Goal: Use online tool/utility: Utilize a website feature to perform a specific function

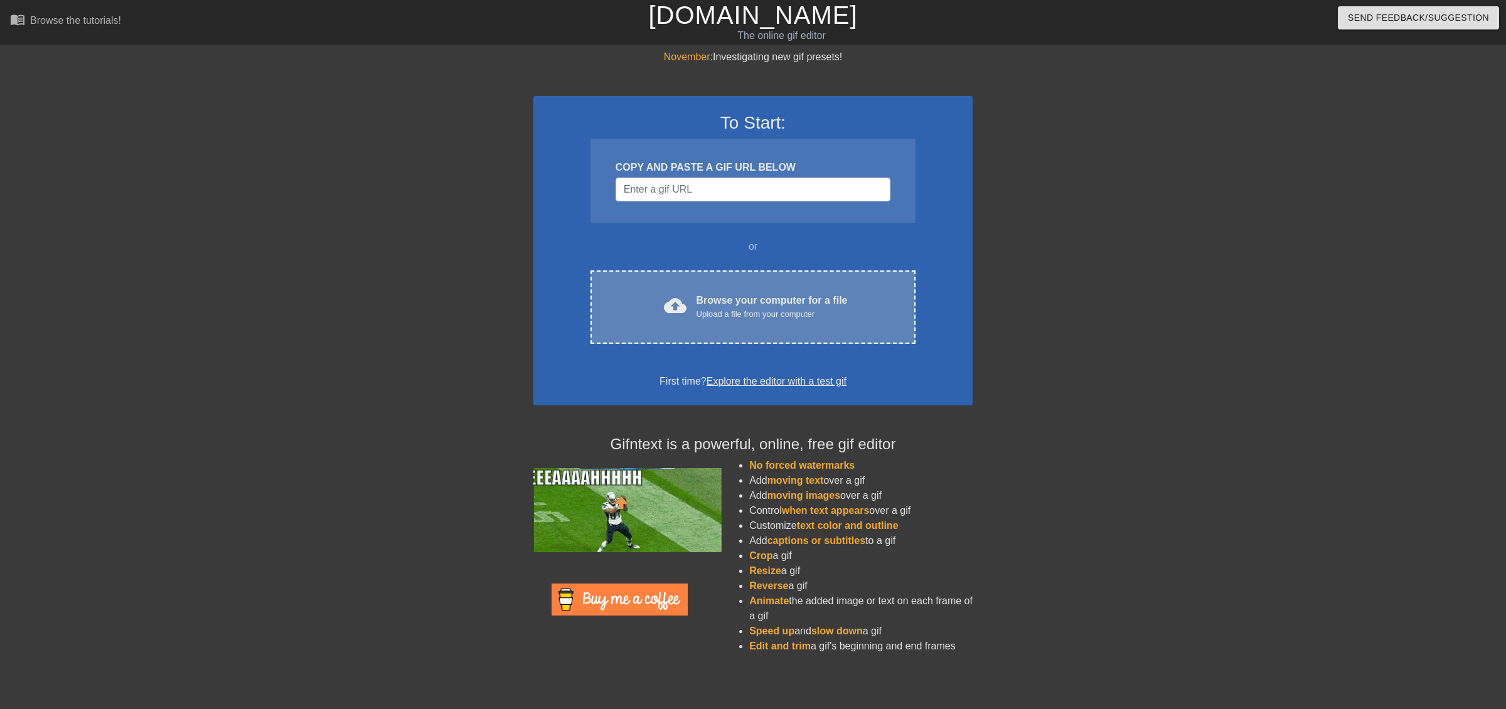
click at [752, 298] on div "Browse your computer for a file Upload a file from your computer" at bounding box center [772, 307] width 151 height 28
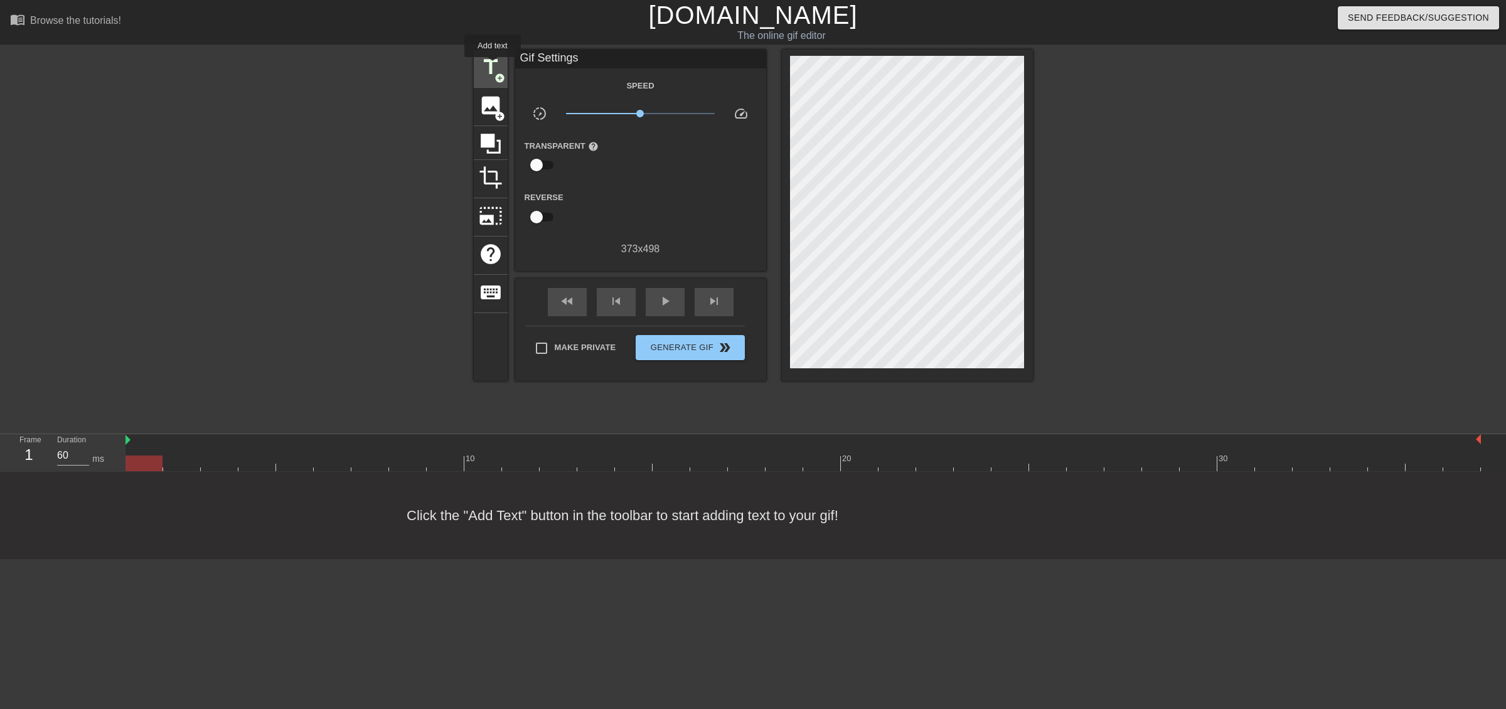
click at [493, 66] on span "title" at bounding box center [491, 67] width 24 height 24
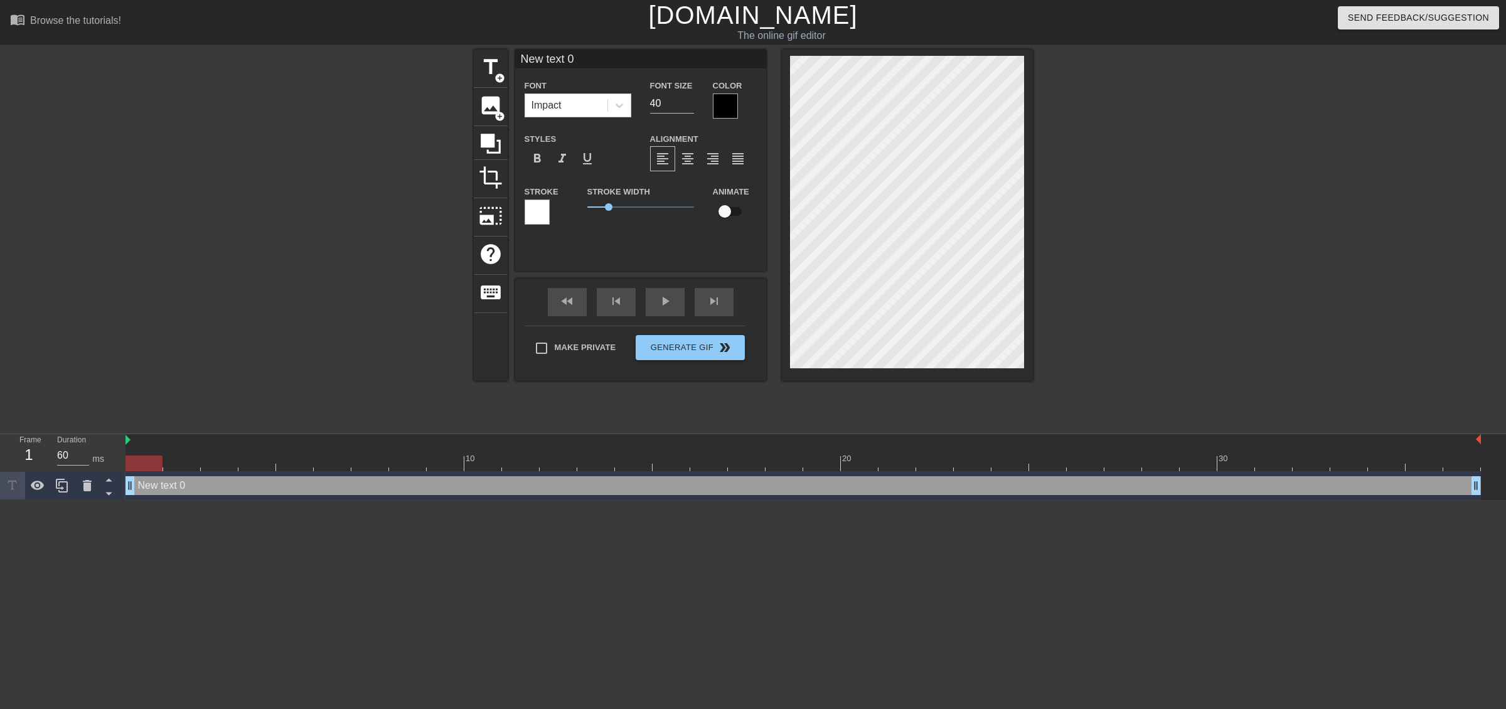
scroll to position [2, 4]
type input "*"
type textarea "*"
type input "*B"
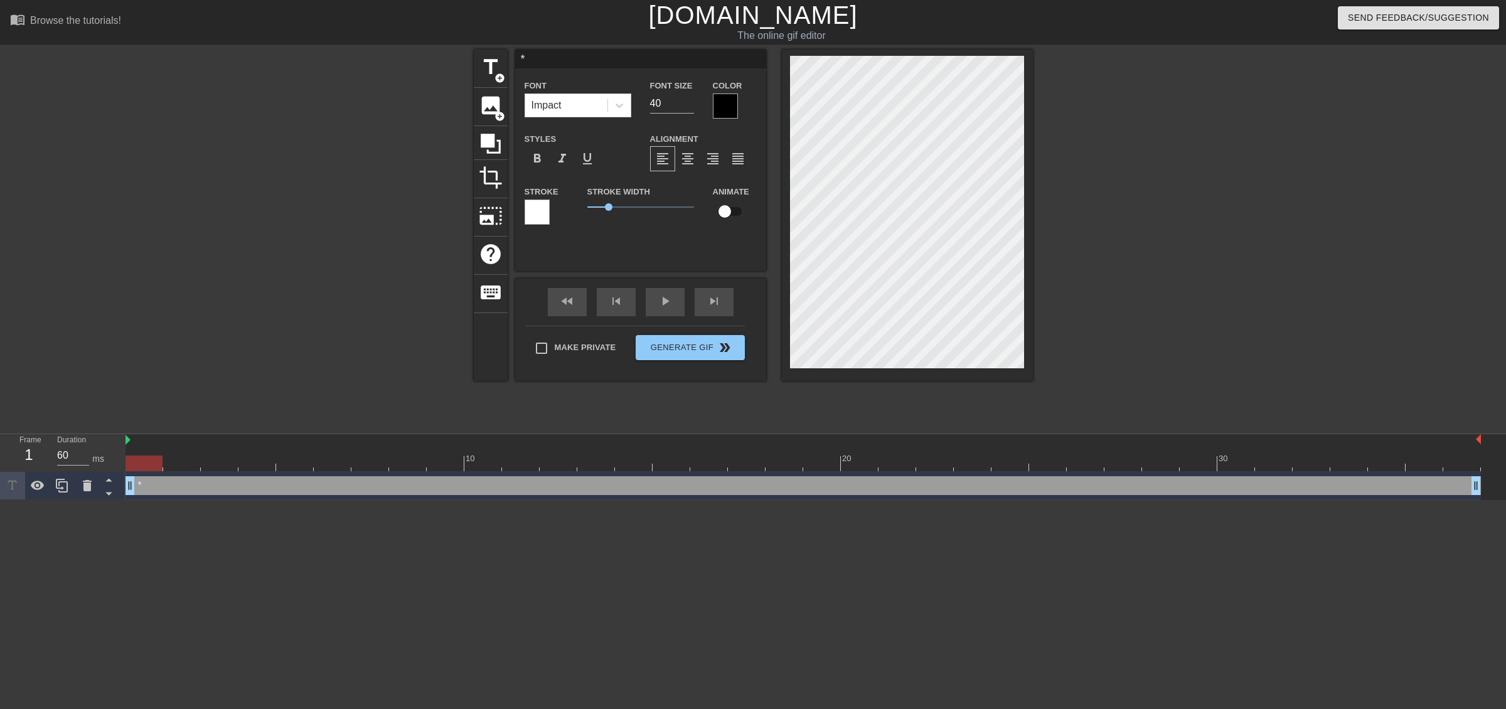
type textarea "*B"
type input "*Be"
type textarea "*Be"
type input "*Beh"
type textarea "*Beh"
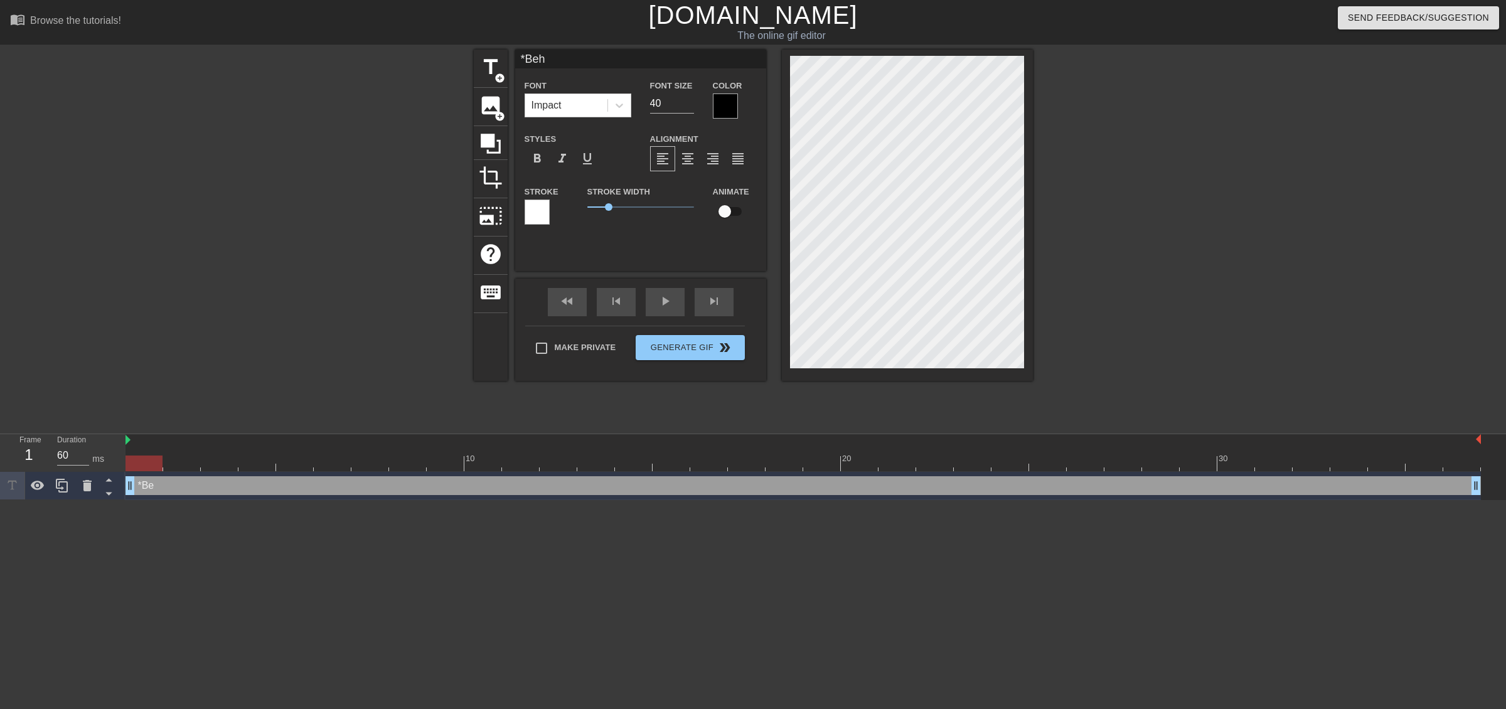
type input "*Behe"
type textarea "*Behe"
type input "*Behe"
type textarea "*Behe"
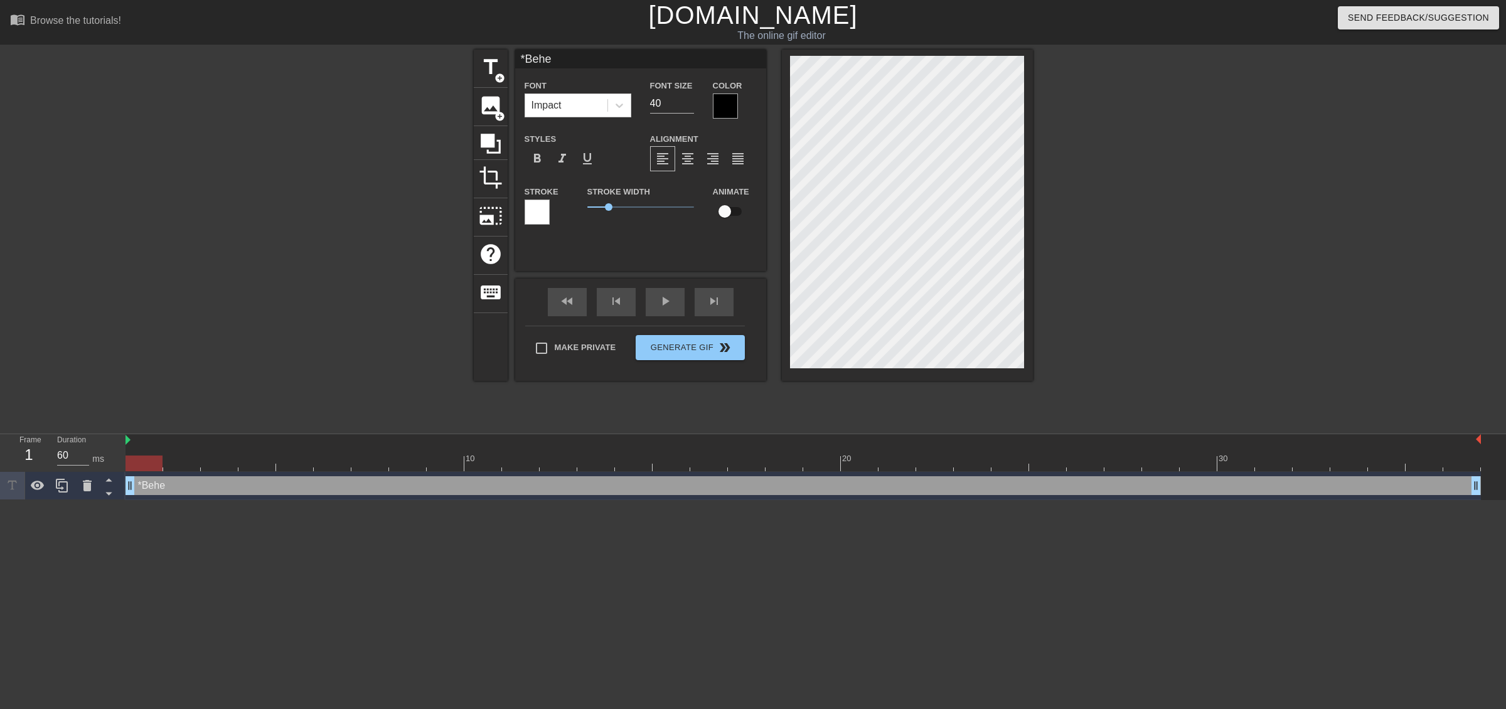
type input "*Behe c"
type textarea "*Behe c"
type input "*Behe ch"
type textarea "*Behe ch"
type input "*Behe cha"
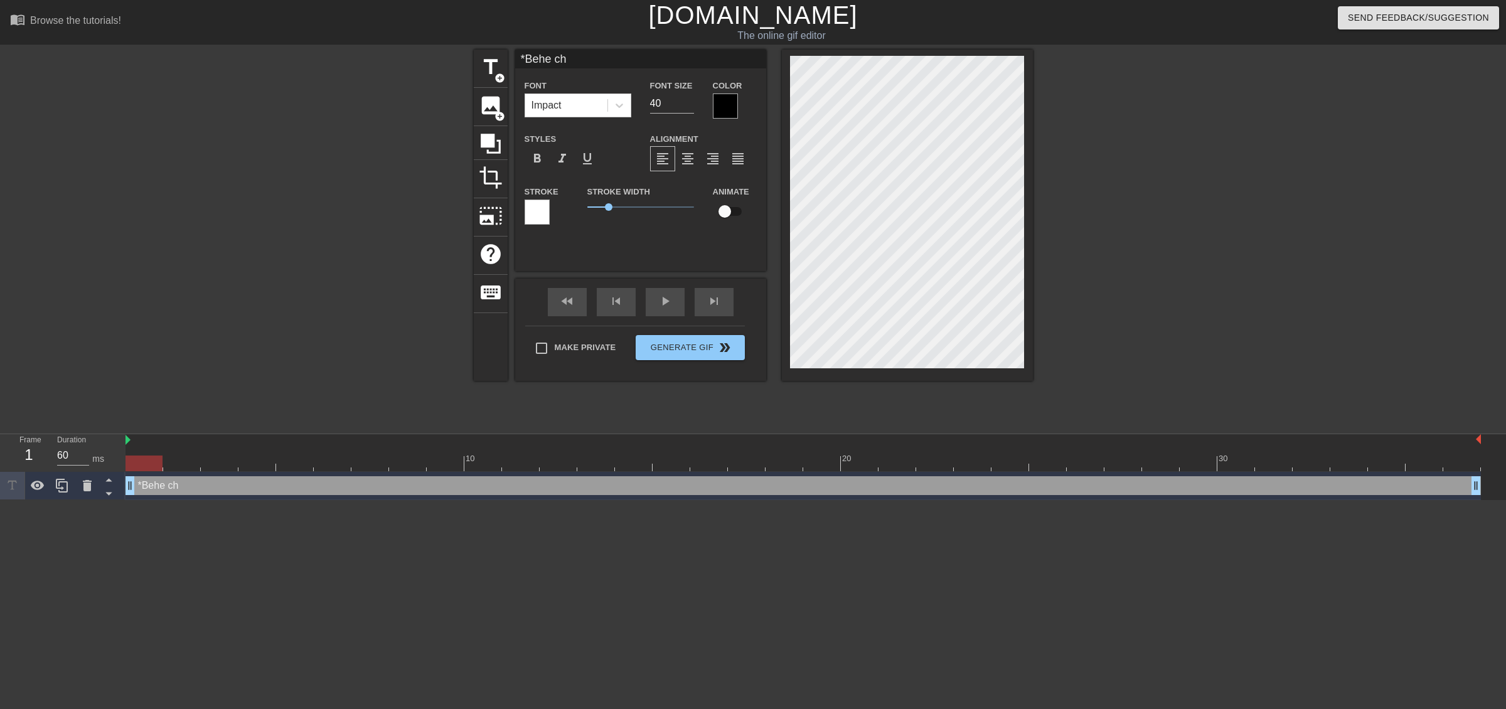
type textarea "*Behe cha"
type input "*[PERSON_NAME]"
type textarea "*[PERSON_NAME]"
type input "*[PERSON_NAME]"
type textarea "*[PERSON_NAME]"
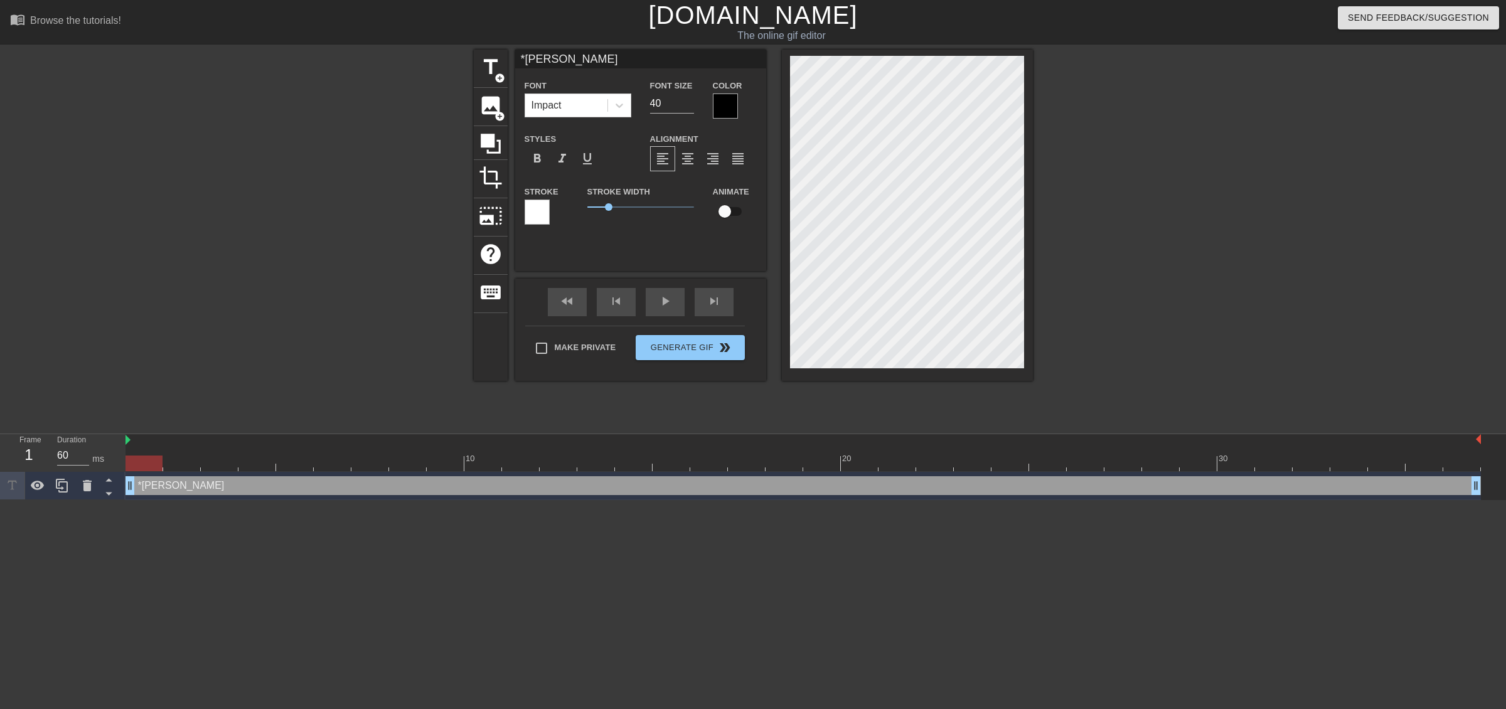
type input "*[PERSON_NAME]"
type textarea "*[PERSON_NAME]"
type input "*Behe channel"
type textarea "*Behe channel"
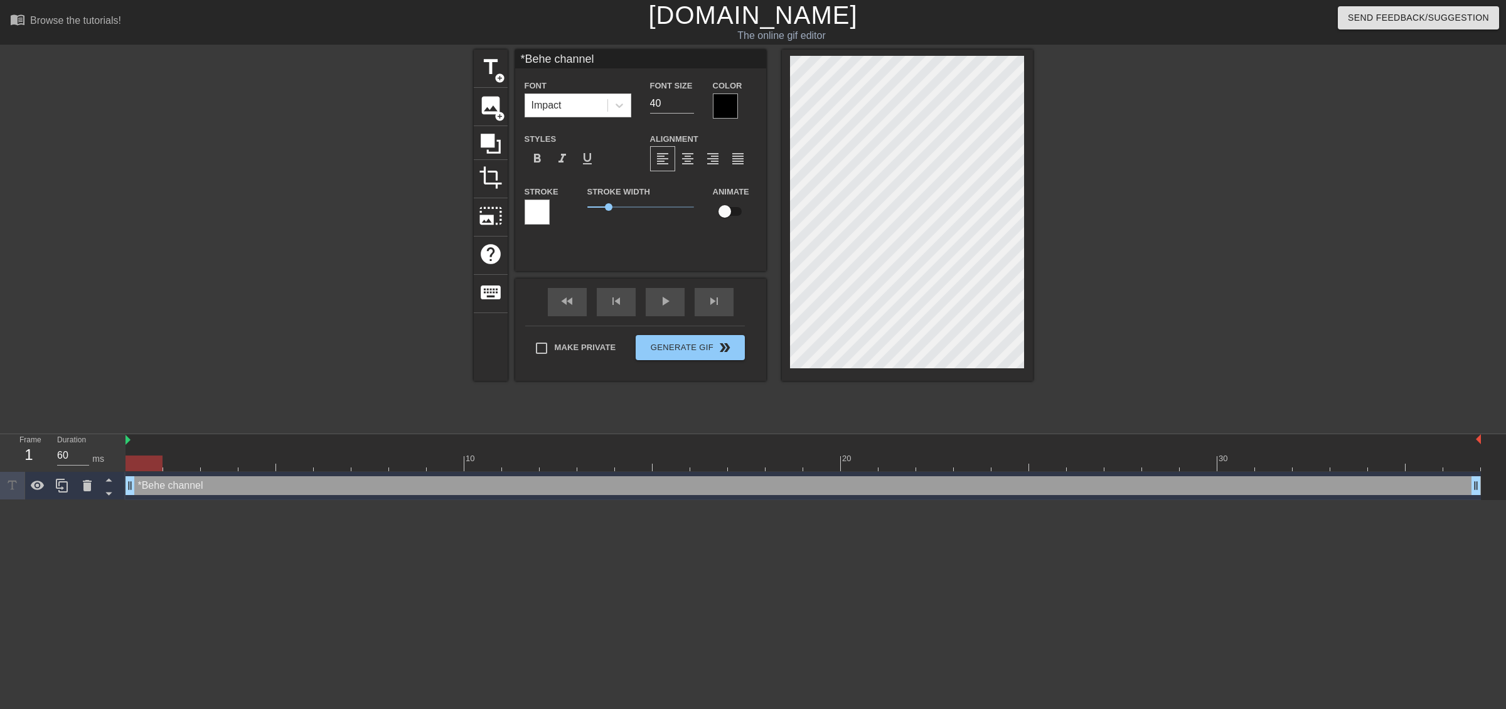
type input "*Behe channel"
type textarea "*Behe channel"
type input "*Behe channel p"
type textarea "*Behe channel p"
type input "*Behe channel pi"
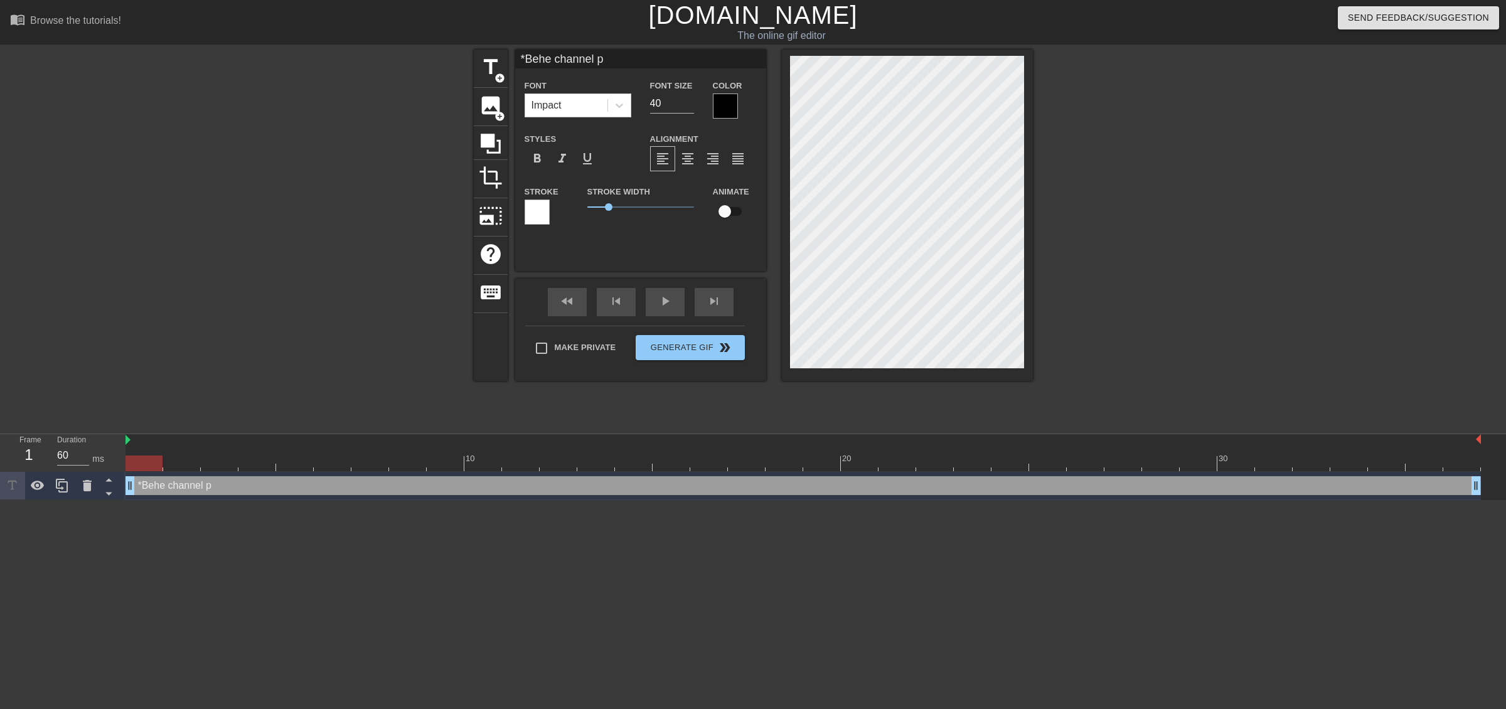
type textarea "*Behe channel pi"
type input "*Behe channel pin"
type textarea "*Behe channel pin"
type input "*Behe channel ping"
type textarea "*Behe channel ping"
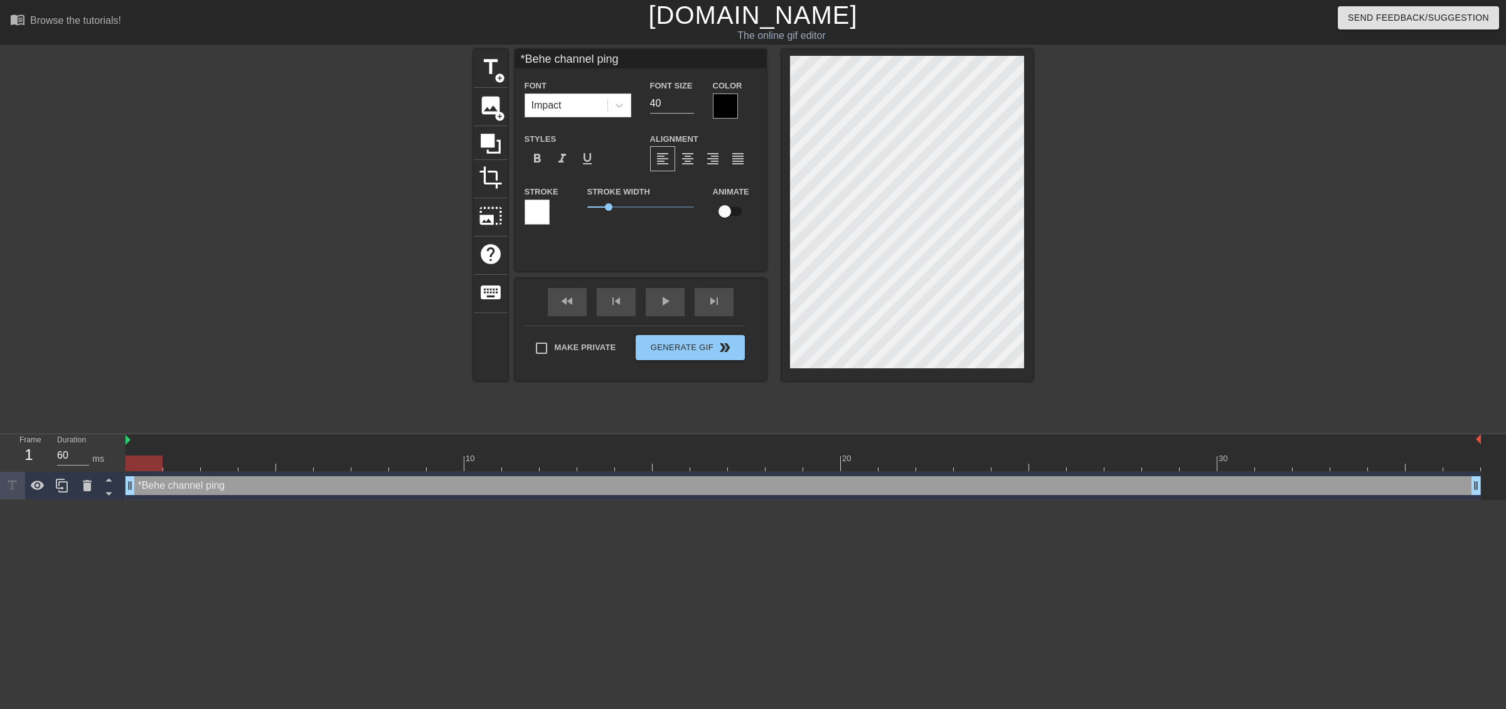
type input "*Behe channel pings"
type textarea "*Behe channel pings"
type input "*Behe channel pings*"
type textarea "*Behe channel pings*"
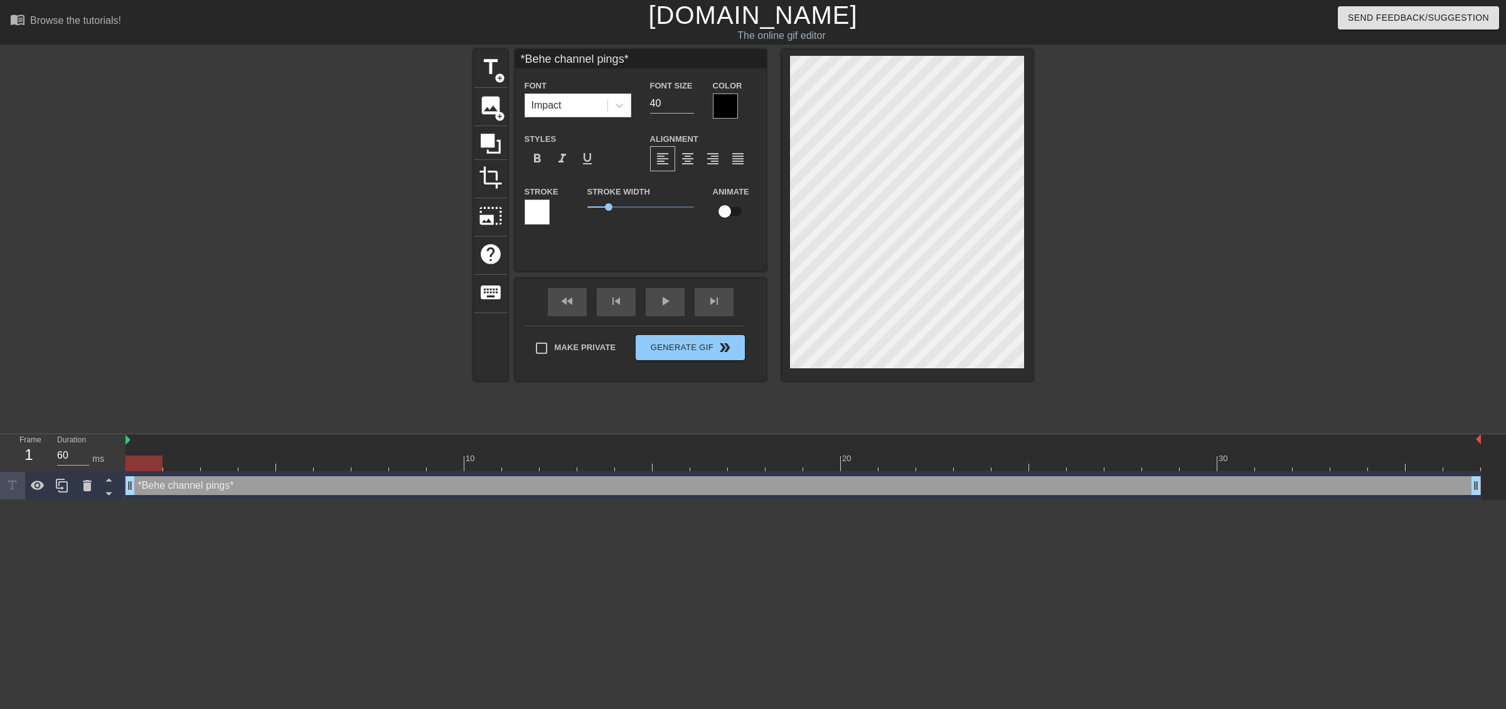
click at [719, 105] on div at bounding box center [725, 106] width 25 height 25
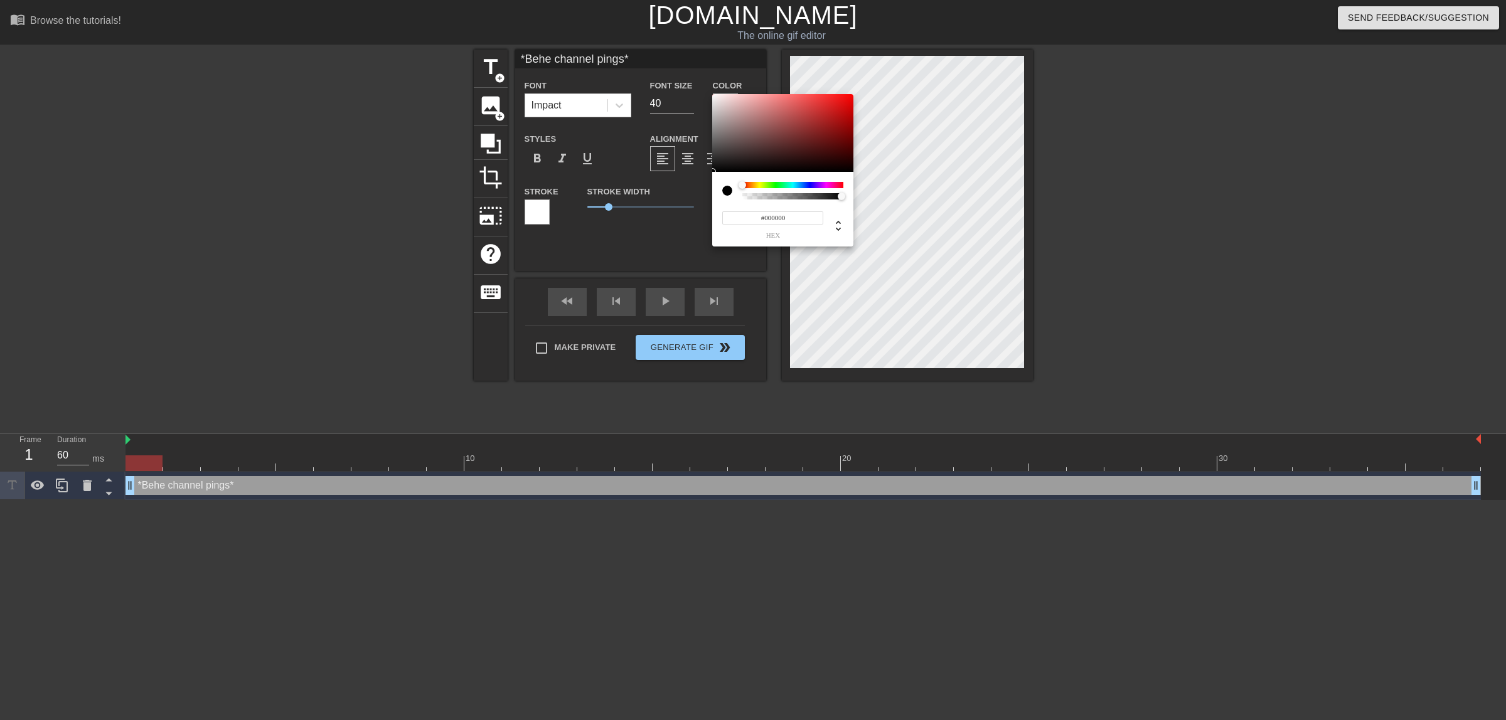
click at [776, 190] on div at bounding box center [792, 191] width 101 height 18
click at [776, 186] on div at bounding box center [792, 185] width 101 height 6
type input "#16D30E"
click at [845, 108] on div at bounding box center [782, 133] width 141 height 78
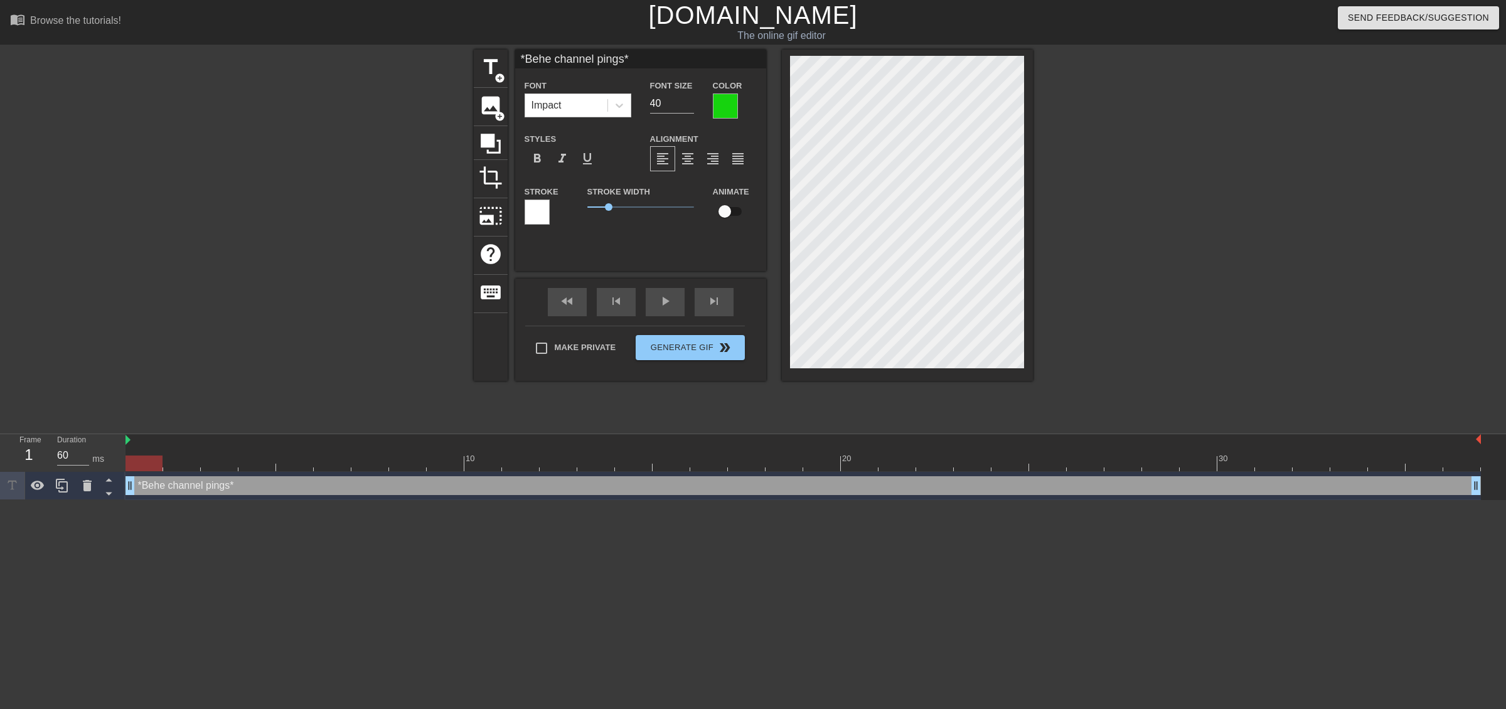
click at [1105, 152] on div at bounding box center [1142, 238] width 188 height 377
click at [719, 107] on div at bounding box center [725, 106] width 25 height 25
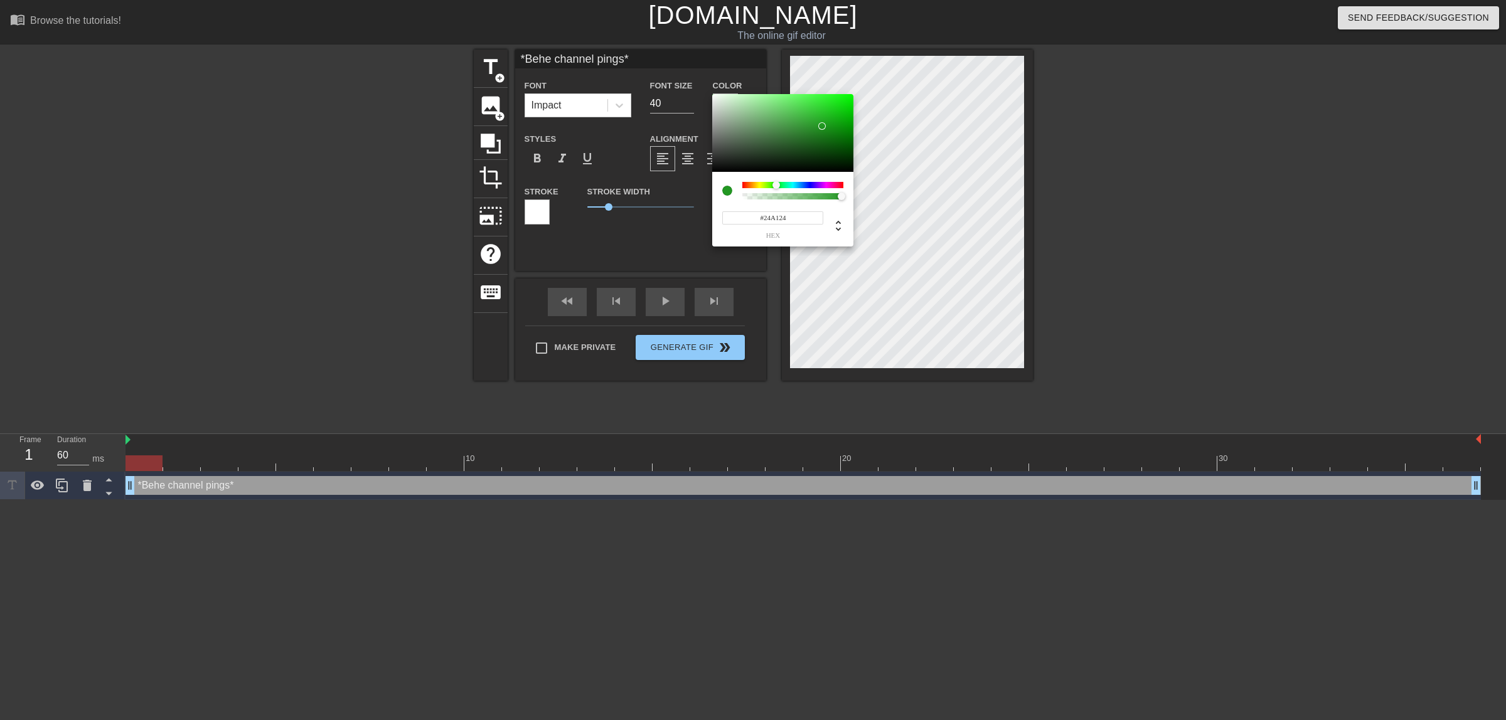
type input "#25A325"
drag, startPoint x: 785, startPoint y: 139, endPoint x: 822, endPoint y: 122, distance: 40.5
click at [822, 122] on div at bounding box center [782, 133] width 141 height 78
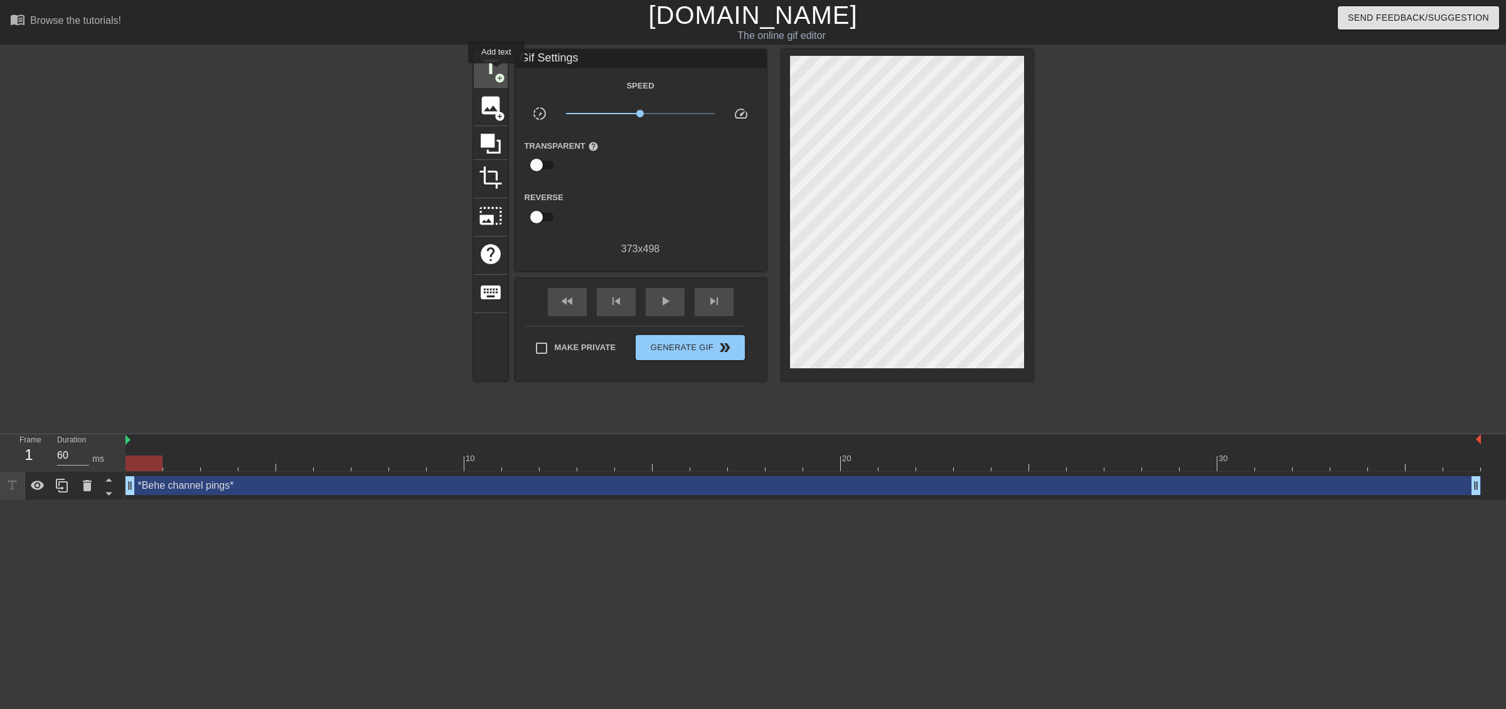
click at [496, 73] on span "add_circle" at bounding box center [500, 78] width 11 height 11
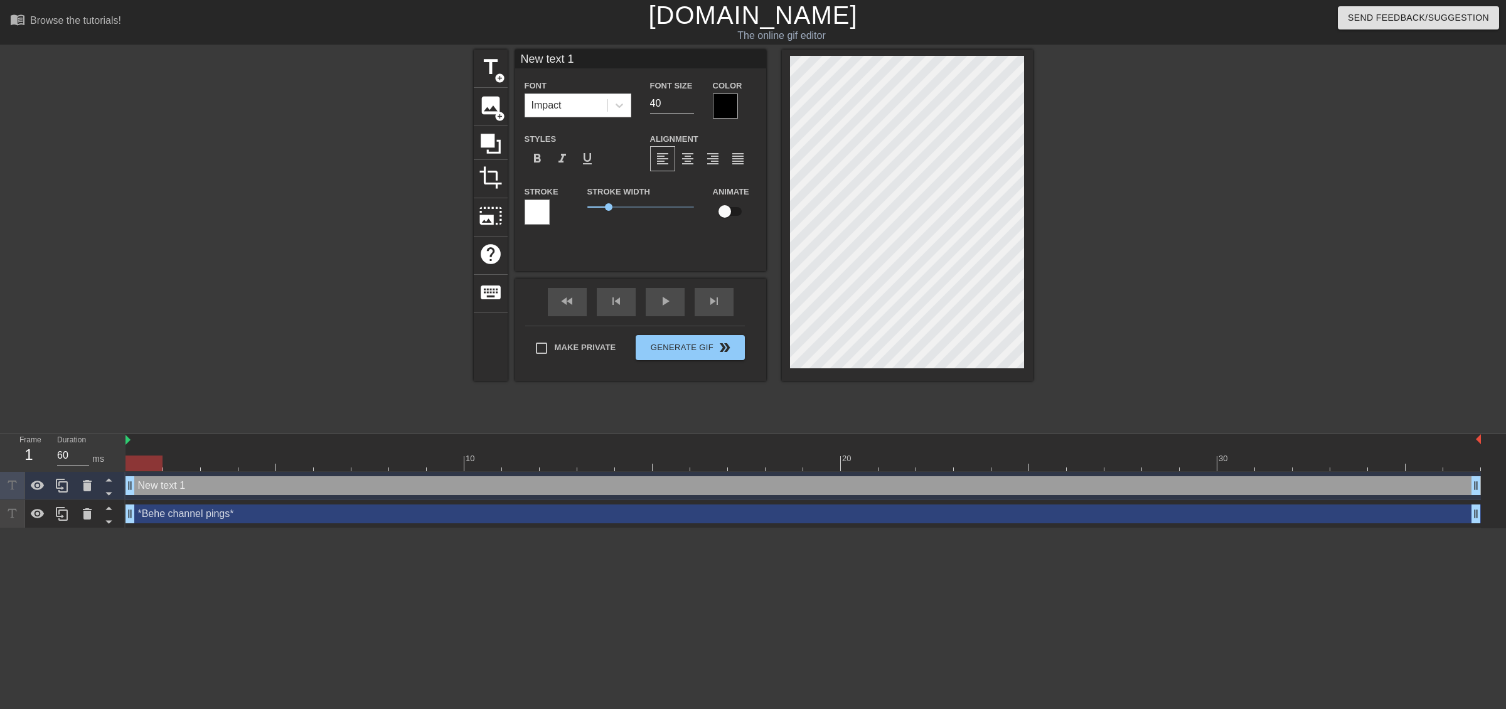
scroll to position [2, 3]
type input "I"
type textarea "I"
type input "In"
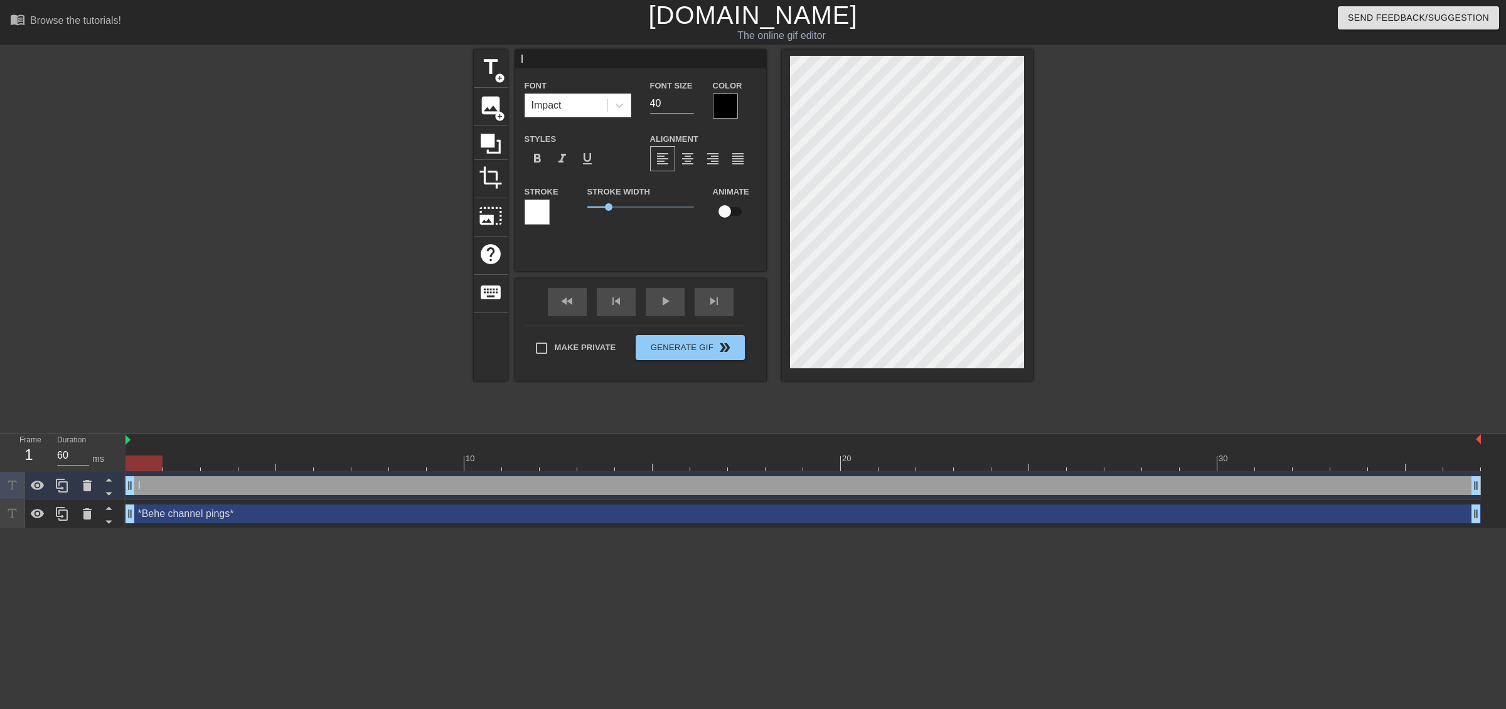
type textarea "In"
type input "Ina"
type textarea "Ina"
type input "Inac"
type textarea "Inac"
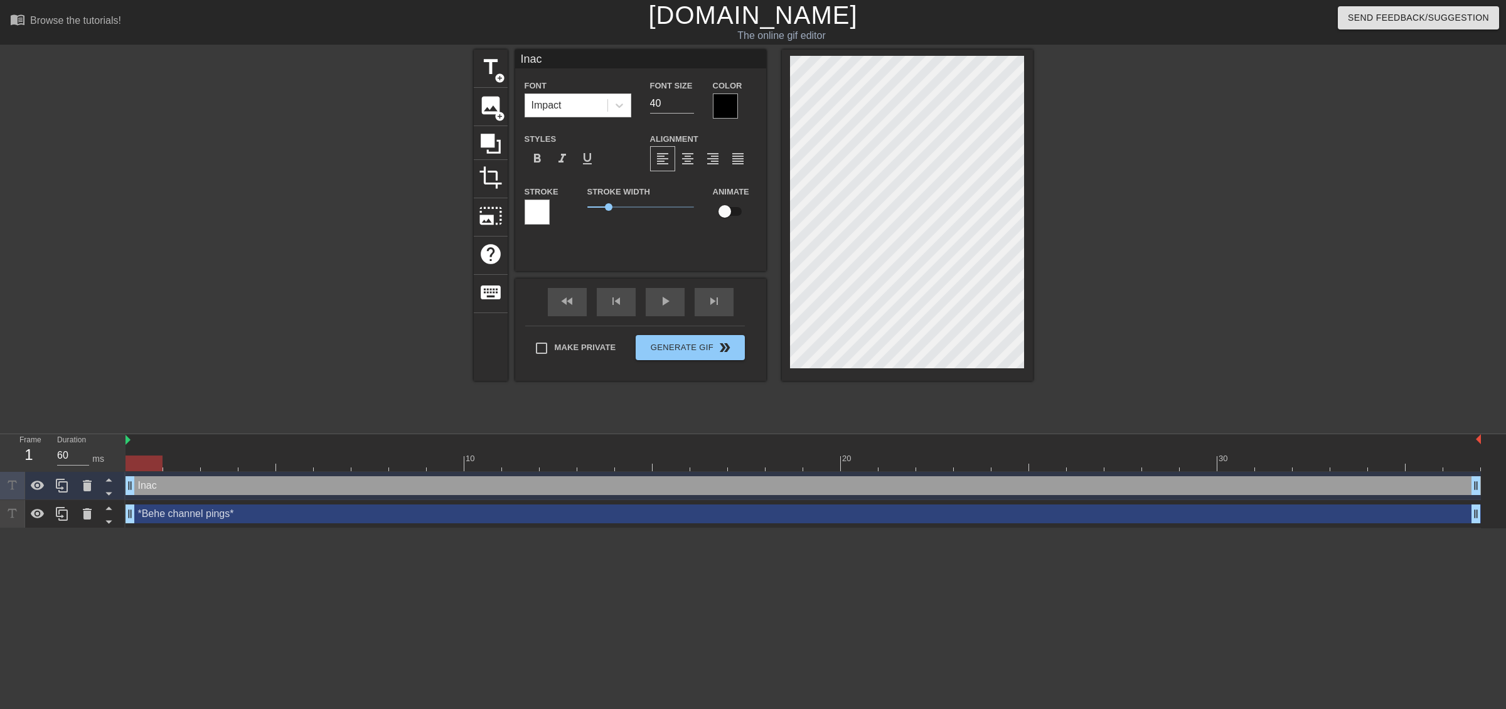
type input "Inact"
type textarea "Inact"
type input "Inacti"
type textarea "Inacti"
type input "Inactiv"
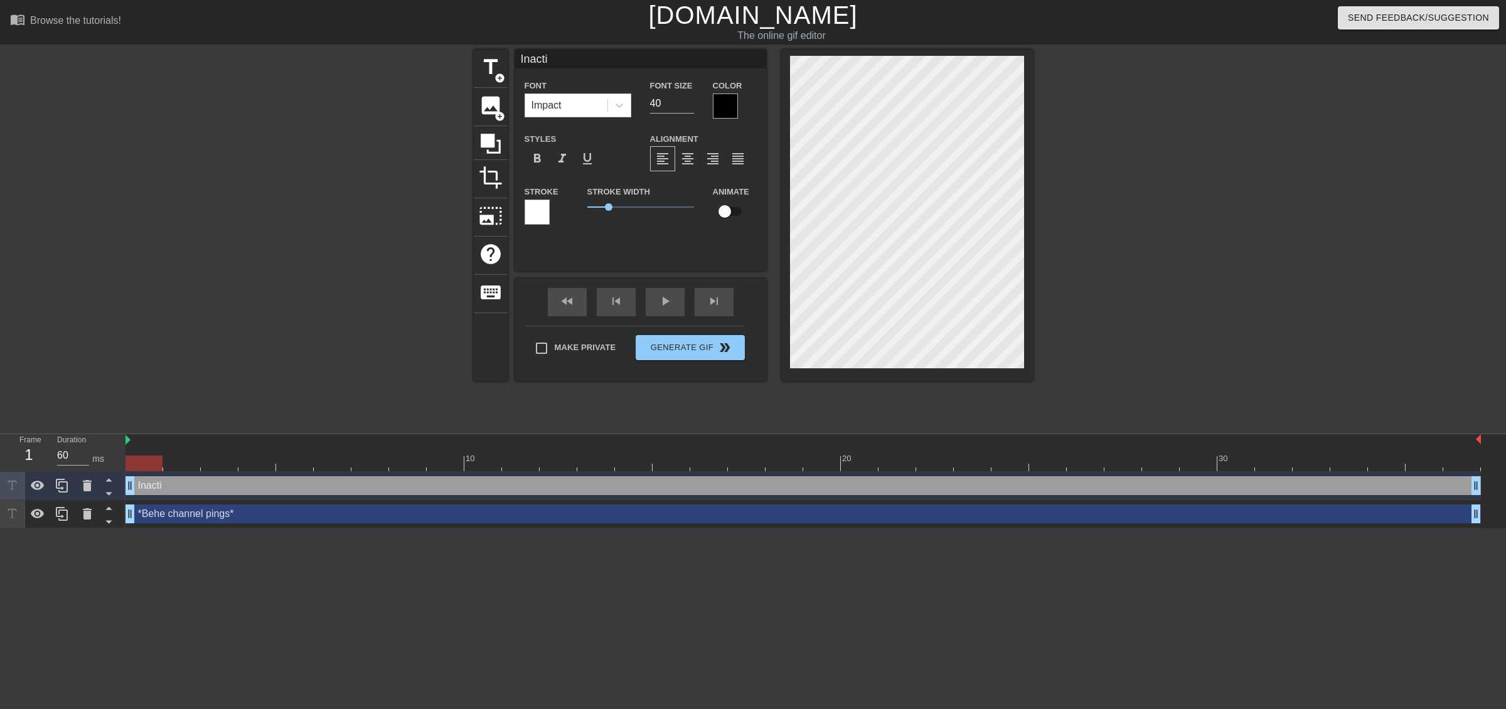
type textarea "Inactiv"
type input "Inactive"
type textarea "Inactive"
type input "Inactive"
type textarea "Inactive"
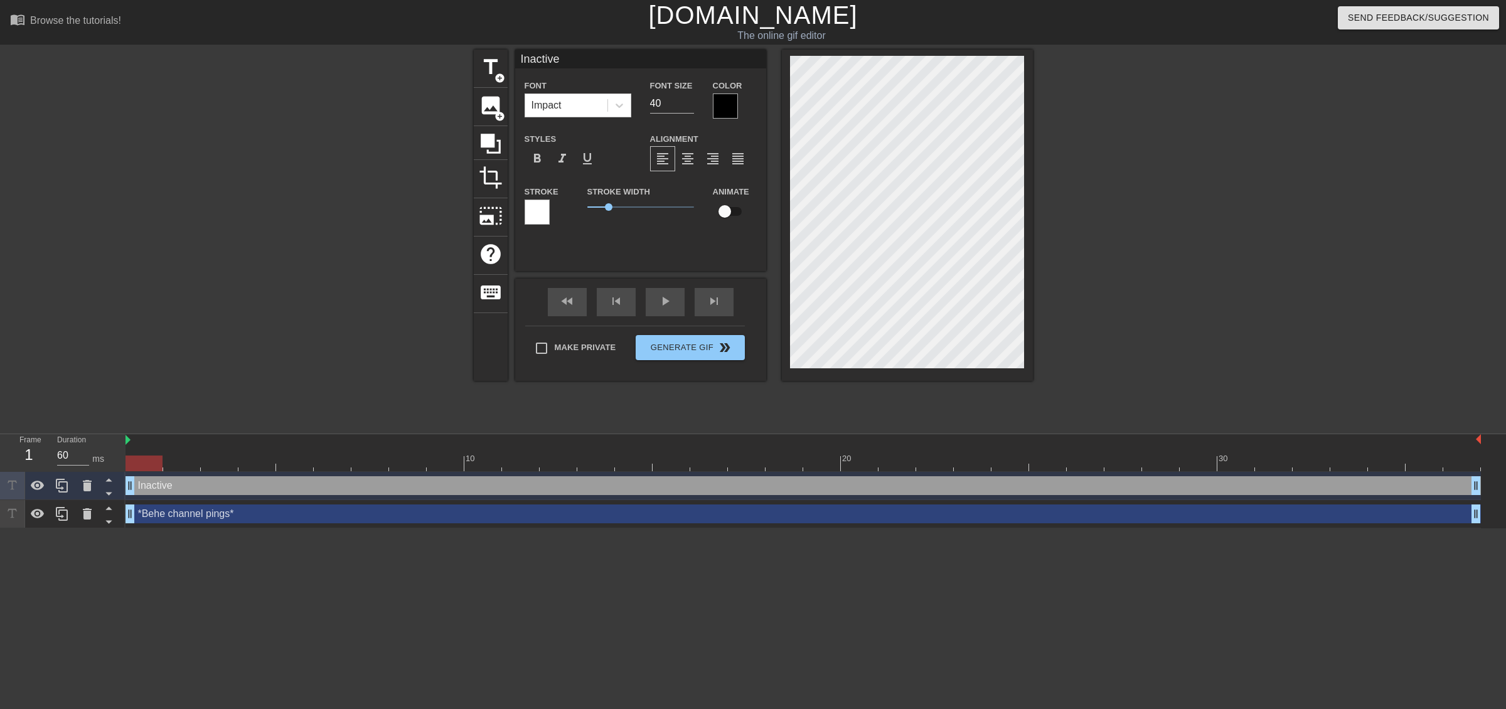
type input "Inactive M"
type textarea "Inactive M"
type input "Inactive Me"
type textarea "Inactive Me"
type input "Inactive Mem"
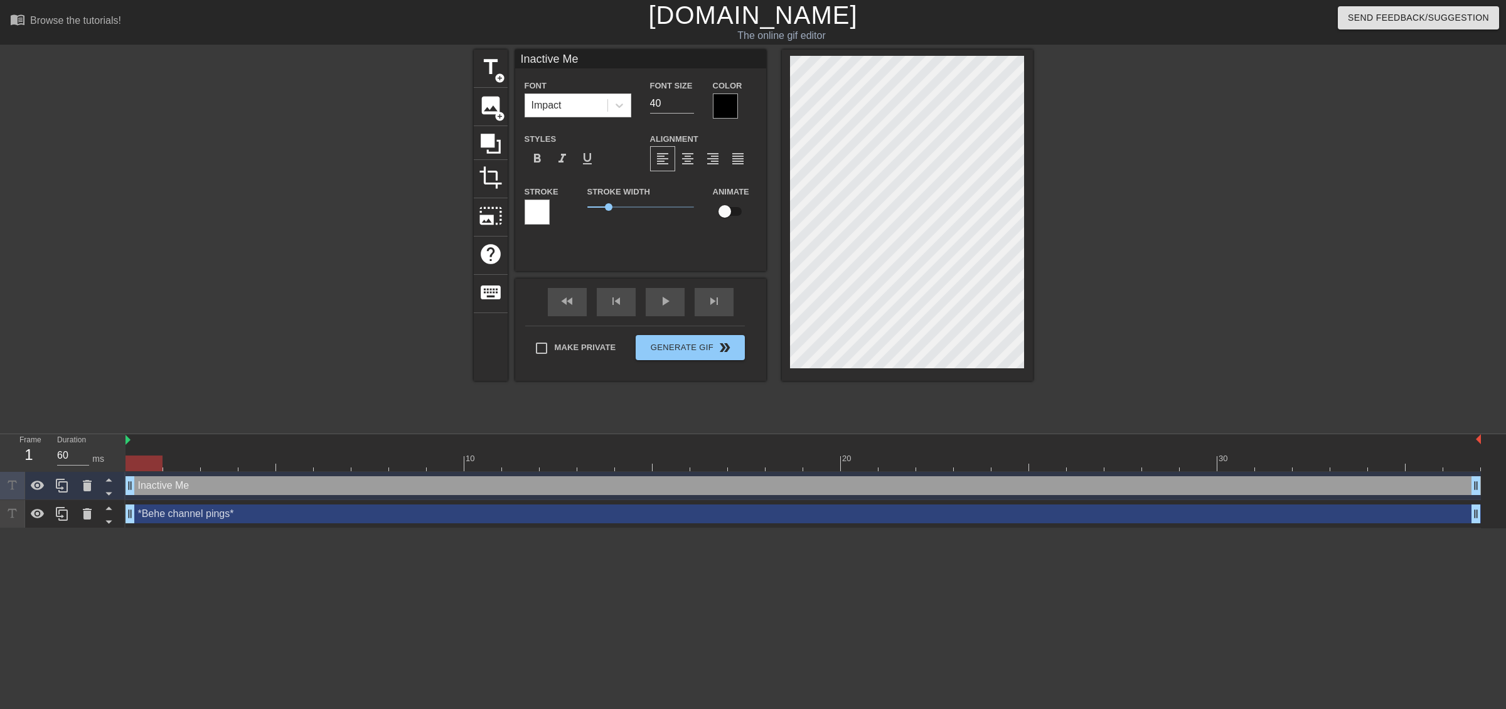
type textarea "Inactive Mem"
type input "Inactive Memb"
type textarea "Inactive Memb"
type input "Inactive Membe"
type textarea "Inactive Member"
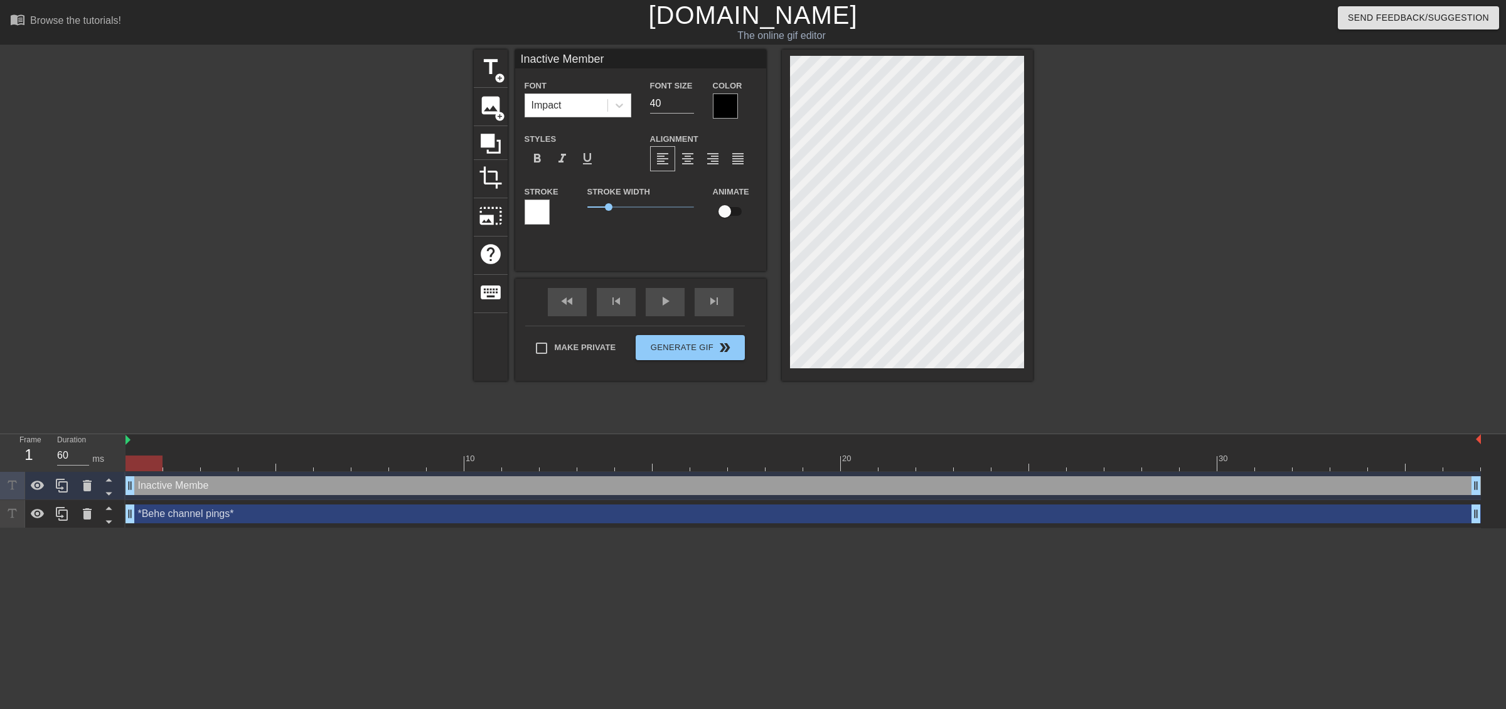
type input "Inactive Members"
type textarea "Inactive Members"
click at [1078, 201] on div at bounding box center [1142, 238] width 188 height 377
click at [722, 208] on input "checkbox" at bounding box center [725, 212] width 72 height 24
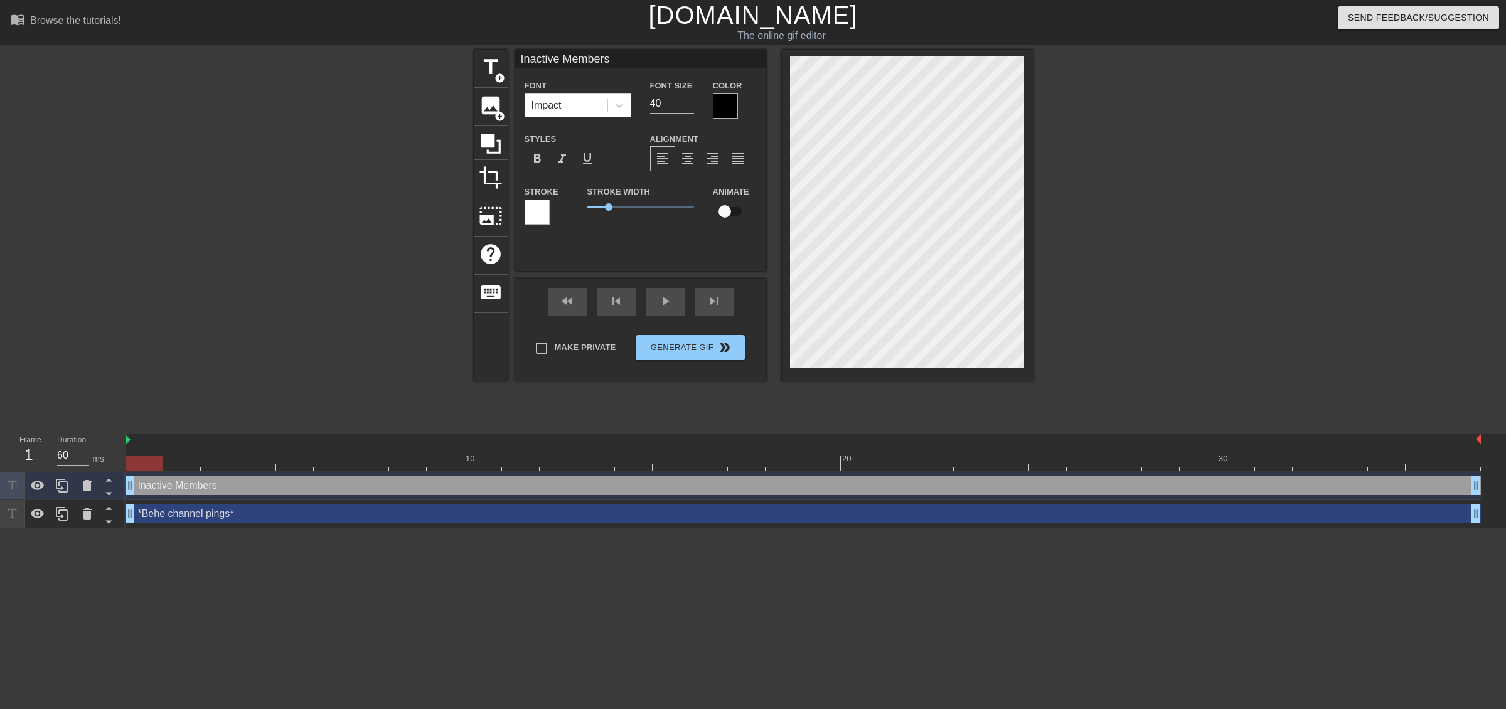
checkbox input "true"
click at [669, 306] on span "play_arrow" at bounding box center [665, 301] width 15 height 15
click at [669, 301] on span "pause" at bounding box center [665, 301] width 15 height 15
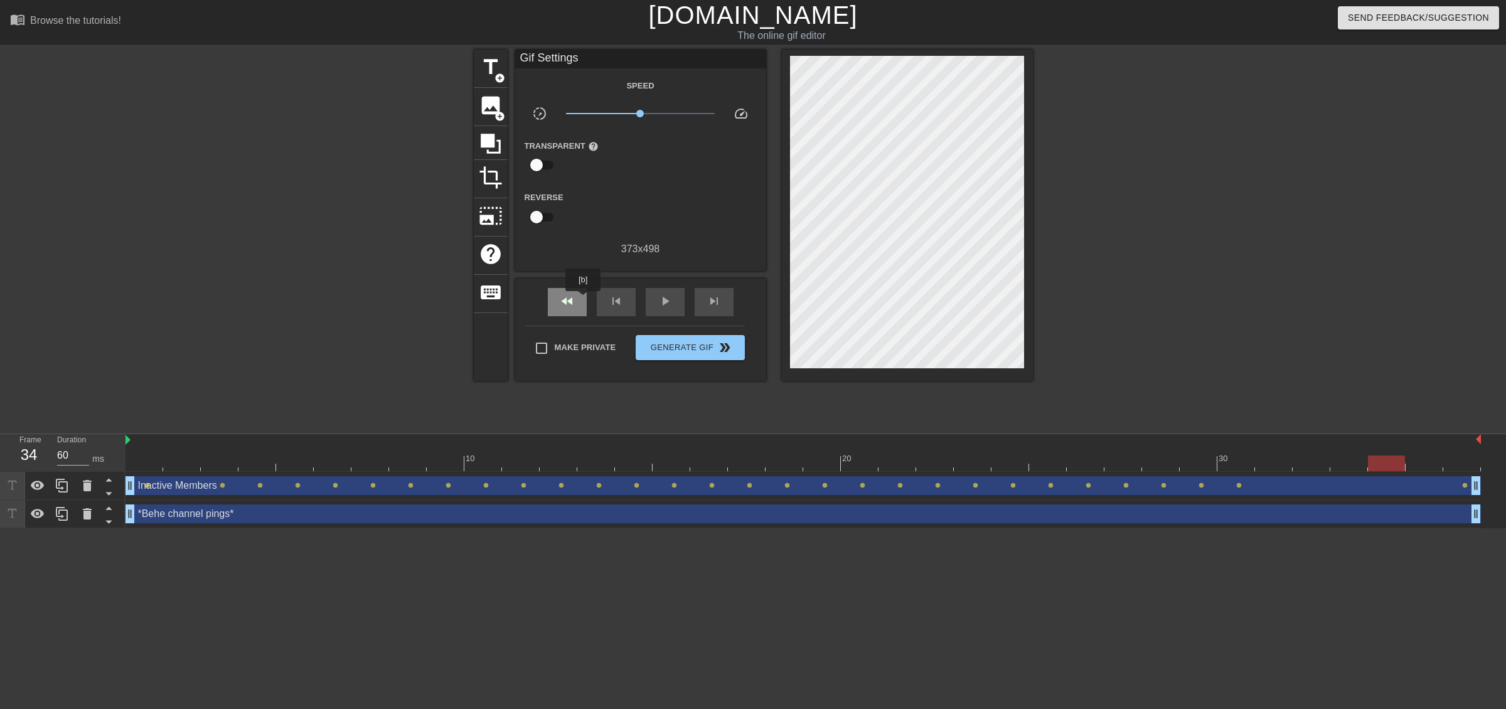
click at [584, 300] on div "fast_rewind" at bounding box center [567, 302] width 39 height 28
click at [679, 309] on div "play_arrow" at bounding box center [665, 302] width 39 height 28
click at [709, 336] on button "Generate Gif double_arrow" at bounding box center [690, 347] width 109 height 25
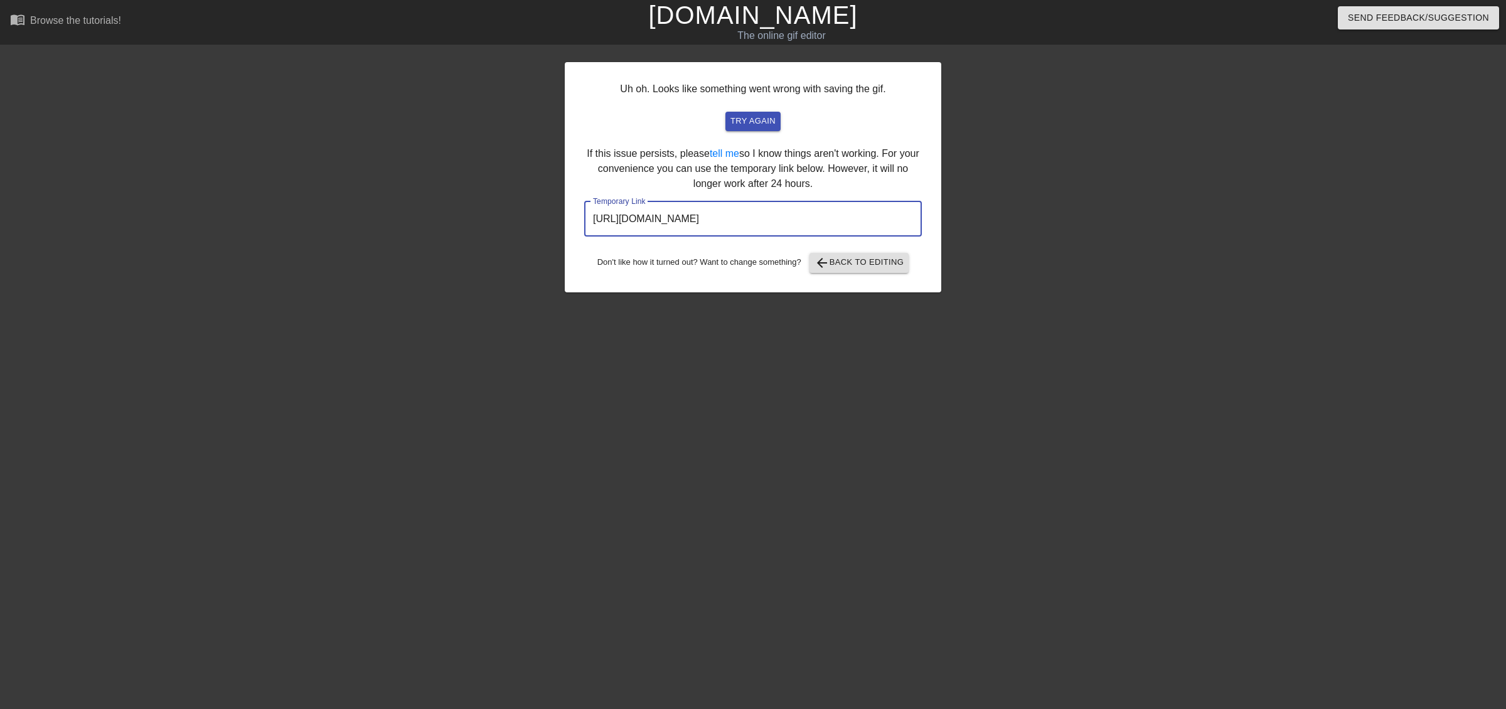
click at [827, 227] on input "[URL][DOMAIN_NAME]" at bounding box center [753, 218] width 338 height 35
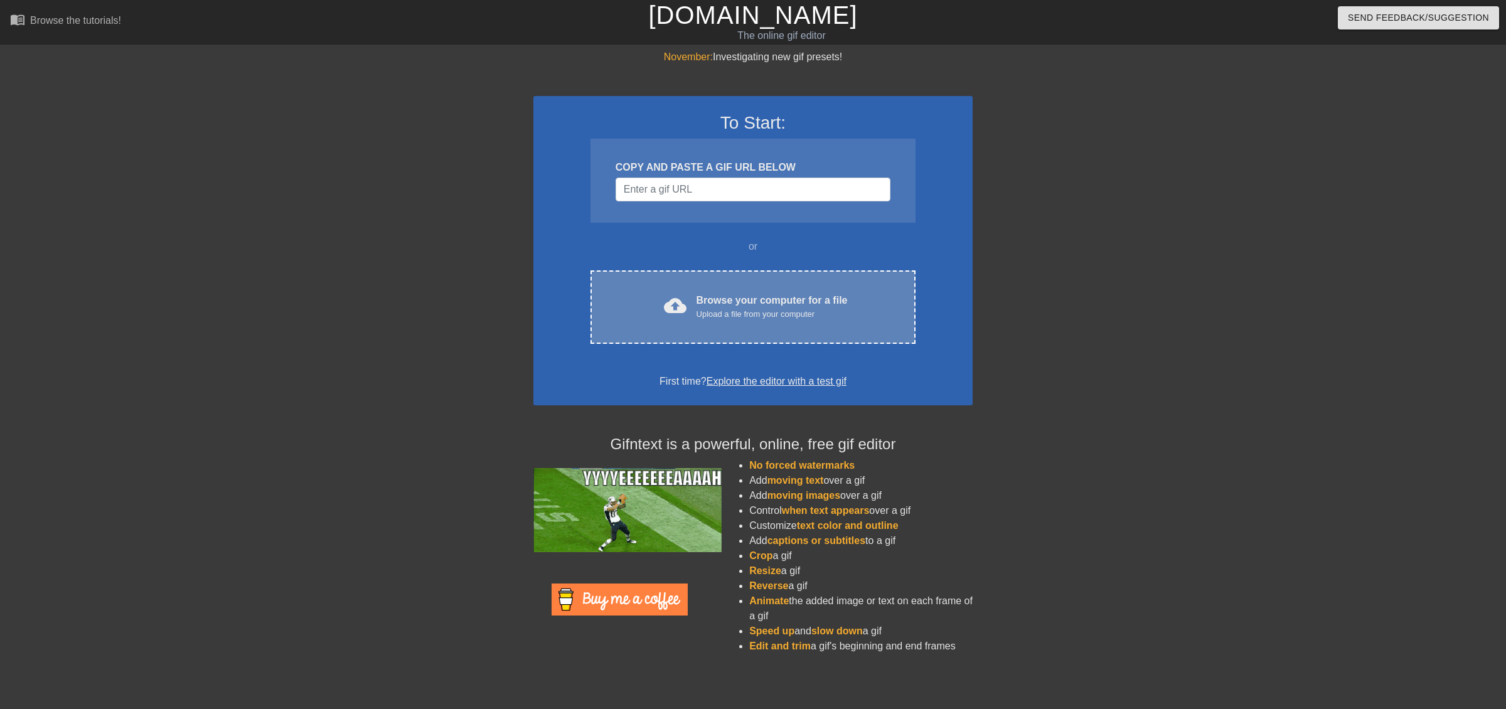
click at [794, 276] on div "cloud_upload Browse your computer for a file Upload a file from your computer C…" at bounding box center [753, 306] width 325 height 73
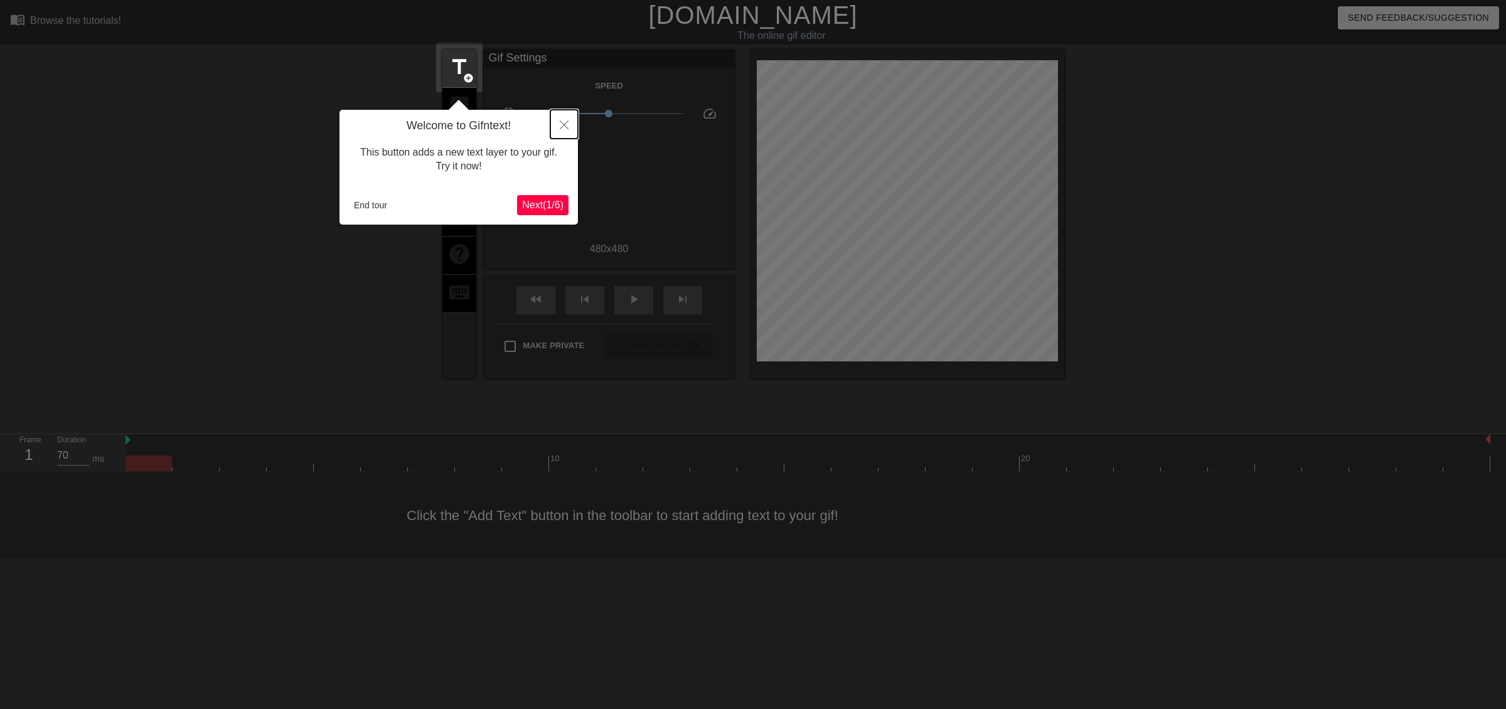
click at [565, 120] on button "Close" at bounding box center [564, 124] width 28 height 29
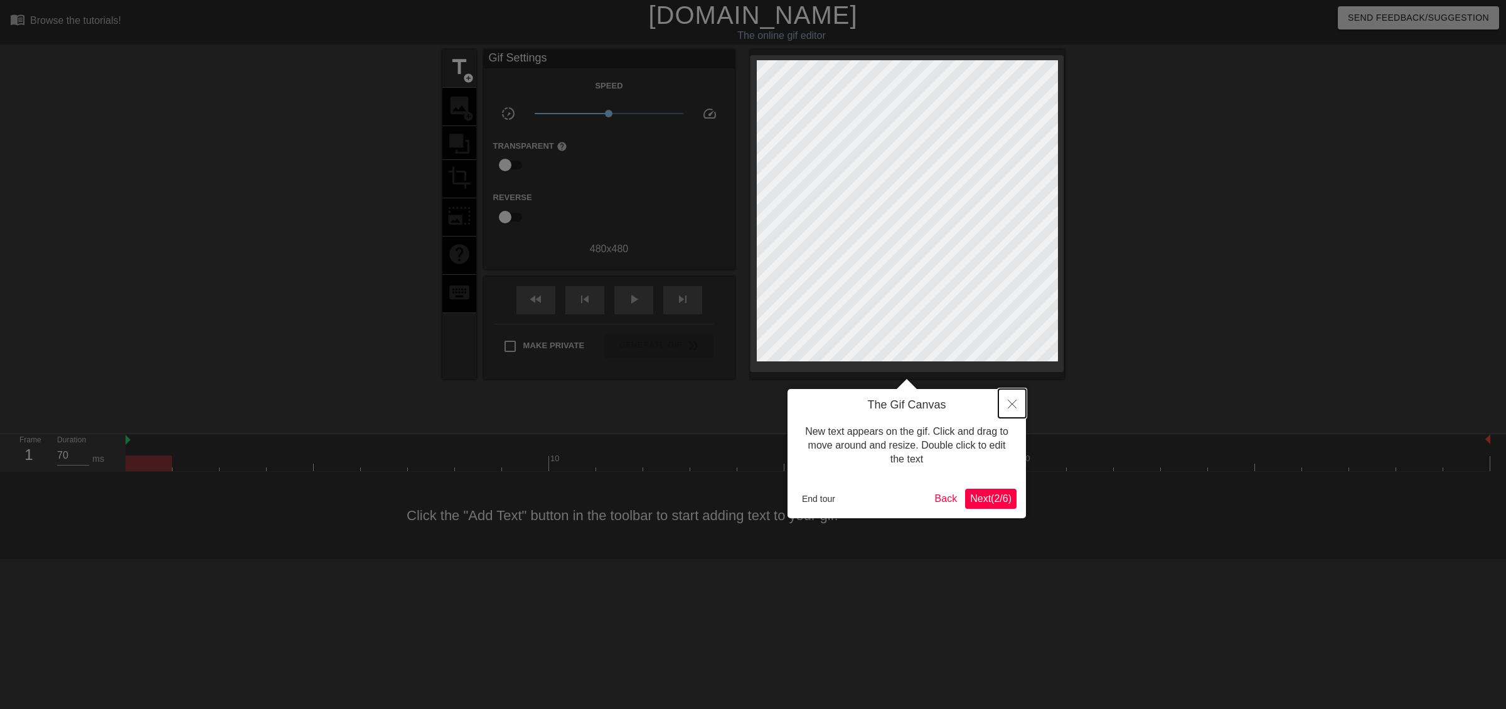
click at [1008, 402] on icon "Close" at bounding box center [1012, 404] width 9 height 9
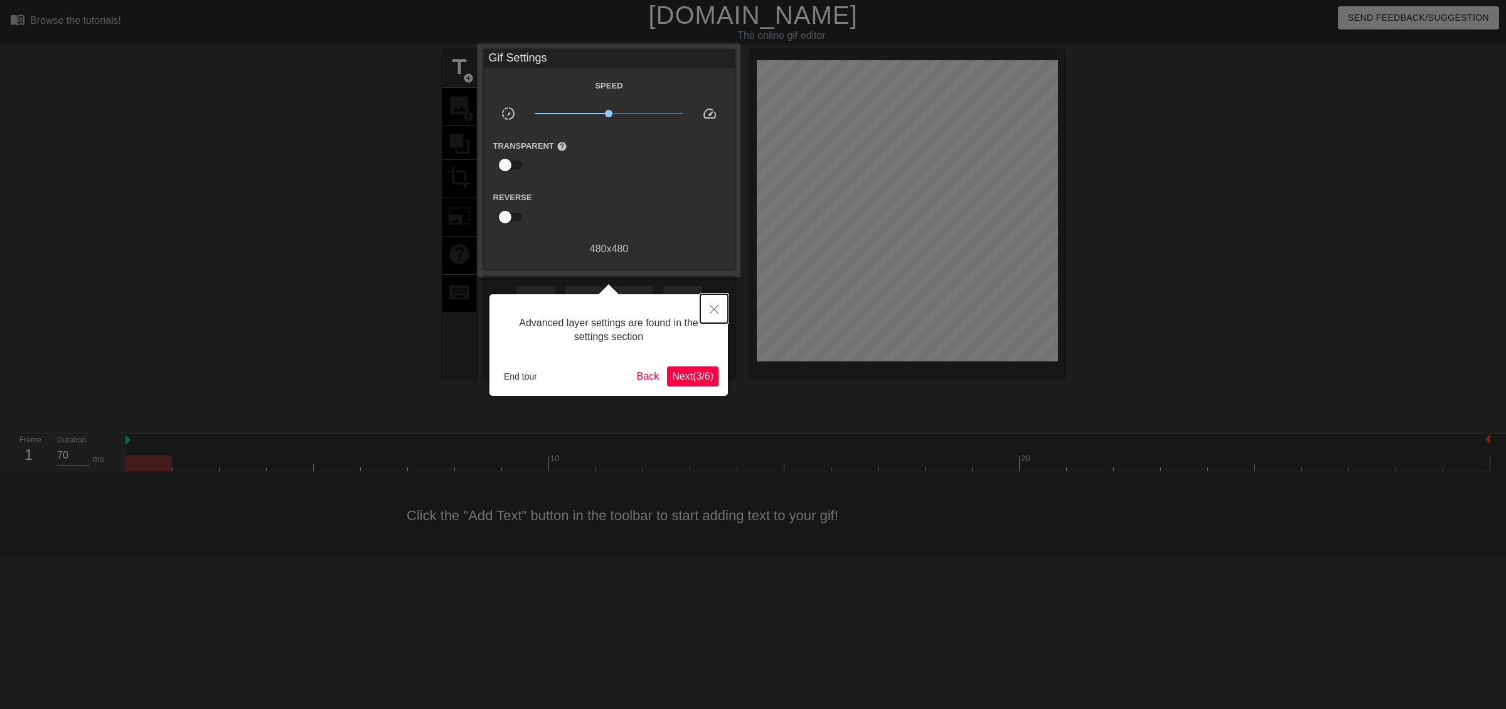
click at [711, 306] on icon "Close" at bounding box center [714, 309] width 9 height 9
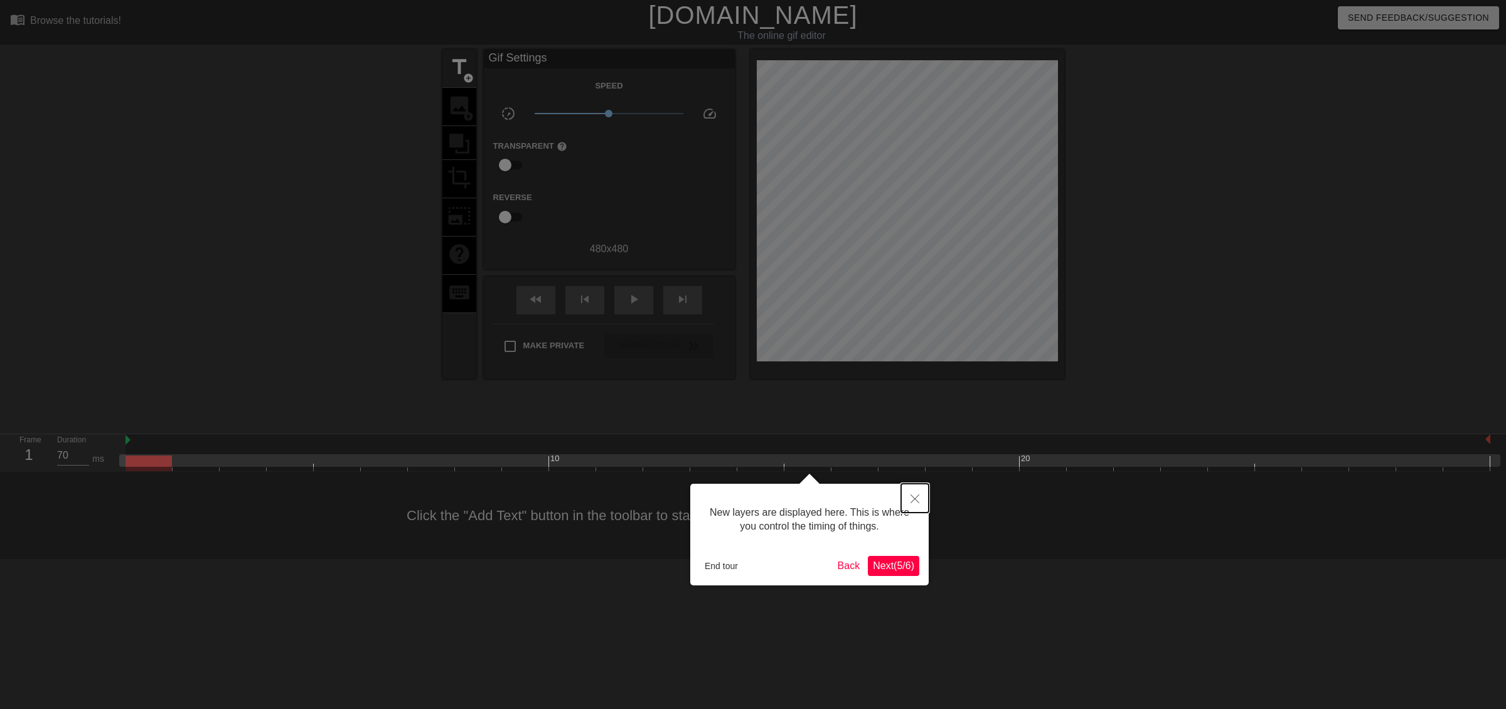
click at [916, 499] on icon "Close" at bounding box center [915, 499] width 9 height 9
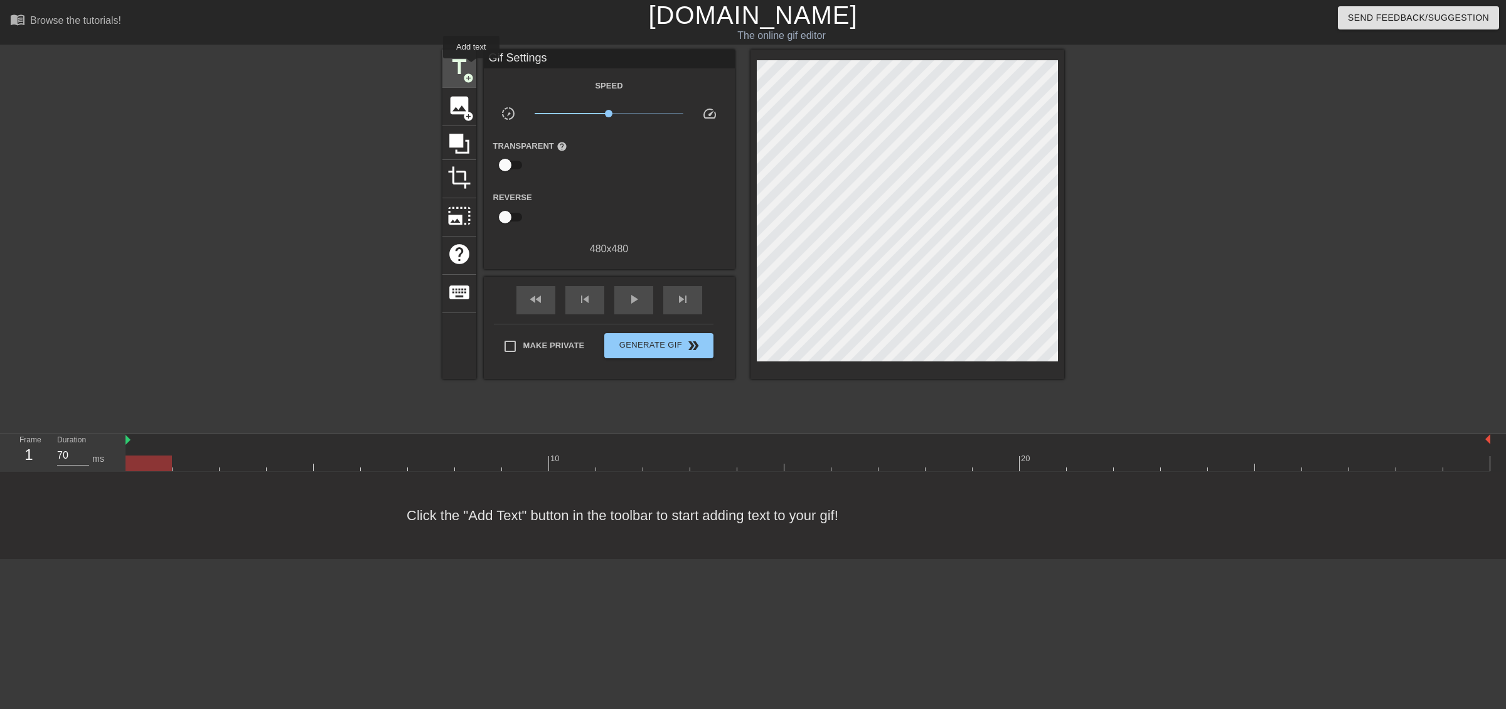
click at [471, 67] on div "title add_circle" at bounding box center [459, 69] width 34 height 38
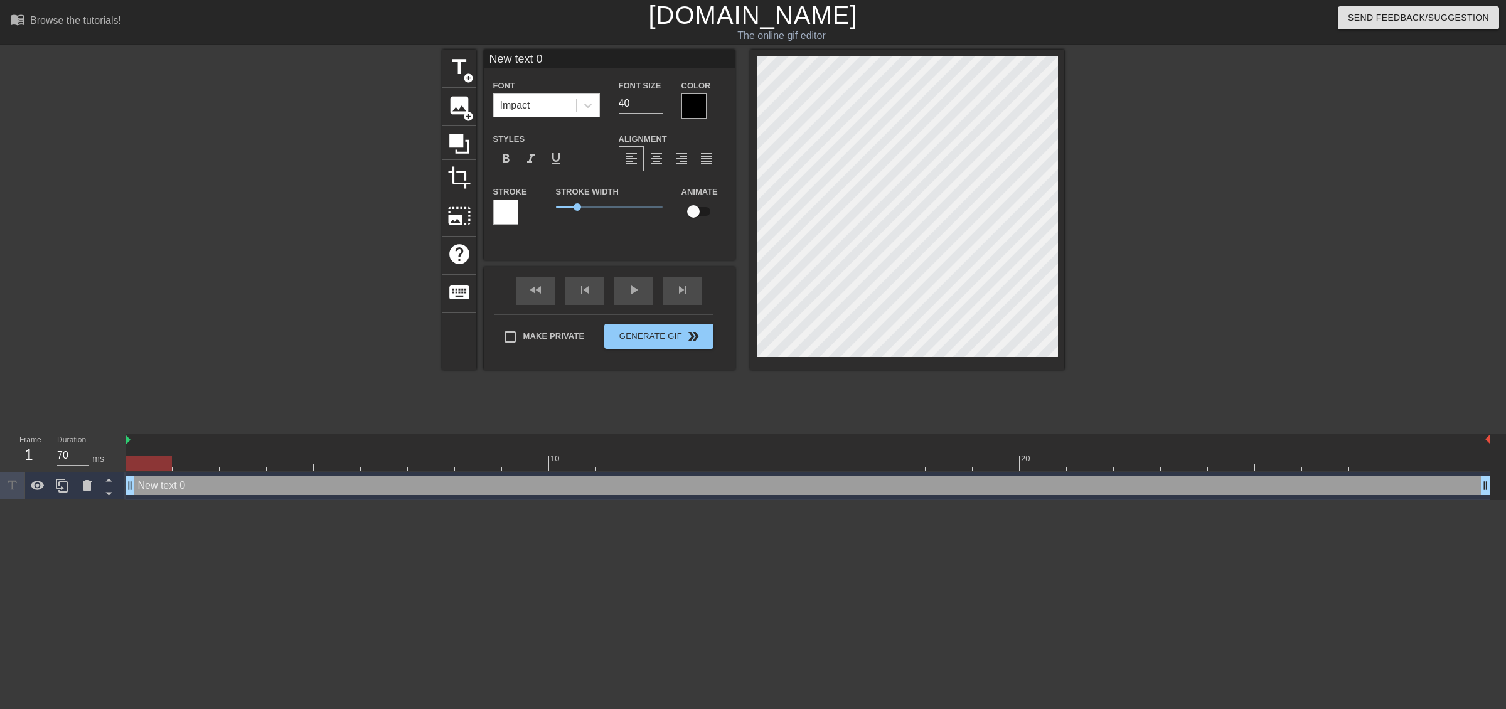
scroll to position [1, 3]
type input "w"
type textarea "w"
type input "wH"
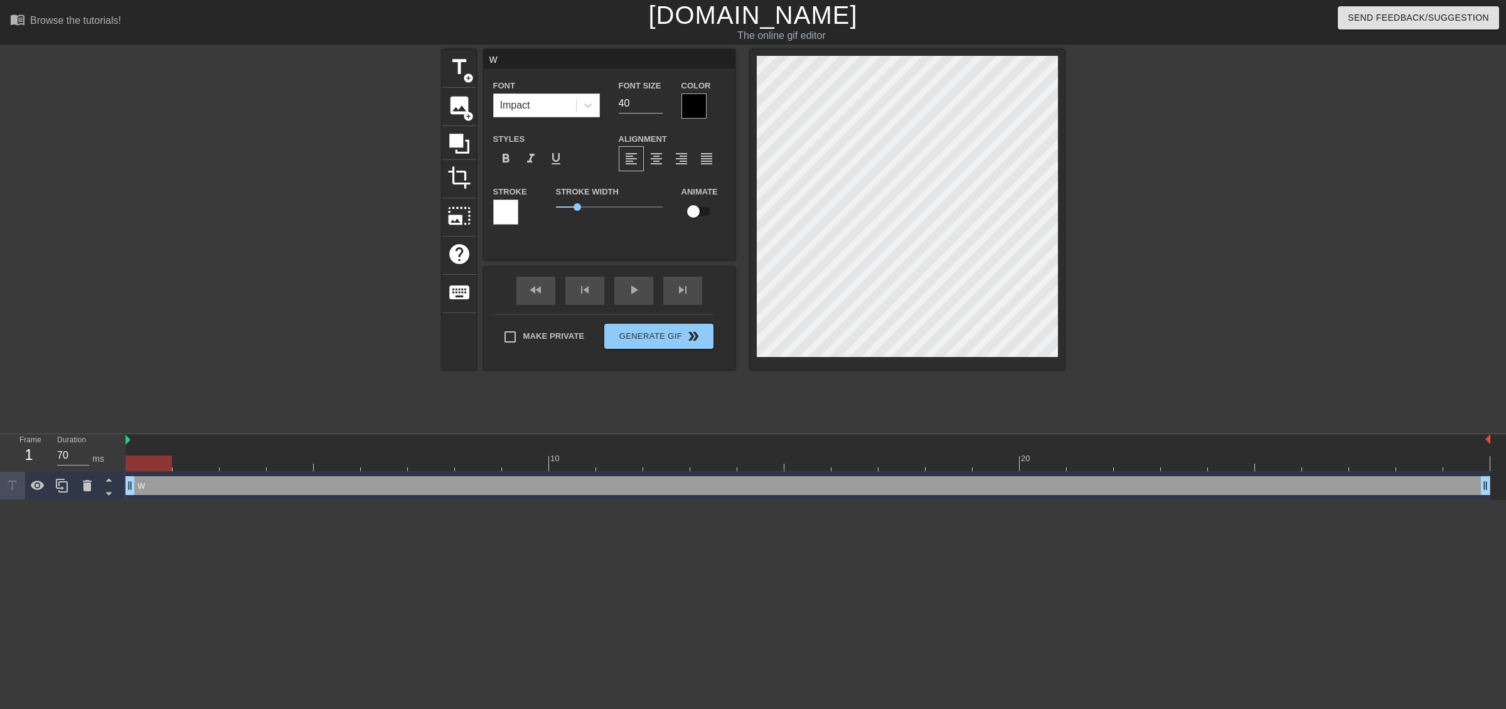
type textarea "wH"
type input "w"
type textarea "w"
type input "W"
type textarea "W"
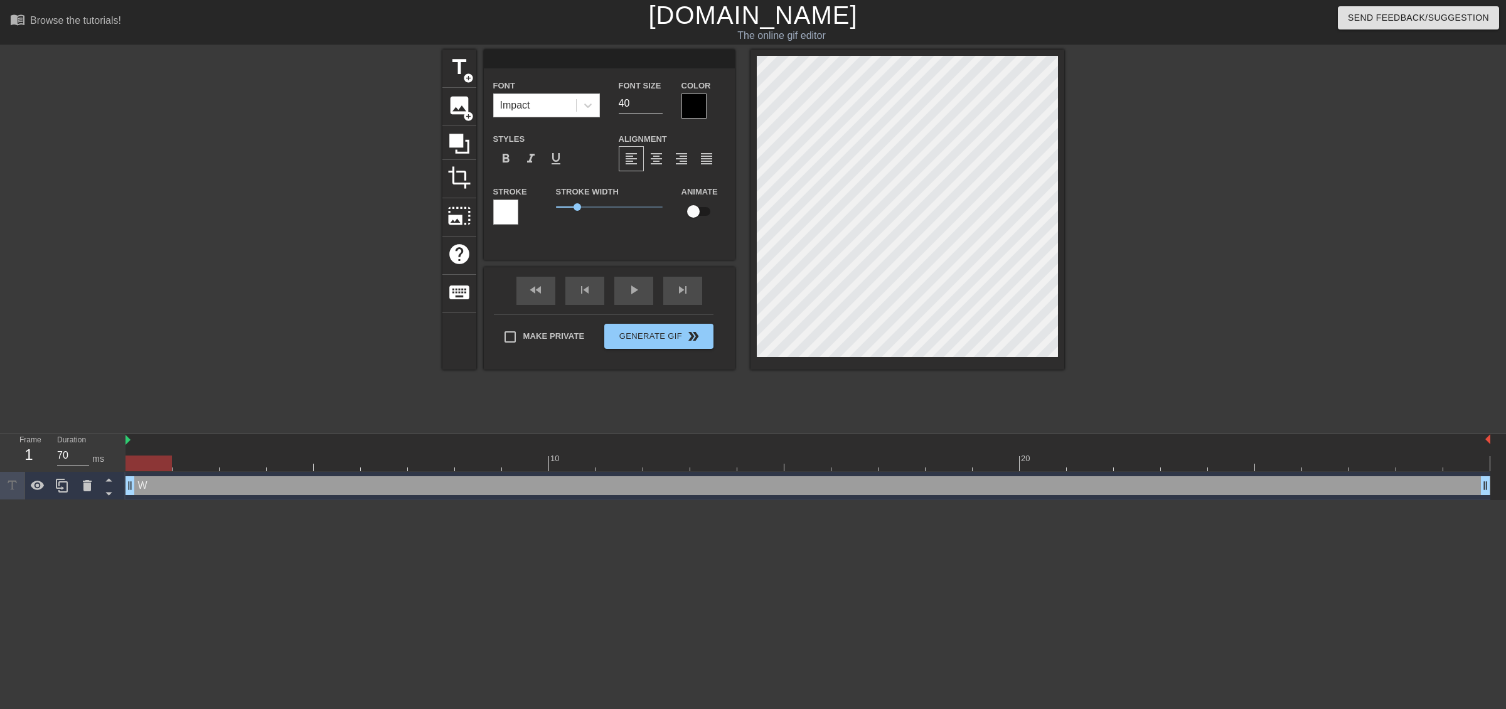
scroll to position [1, 1]
type textarea "w"
type input "w"
type textarea "w"
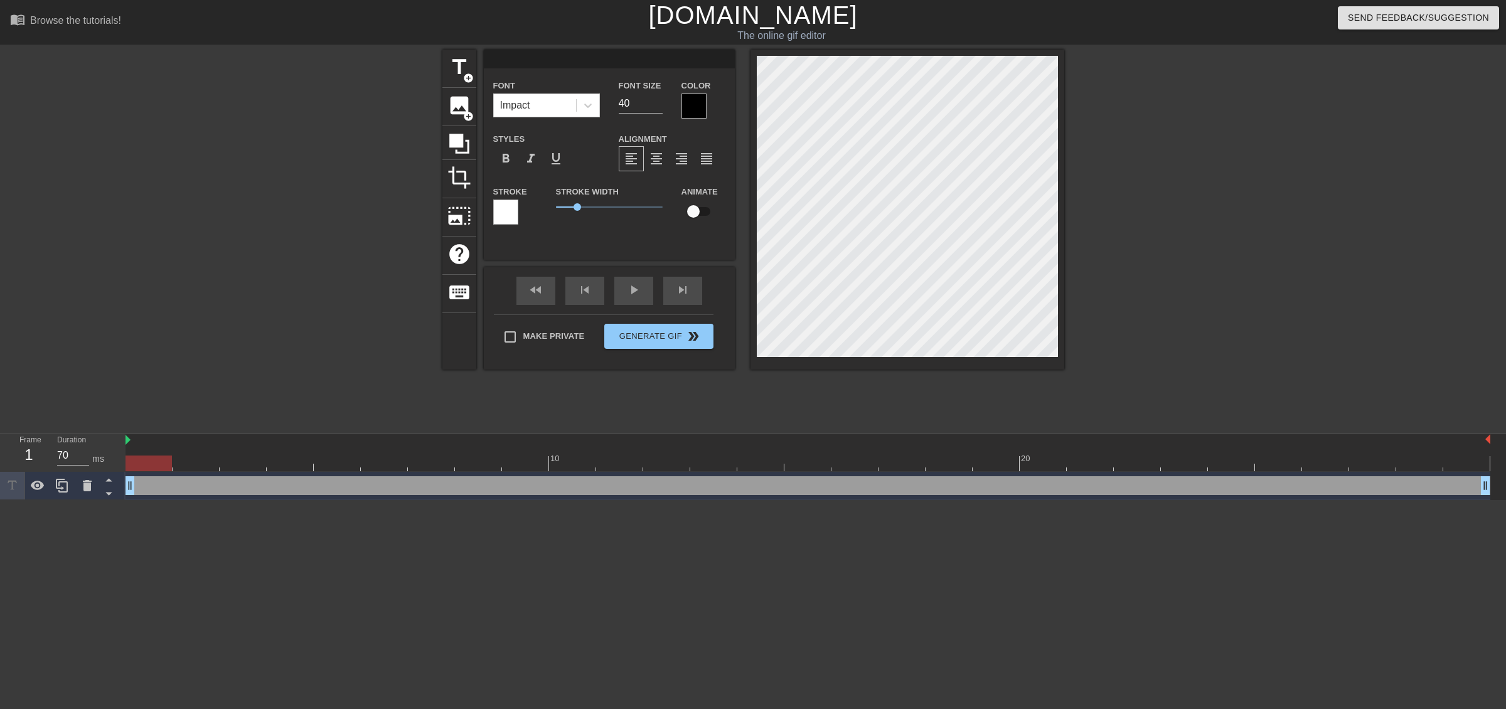
type input "W"
type textarea "W"
type input "Wh"
type textarea "Wh"
type input "Who"
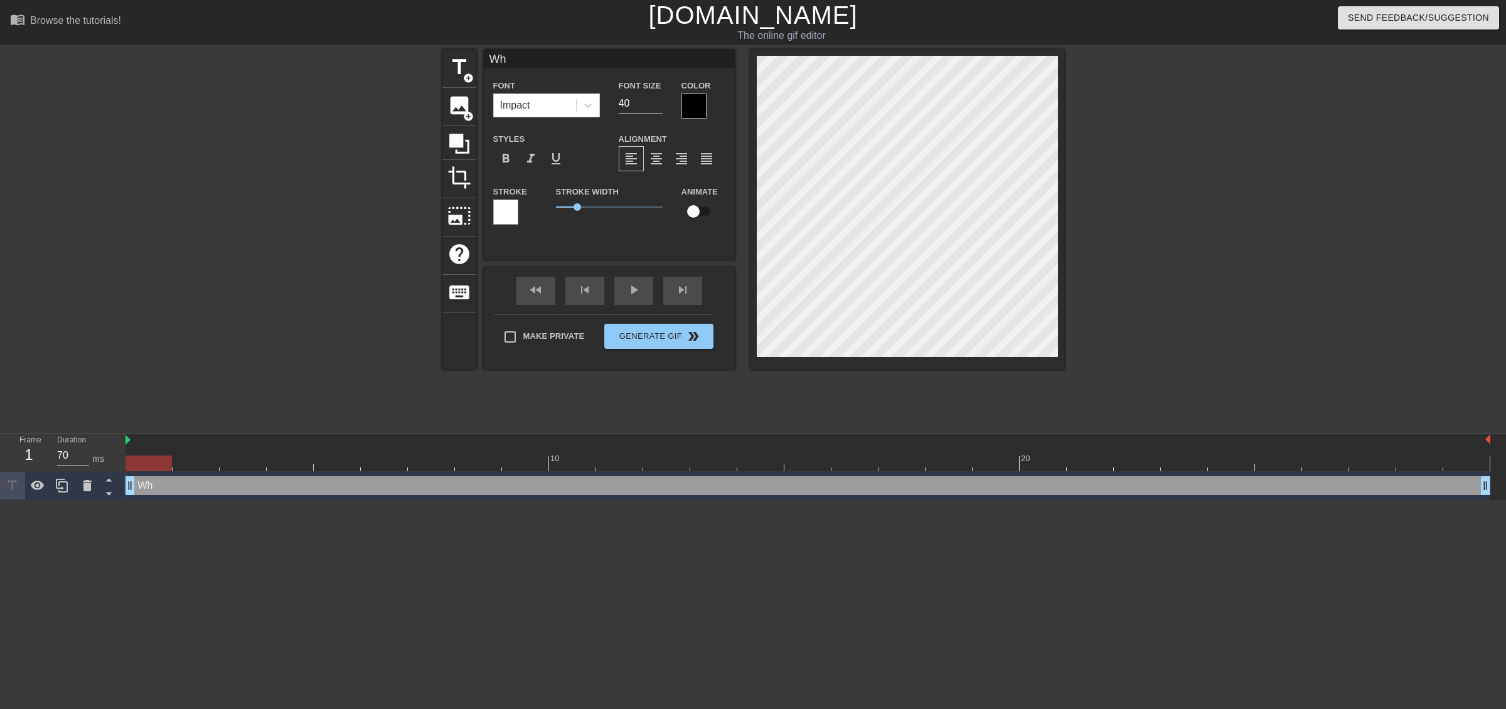
type textarea "Who"
type input "Whos"
type textarea "Whos"
type input "Whos"
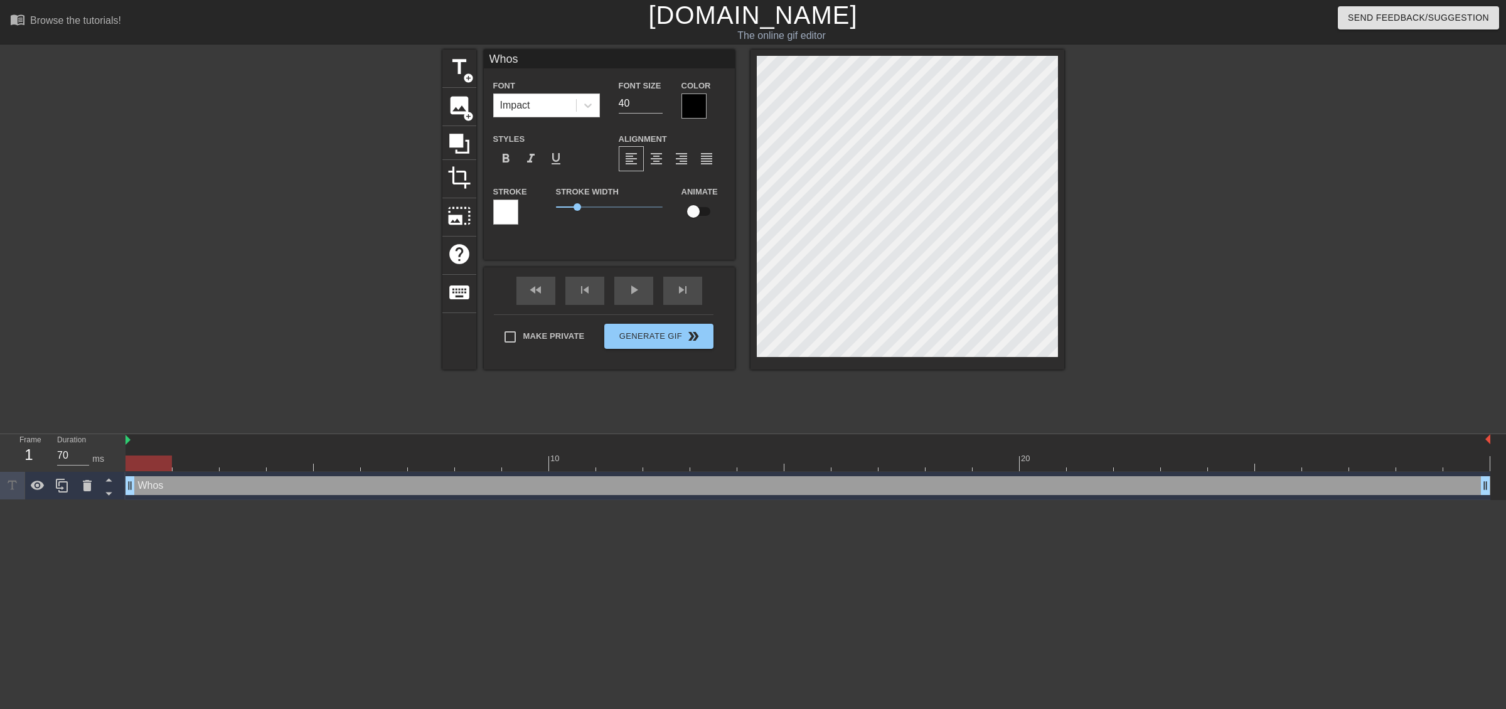
type textarea "Whos"
type input "Whos a"
type textarea "Whos a"
type input "Whos a"
type textarea "Whos a"
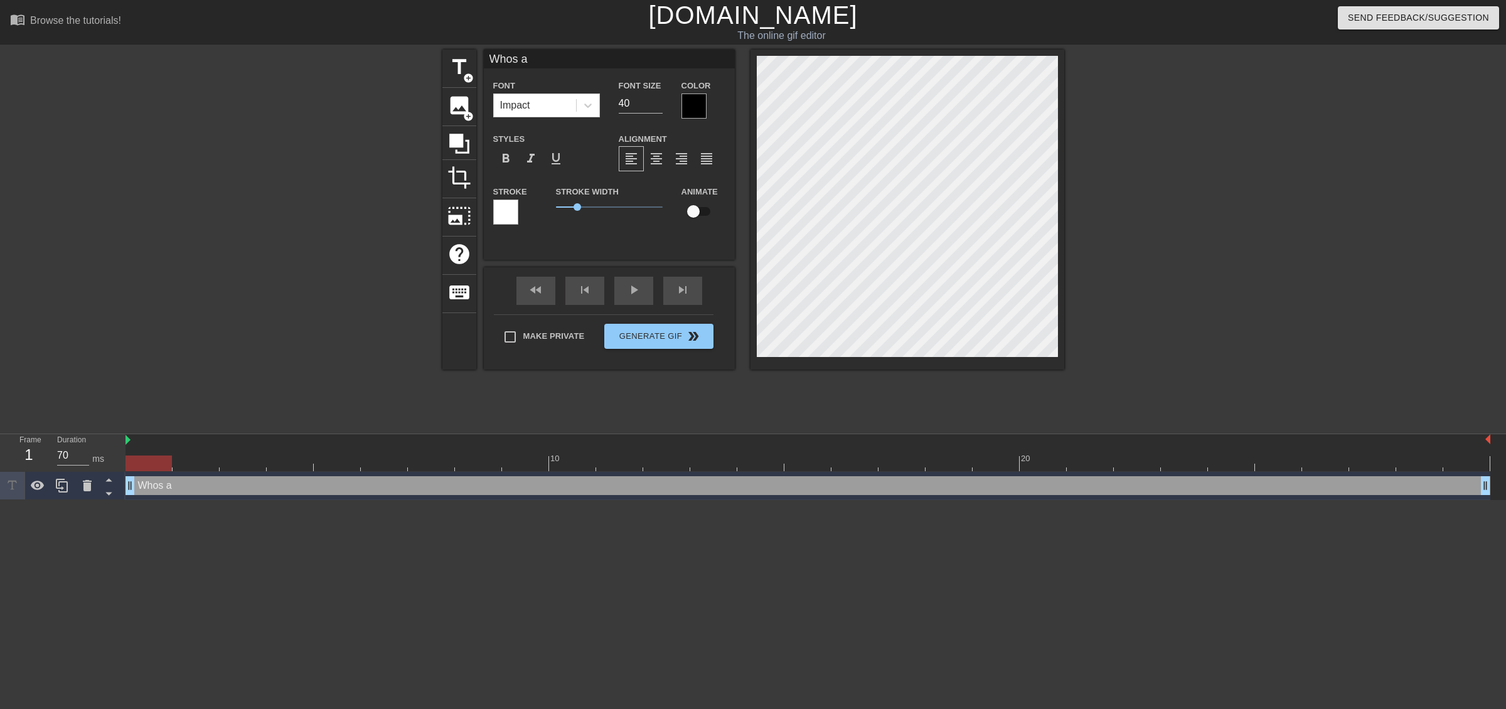
type input "Whos a l"
type textarea "Whos a l"
type input "Whos a li"
type textarea "Whos a li"
type input "Whos a lit"
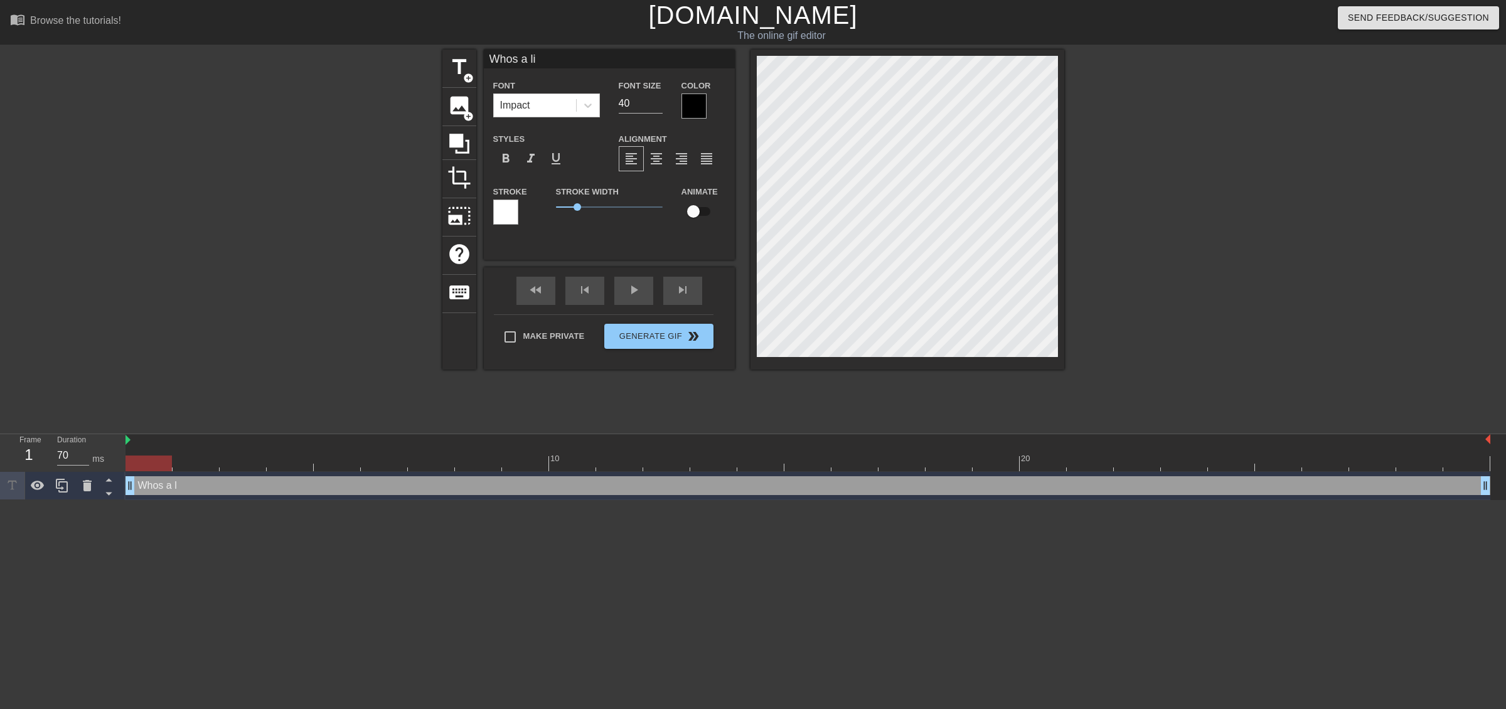
type textarea "Whos a lit"
type input "Whos a litt"
type textarea "Whos a litt"
type input "Whos a littl"
type textarea "Whos a littl"
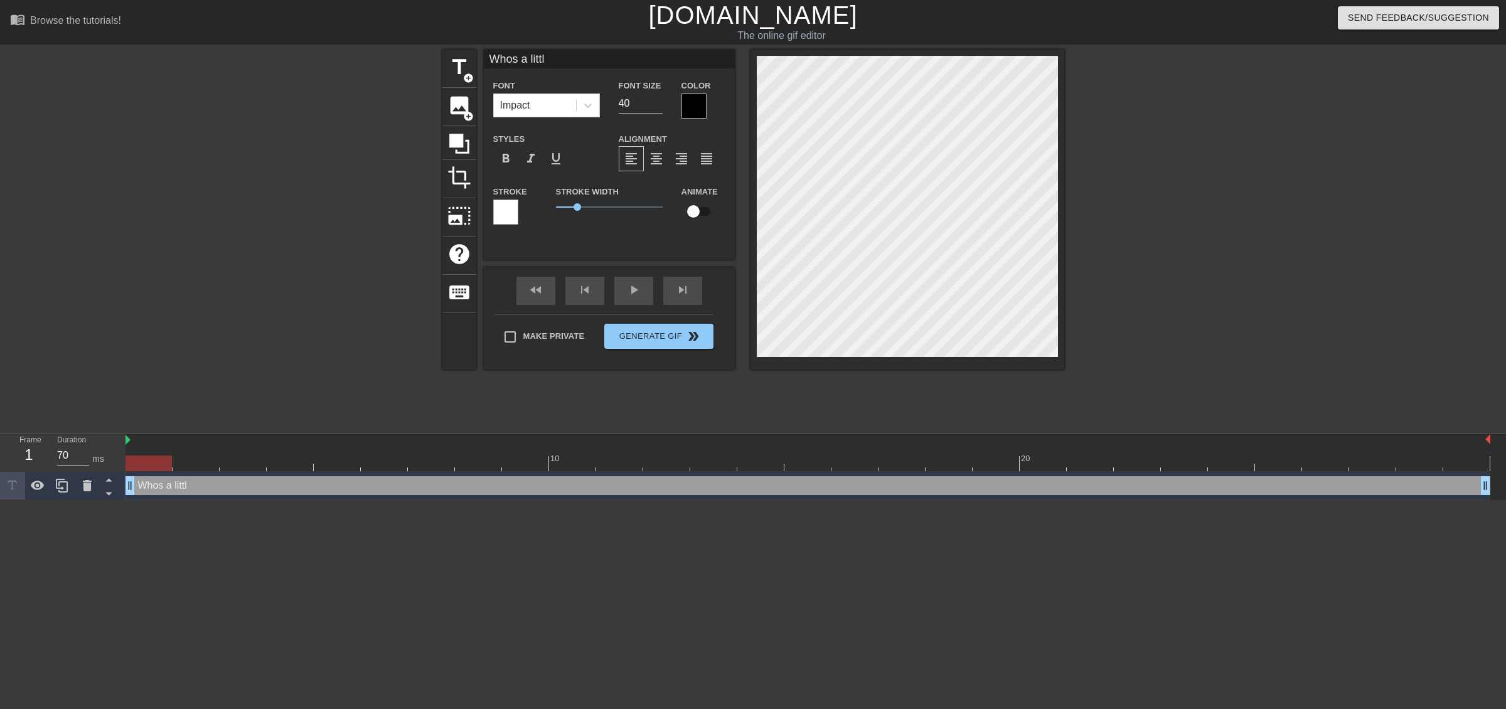
type input "Whos a little"
type textarea "Whos a little"
type input "Whos a little"
type textarea "Whos a little"
type input "Whos a little r"
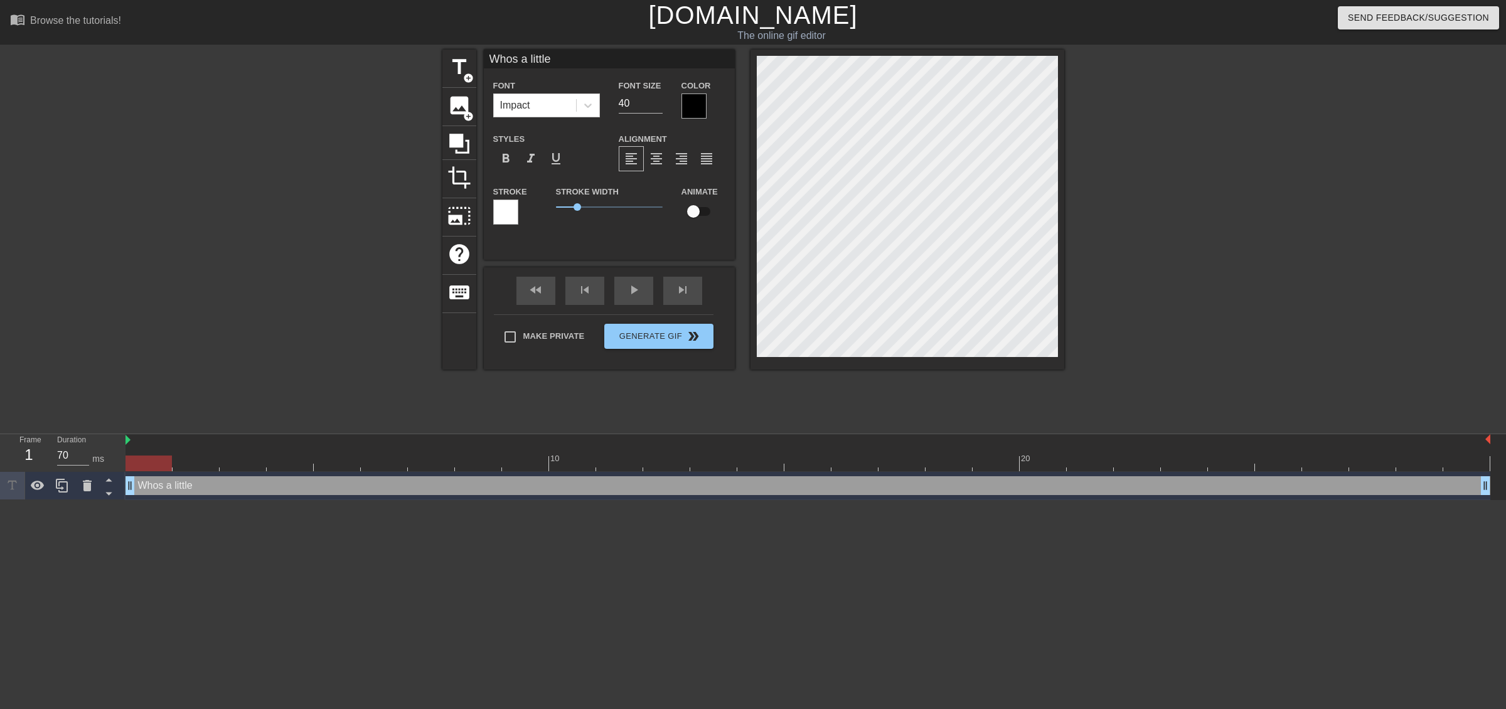
type textarea "Whos a little r"
type input "Whos a little re"
type textarea "Whos a little re"
type input "Whos a little ret"
type textarea "Whos a little ret"
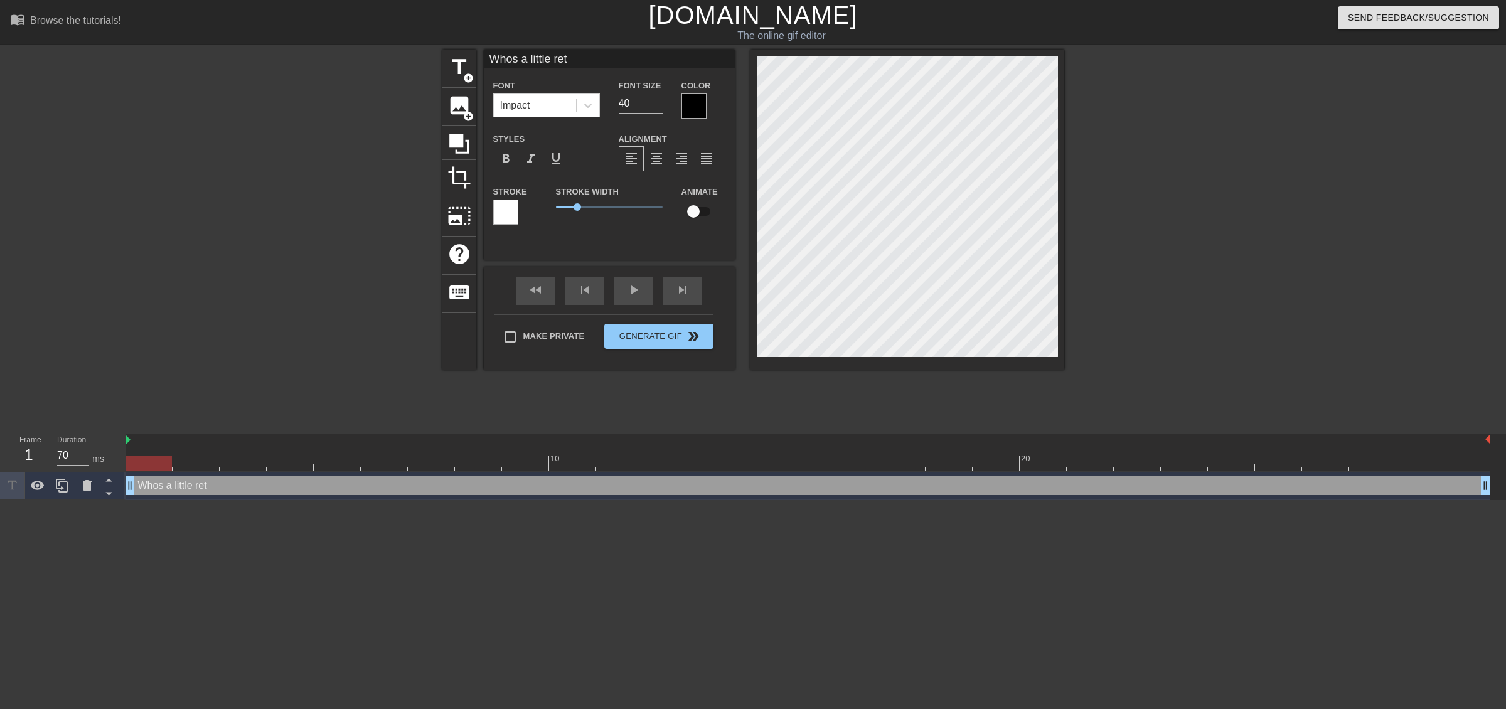
type input "Whos a little reta"
type textarea "Whos a little reta"
type input "Whos a little retar"
type textarea "Whos a little retar"
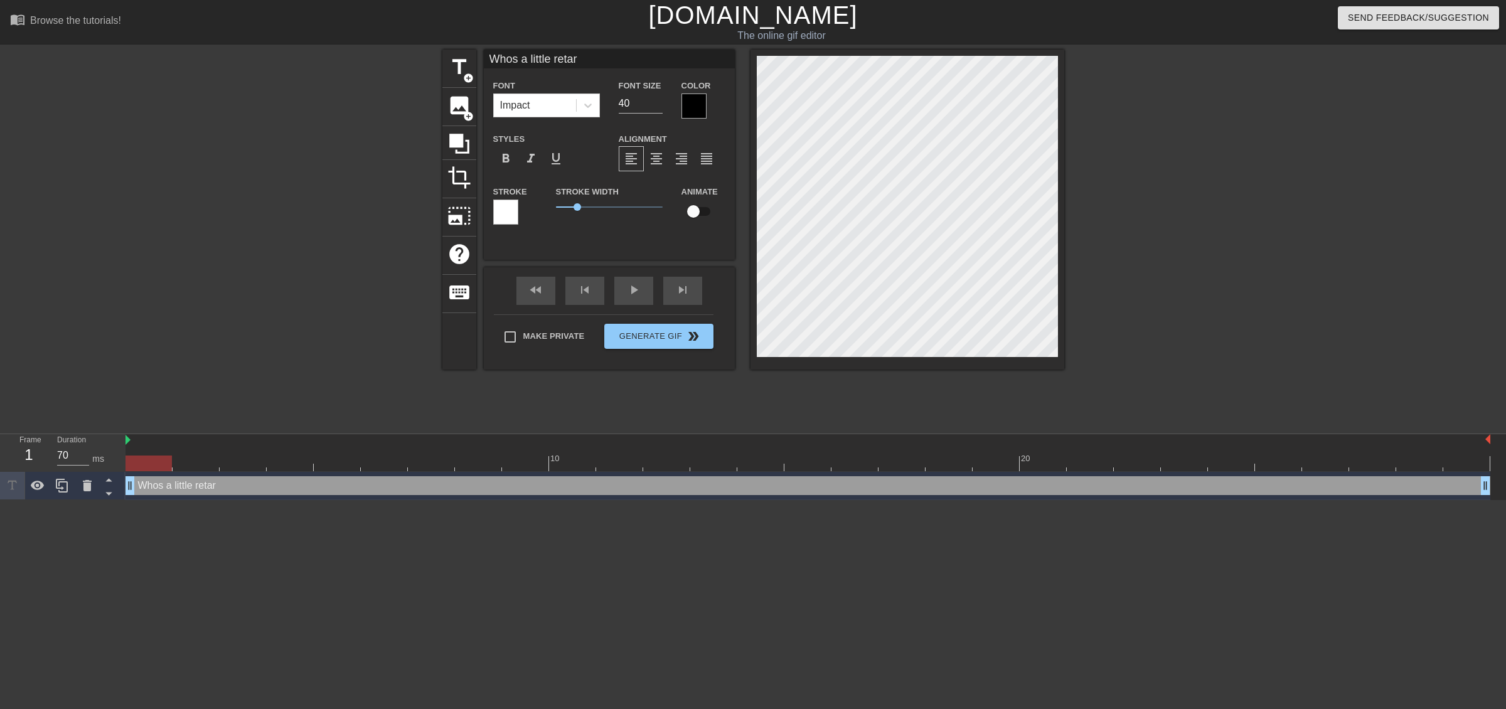
type input "Whos a little retard"
type textarea "Whos a little retard"
click at [1118, 232] on div at bounding box center [1173, 238] width 188 height 377
type input "Whos a little retard?"
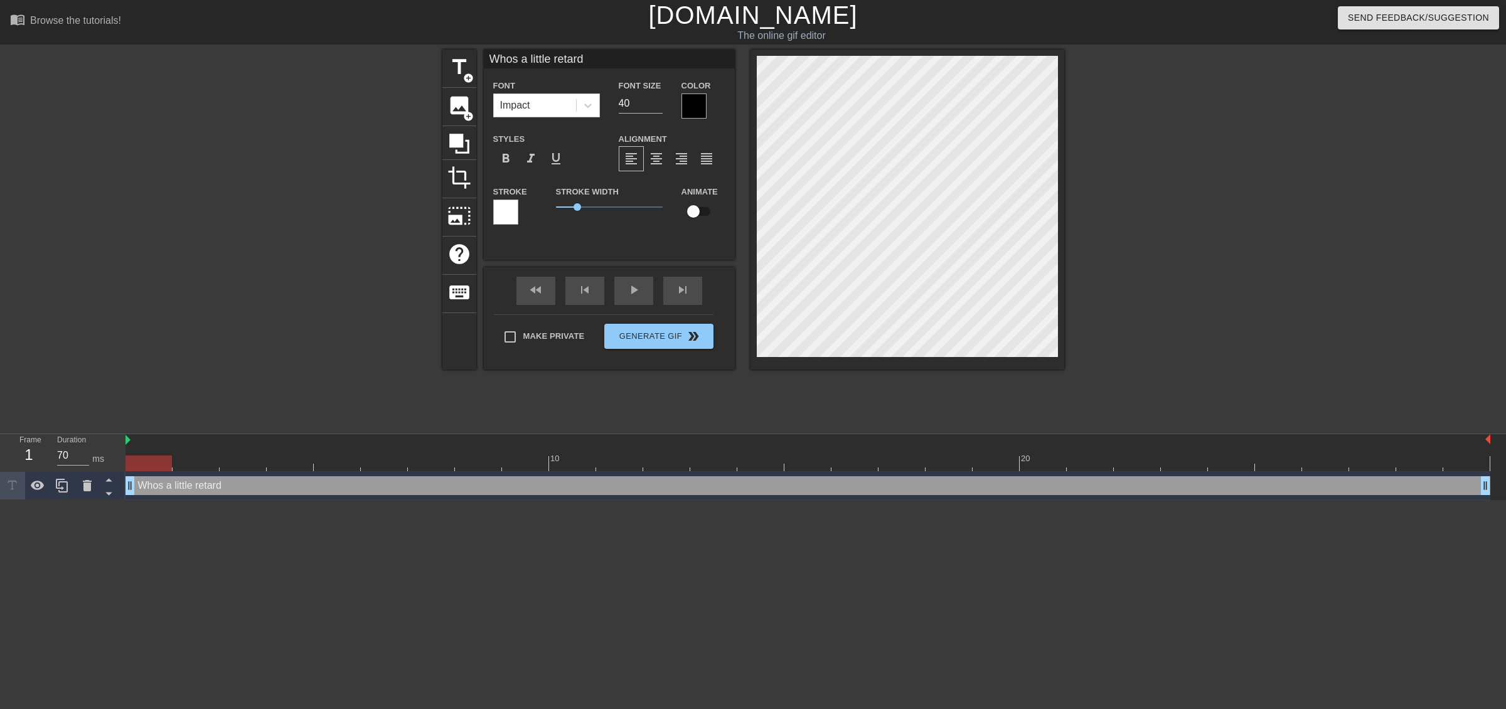
type textarea "Whos a little retard?"
click at [1297, 246] on div "title add_circle image add_circle crop photo_size_select_large help keyboard Wh…" at bounding box center [753, 238] width 1506 height 377
click at [506, 161] on span "format_bold" at bounding box center [505, 158] width 15 height 15
click at [690, 109] on div at bounding box center [694, 106] width 25 height 25
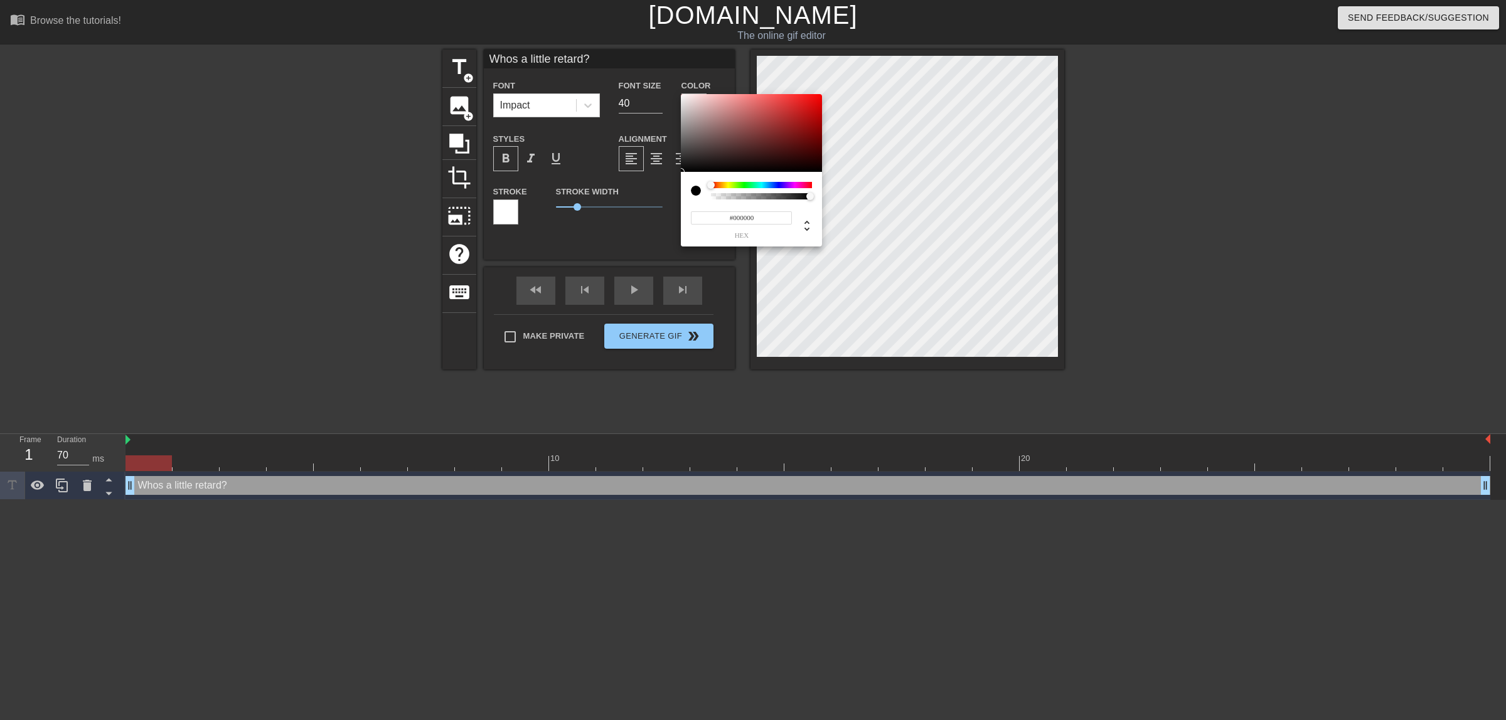
type input "0"
type input "1"
drag, startPoint x: 766, startPoint y: 198, endPoint x: 898, endPoint y: 205, distance: 132.6
click at [898, 205] on div "0 r 0 g 0 b 1 a" at bounding box center [753, 360] width 1506 height 720
type input "157"
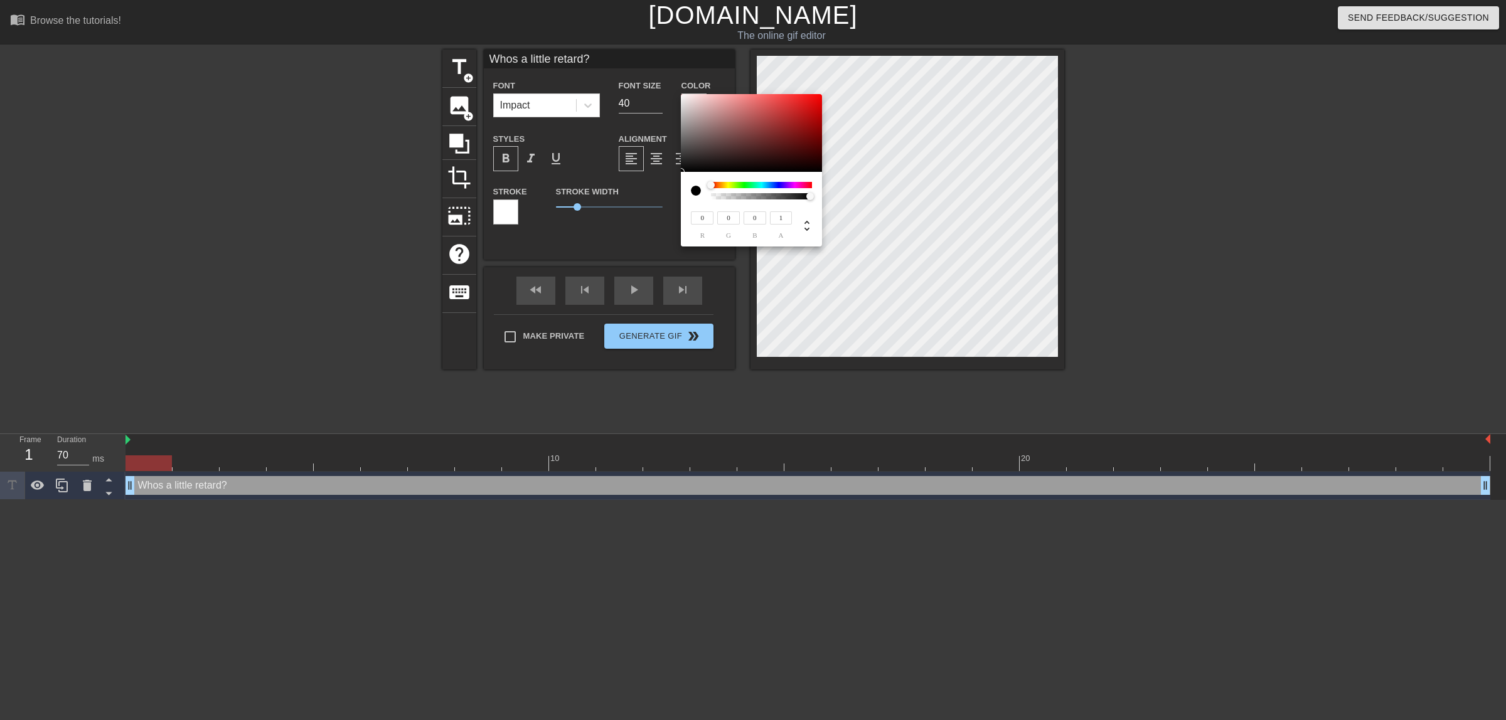
type input "32"
type input "31"
type input "153"
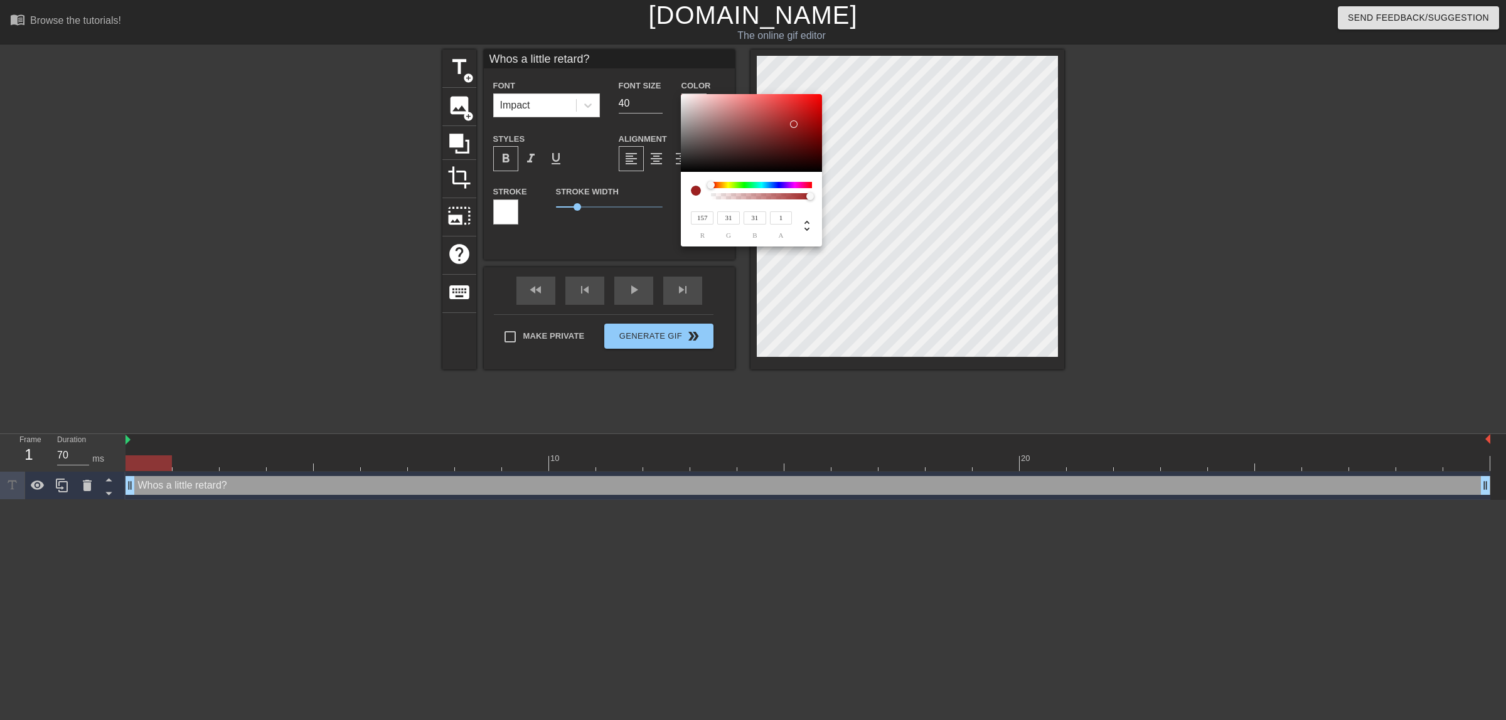
type input "32"
type input "147"
type input "36"
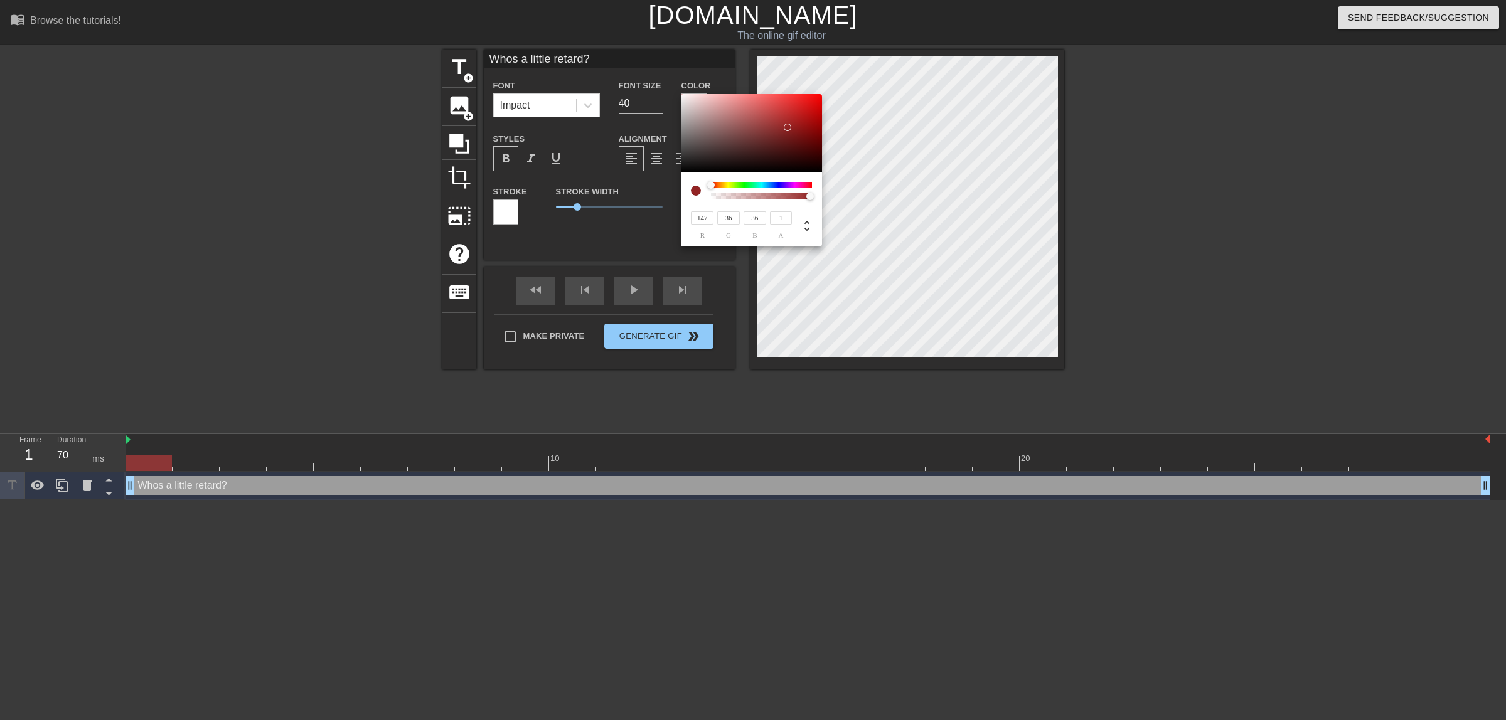
type input "0"
type input "15"
type input "9"
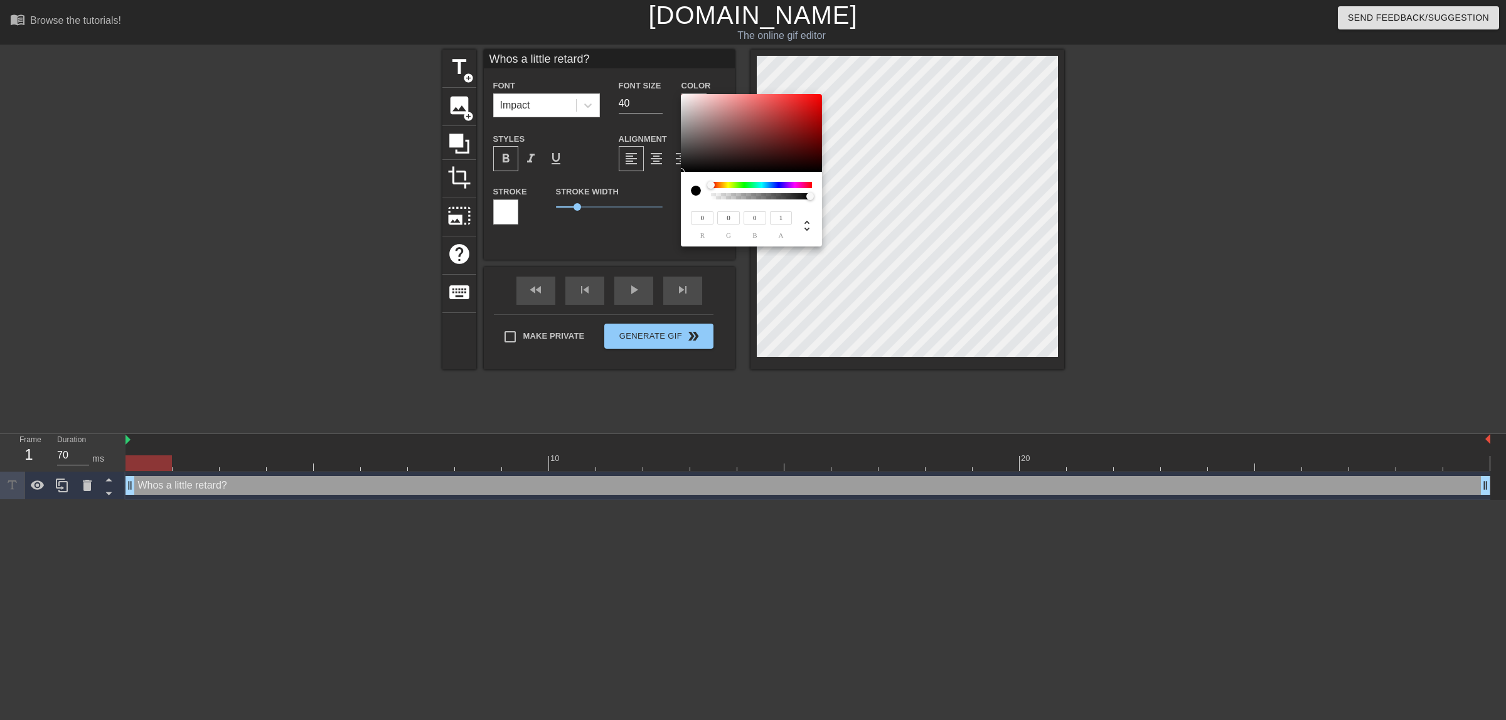
type input "9"
type input "48"
type input "21"
type input "50"
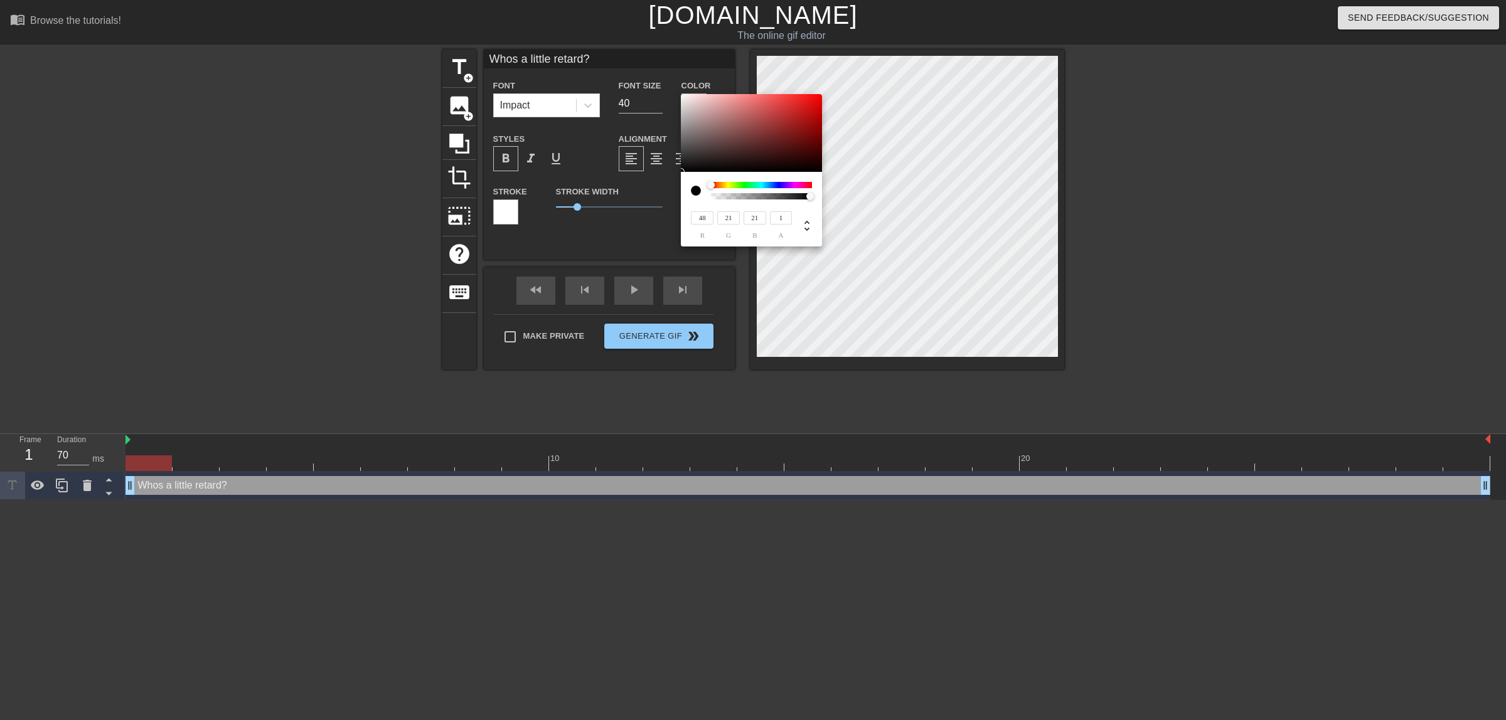
type input "20"
type input "64"
type input "21"
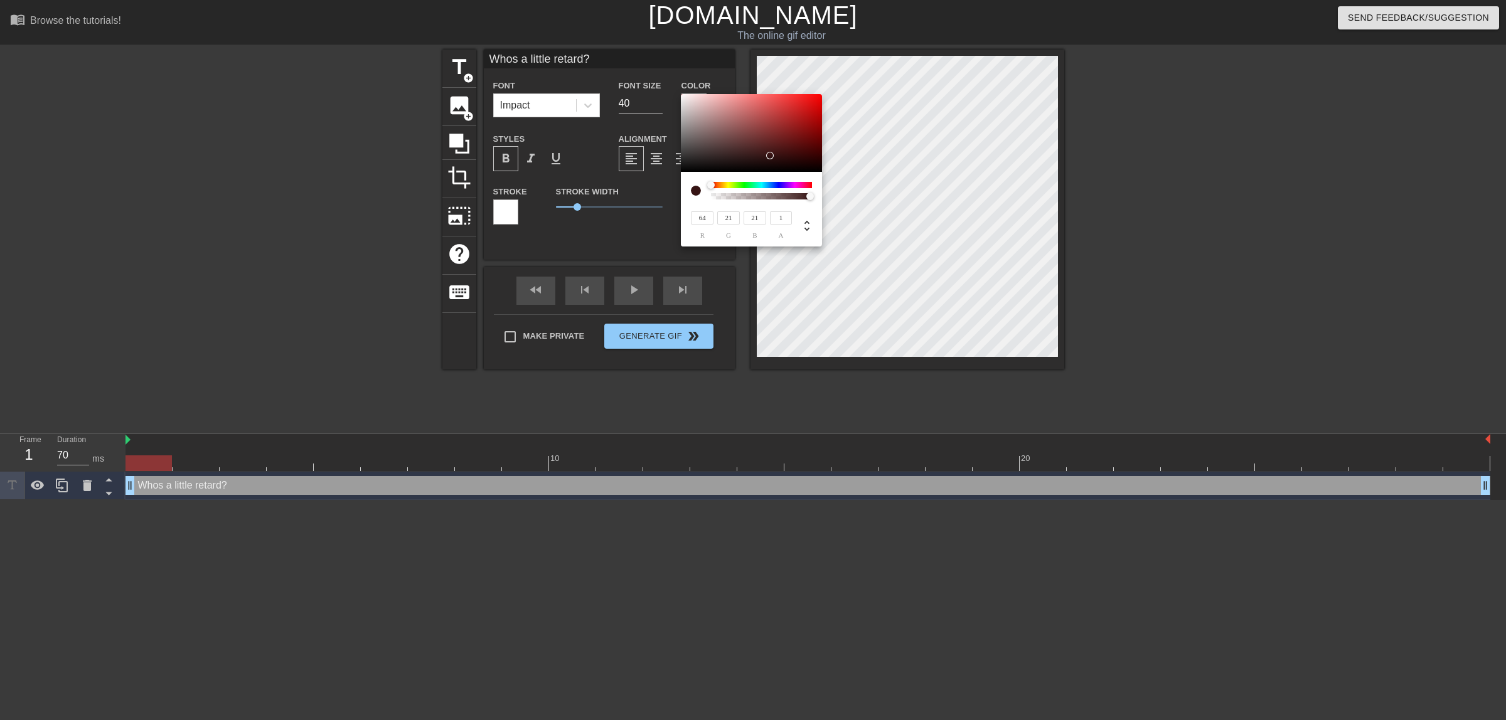
type input "54"
type input "15"
type input "36"
type input "8"
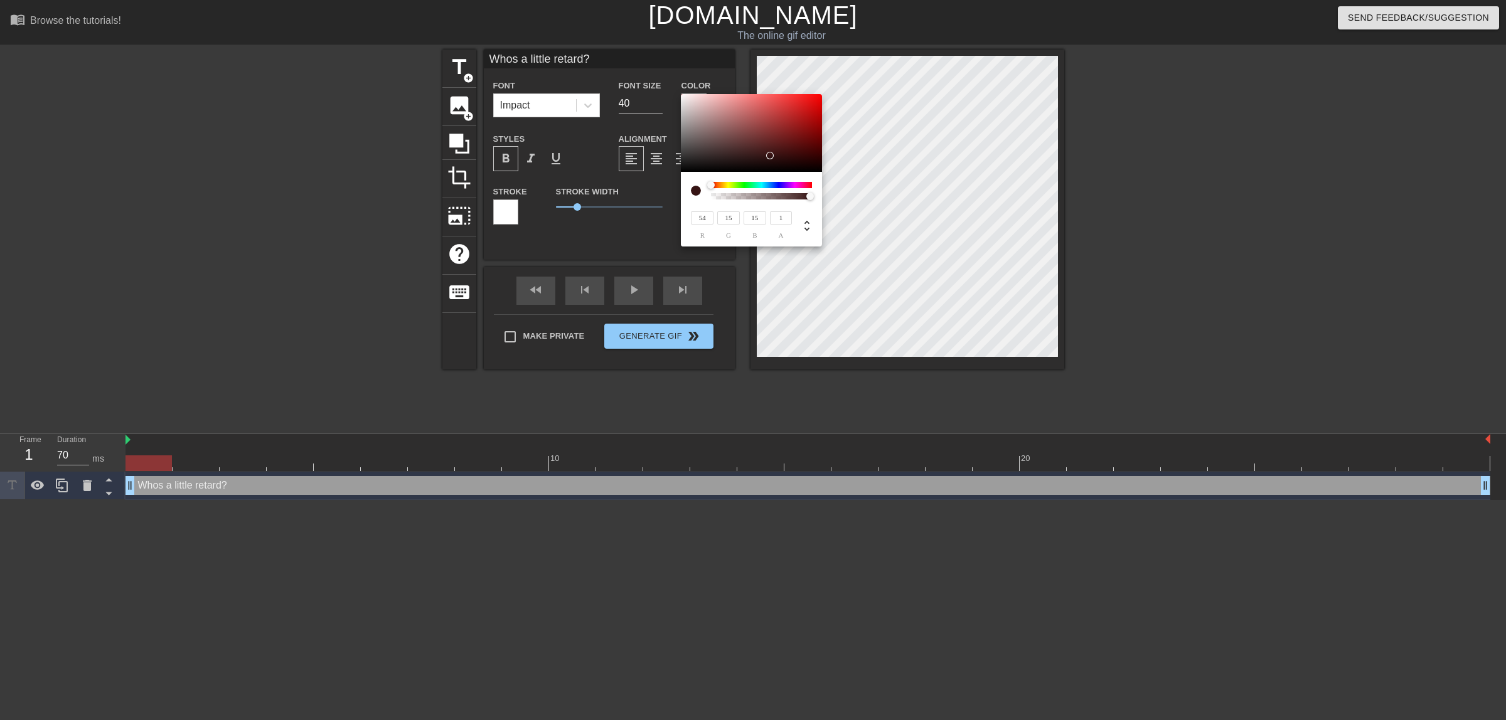
type input "8"
type input "7"
type input "27"
type input "5"
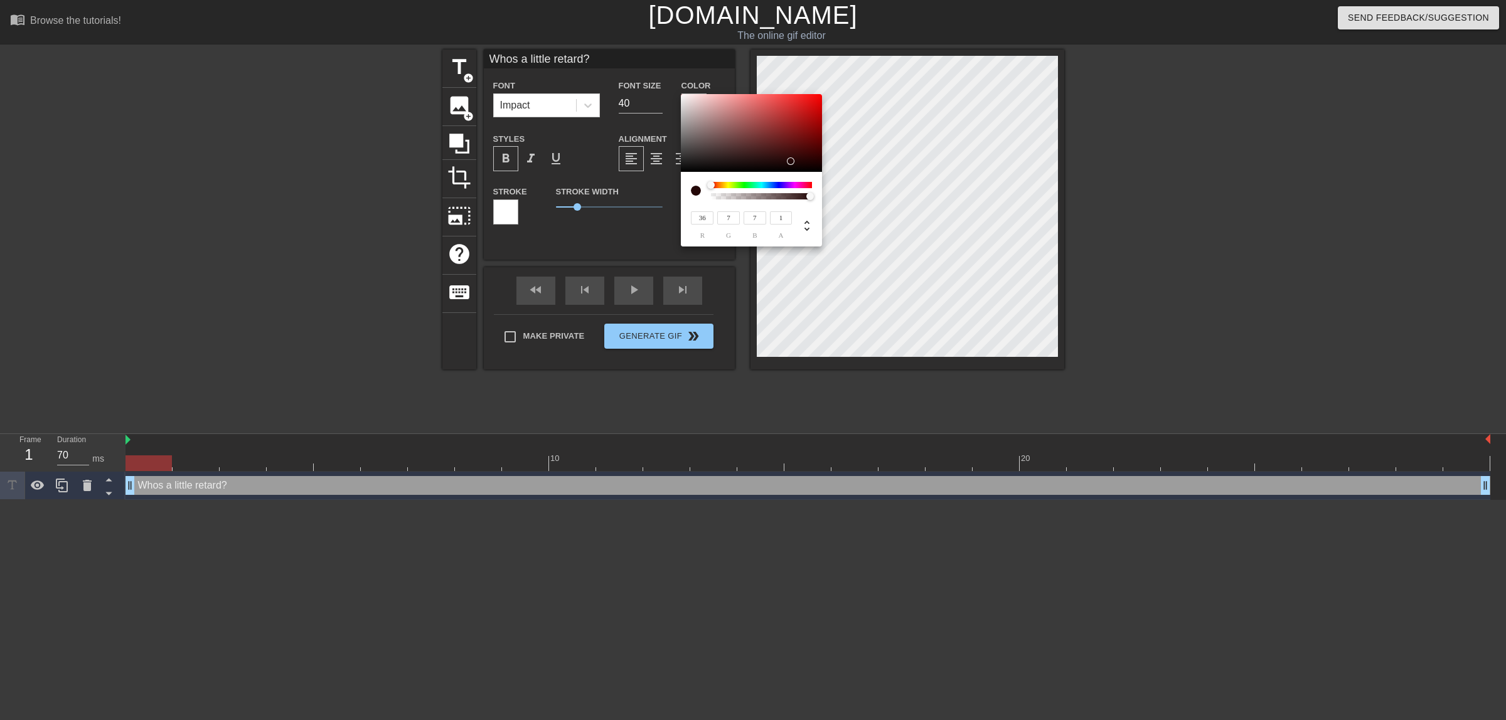
type input "5"
type input "7"
type input "6"
type input "5"
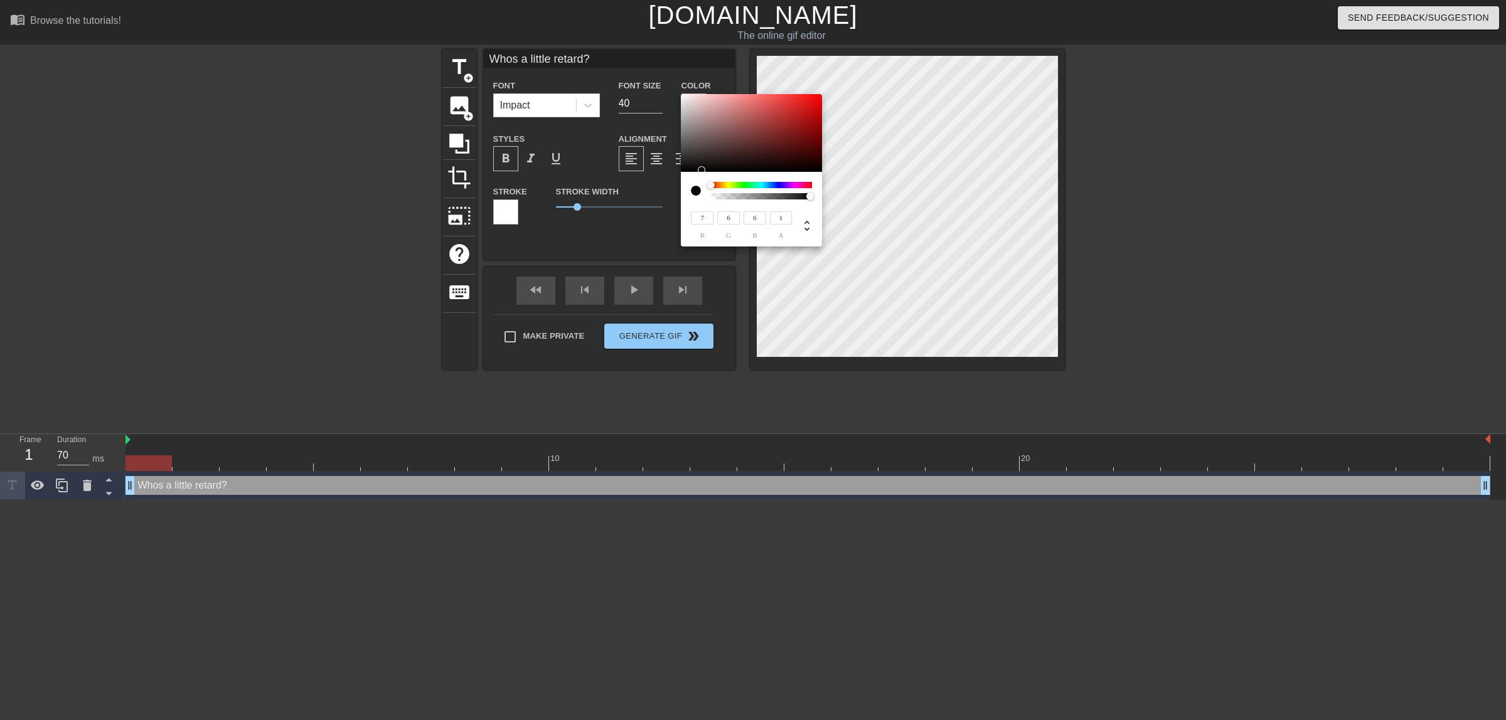
type input "4"
type input "7"
type input "6"
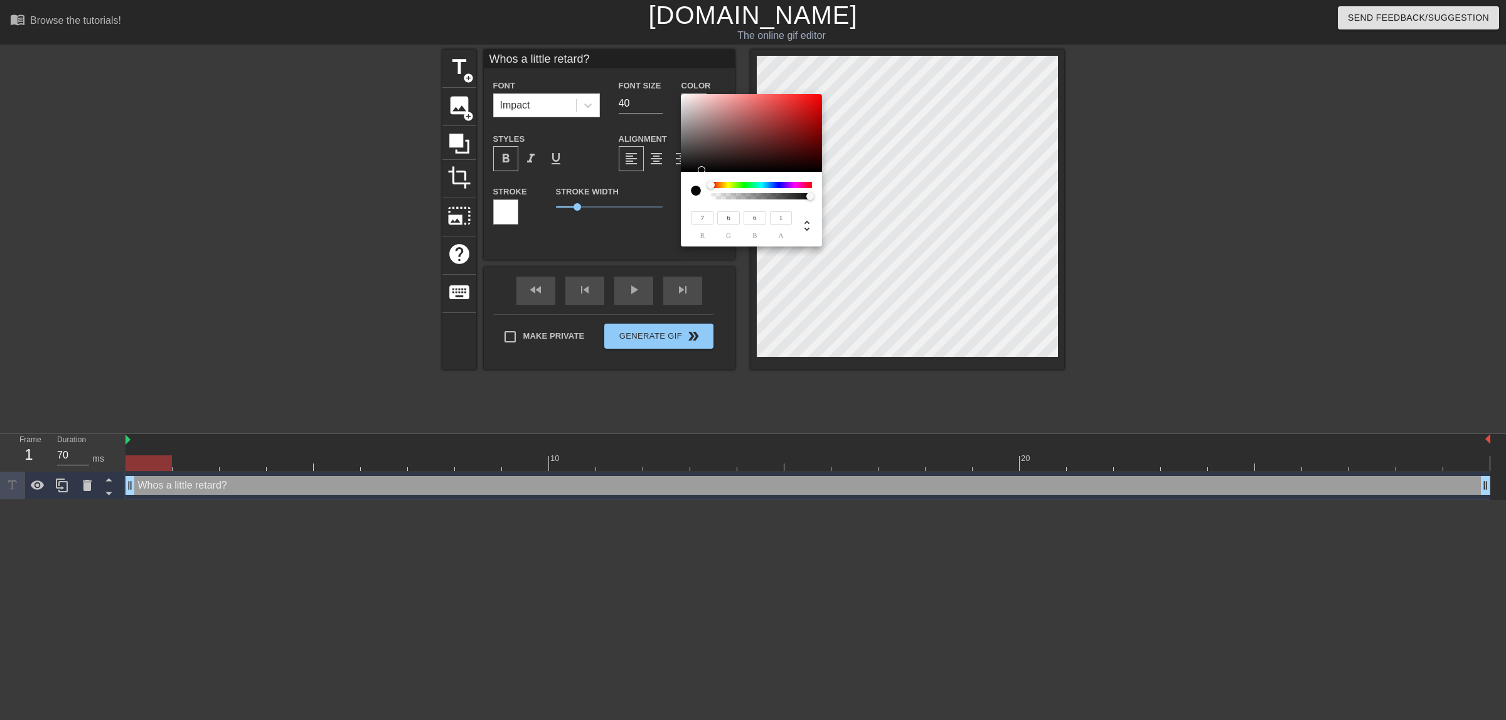
type input "9"
type input "8"
type input "13"
type input "12"
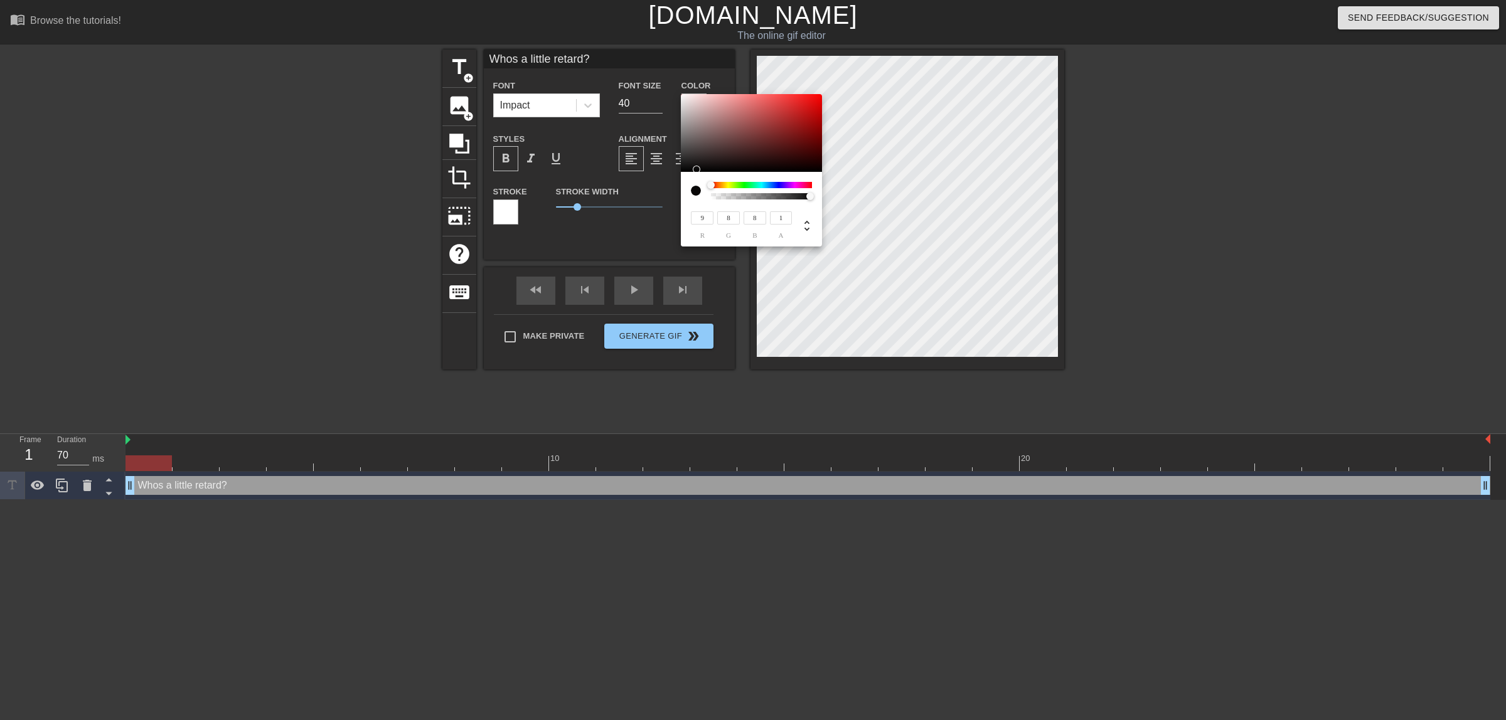
type input "12"
click at [693, 168] on div at bounding box center [697, 170] width 8 height 8
click at [688, 168] on div at bounding box center [689, 168] width 8 height 8
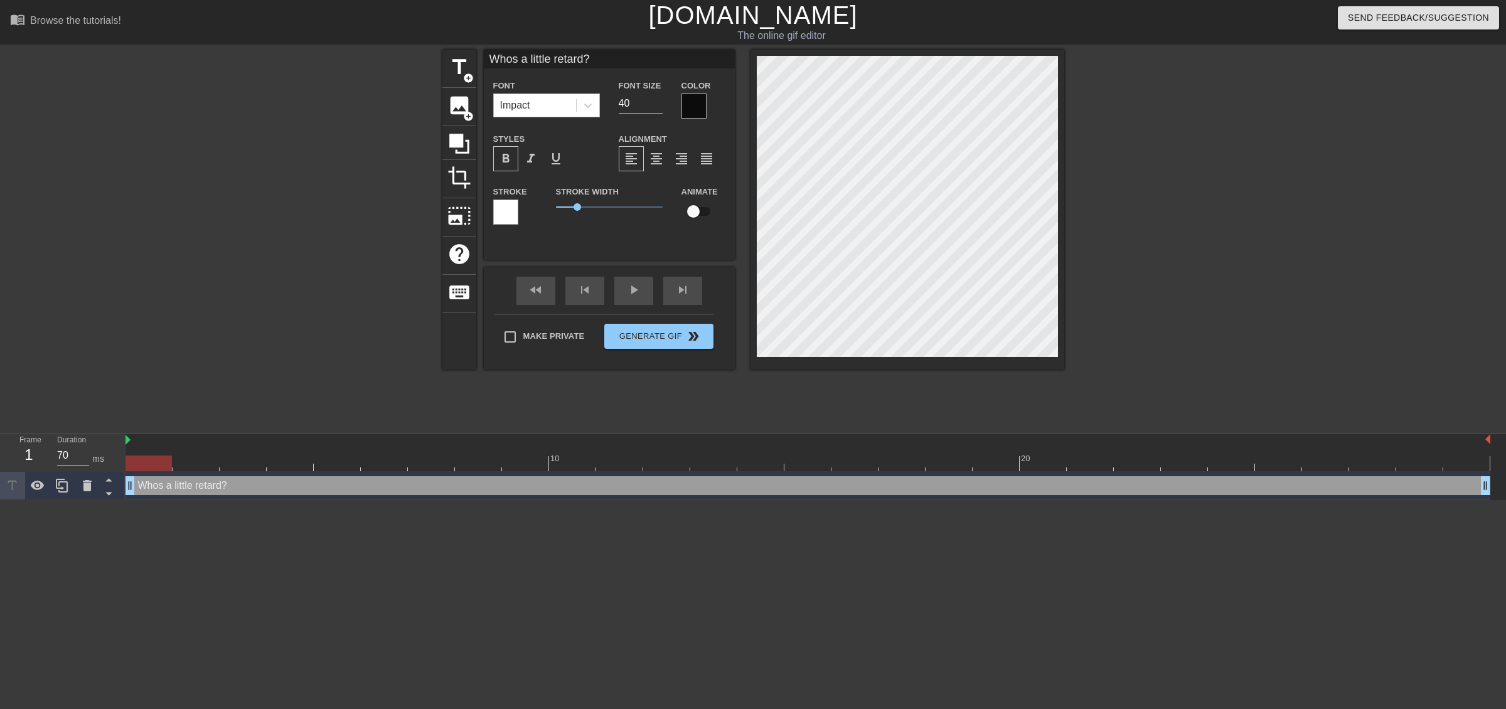
click at [563, 110] on div "Impact" at bounding box center [535, 105] width 82 height 23
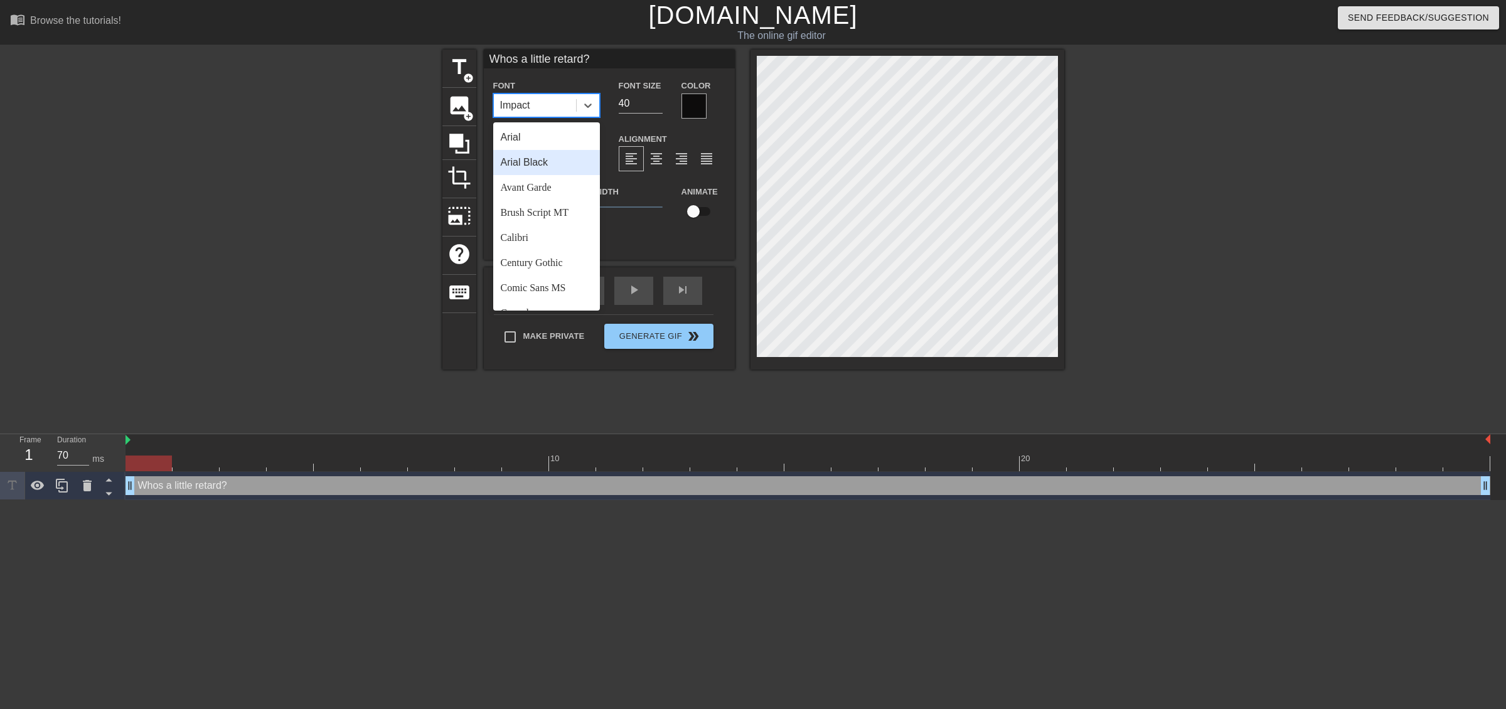
click at [568, 163] on div "Arial Black" at bounding box center [546, 162] width 107 height 25
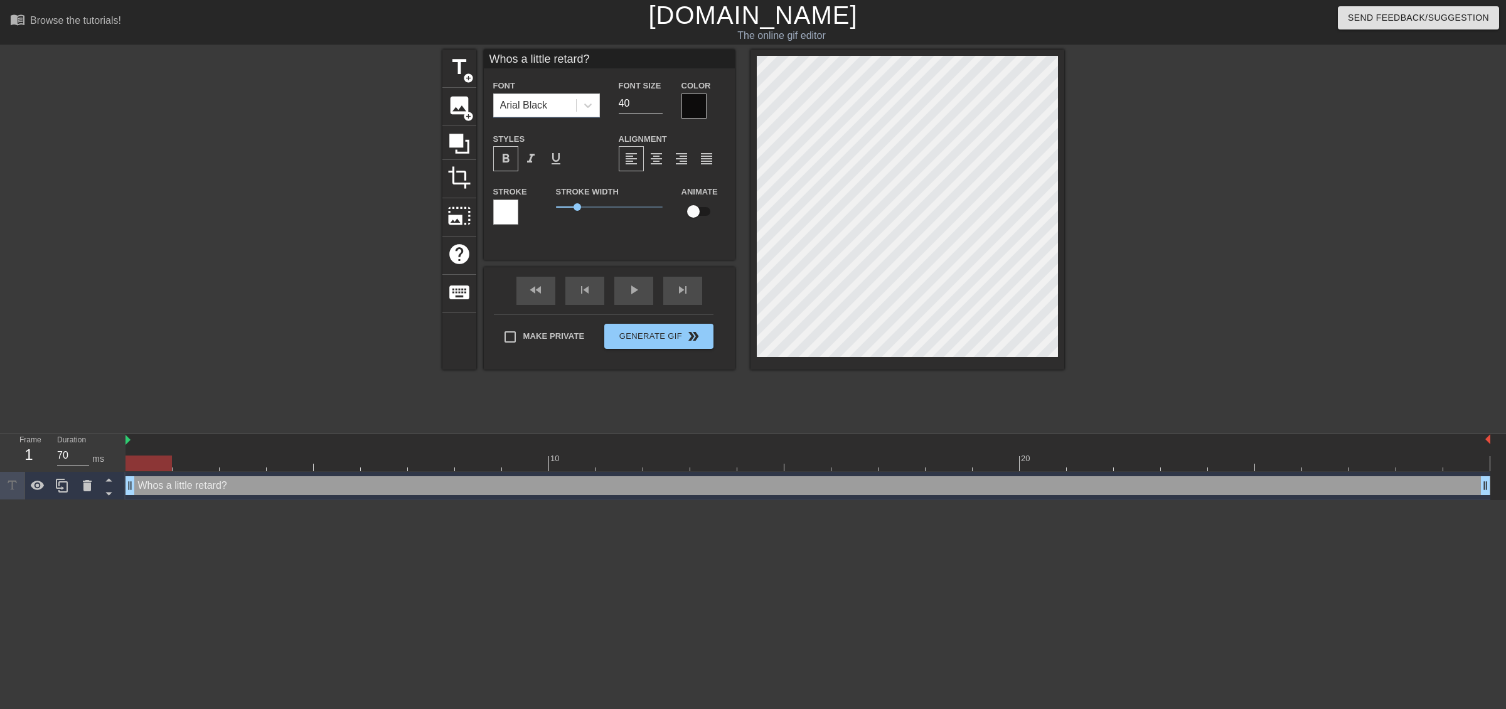
click at [509, 217] on div at bounding box center [505, 212] width 25 height 25
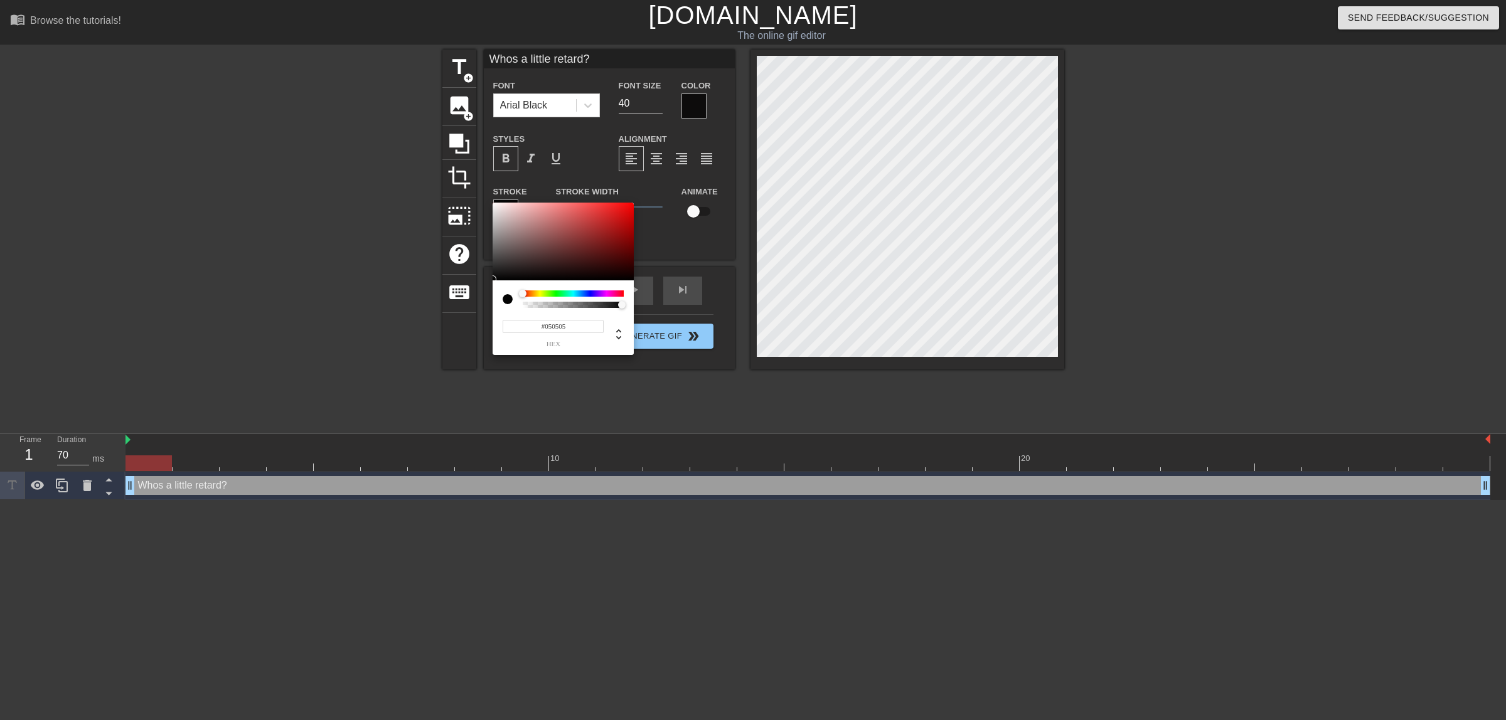
drag, startPoint x: 570, startPoint y: 234, endPoint x: 491, endPoint y: 279, distance: 90.5
click at [491, 279] on div "#050505 hex" at bounding box center [753, 360] width 1506 height 720
click at [500, 208] on div at bounding box center [563, 242] width 141 height 78
type input "#000000"
drag, startPoint x: 500, startPoint y: 243, endPoint x: 499, endPoint y: 281, distance: 38.3
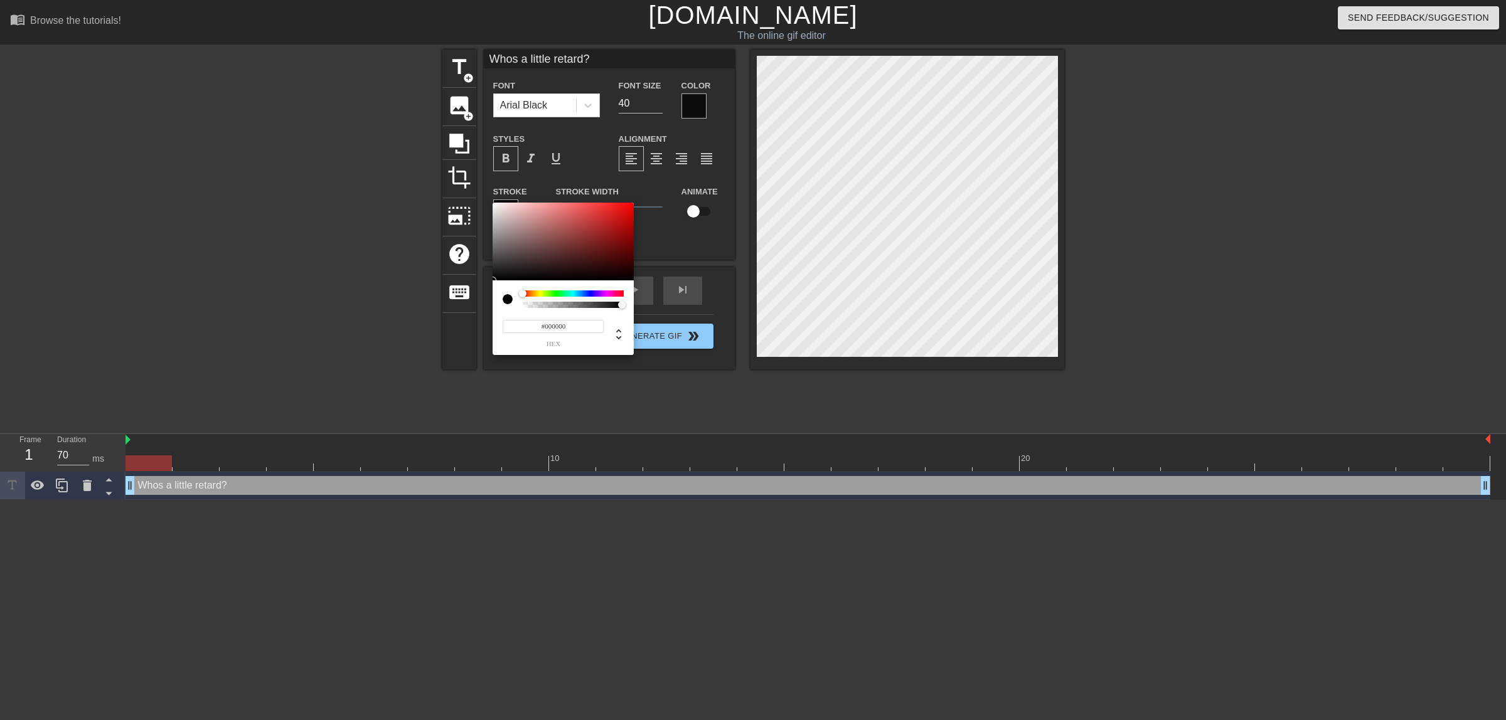
click at [499, 281] on div "#000000 hex" at bounding box center [563, 279] width 141 height 152
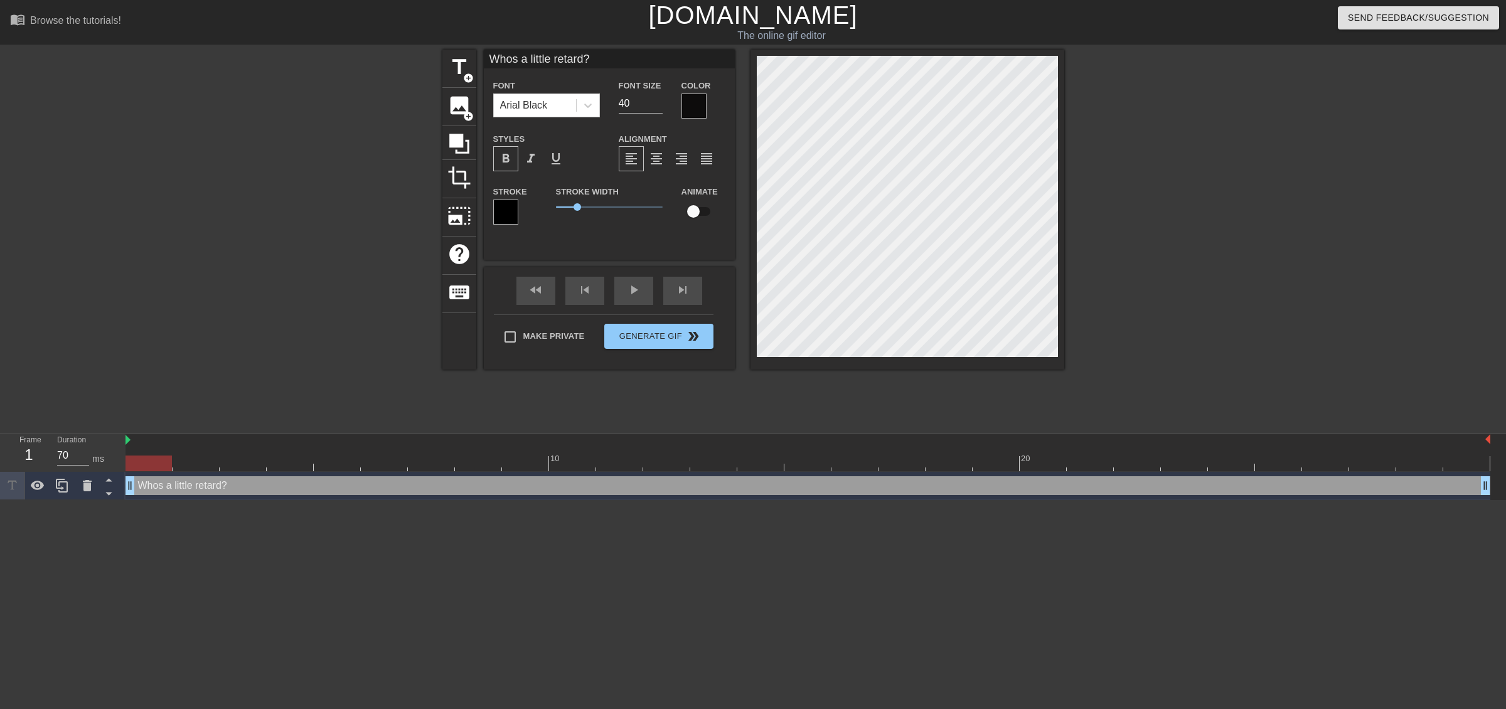
click at [698, 113] on div at bounding box center [694, 106] width 25 height 25
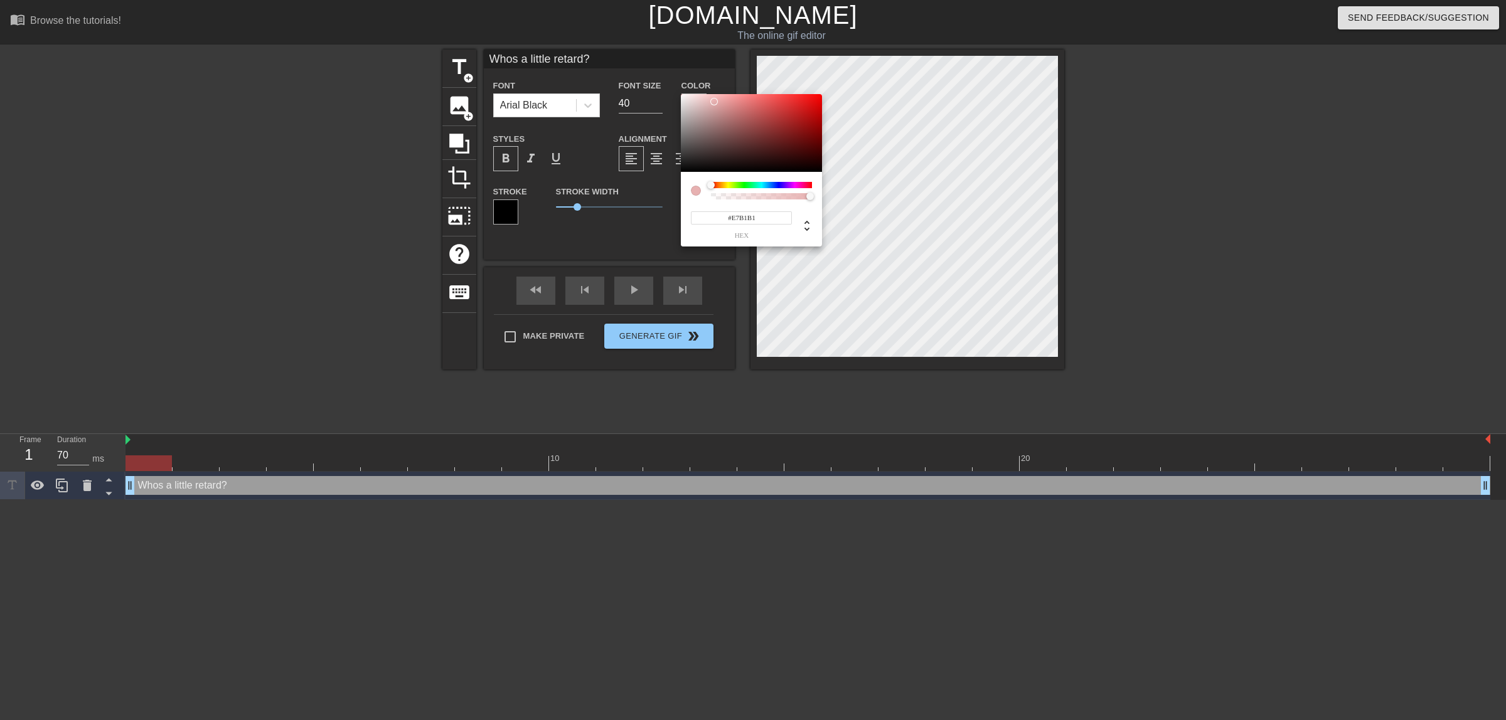
type input "#E7E7E7"
drag, startPoint x: 712, startPoint y: 127, endPoint x: 680, endPoint y: 102, distance: 41.6
click at [680, 102] on div "#E7E7E7 hex" at bounding box center [753, 360] width 1506 height 720
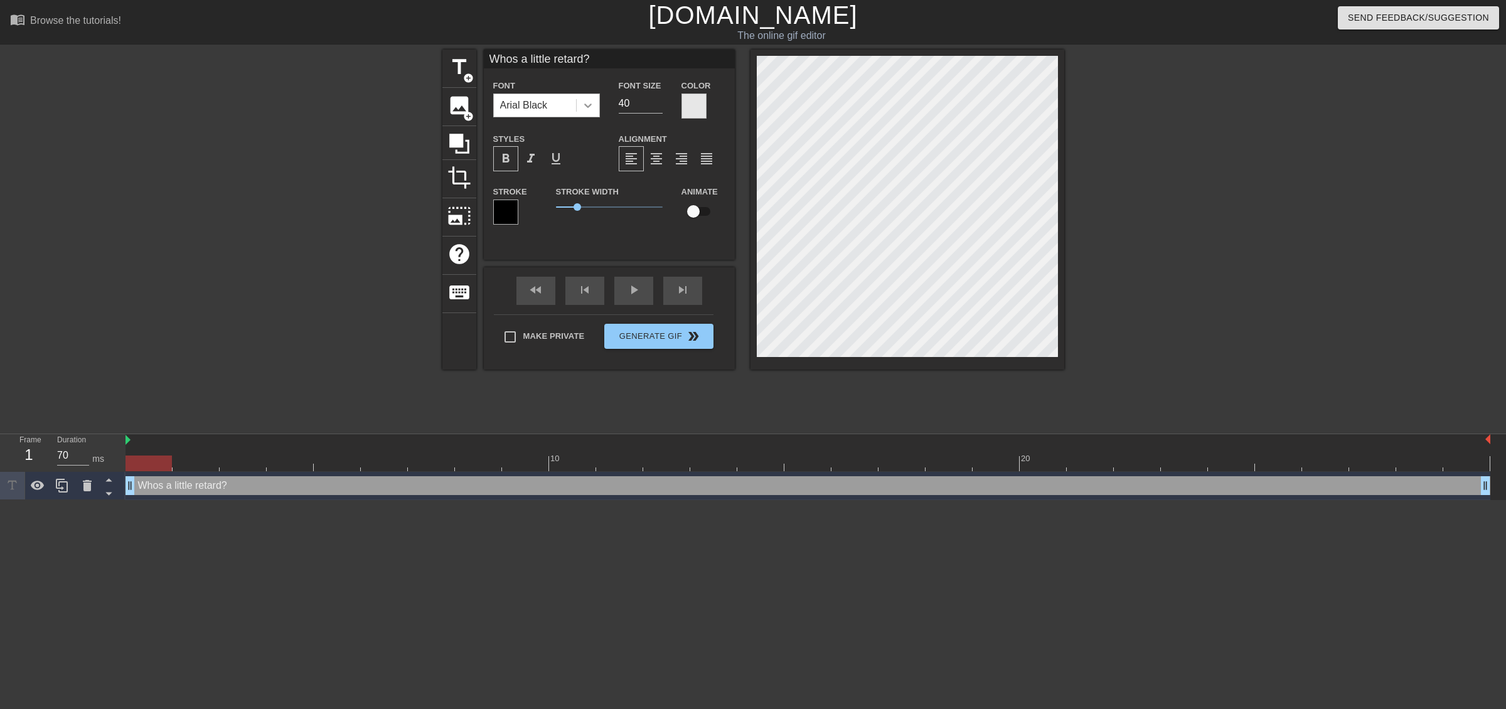
click at [597, 101] on div at bounding box center [588, 105] width 23 height 23
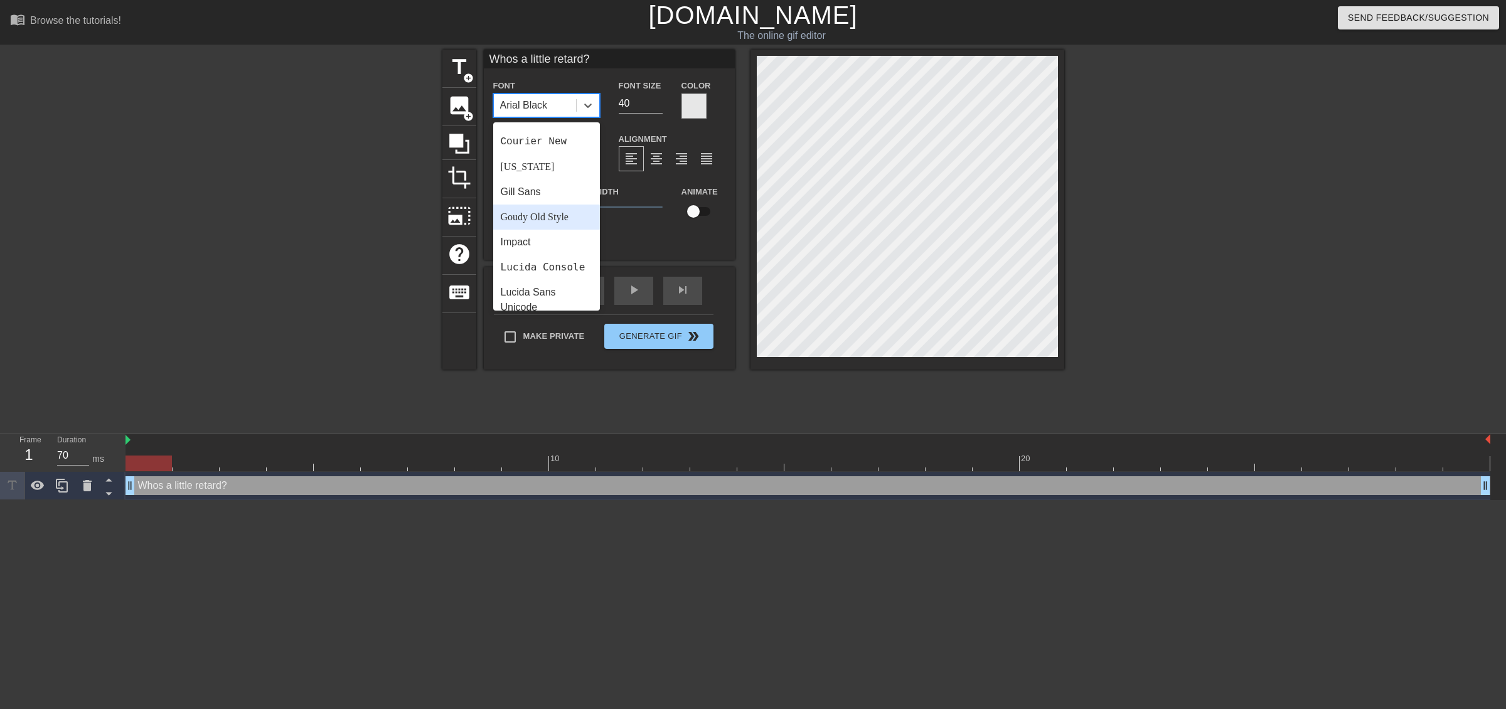
scroll to position [235, 0]
click at [543, 233] on div "Impact" at bounding box center [546, 228] width 107 height 25
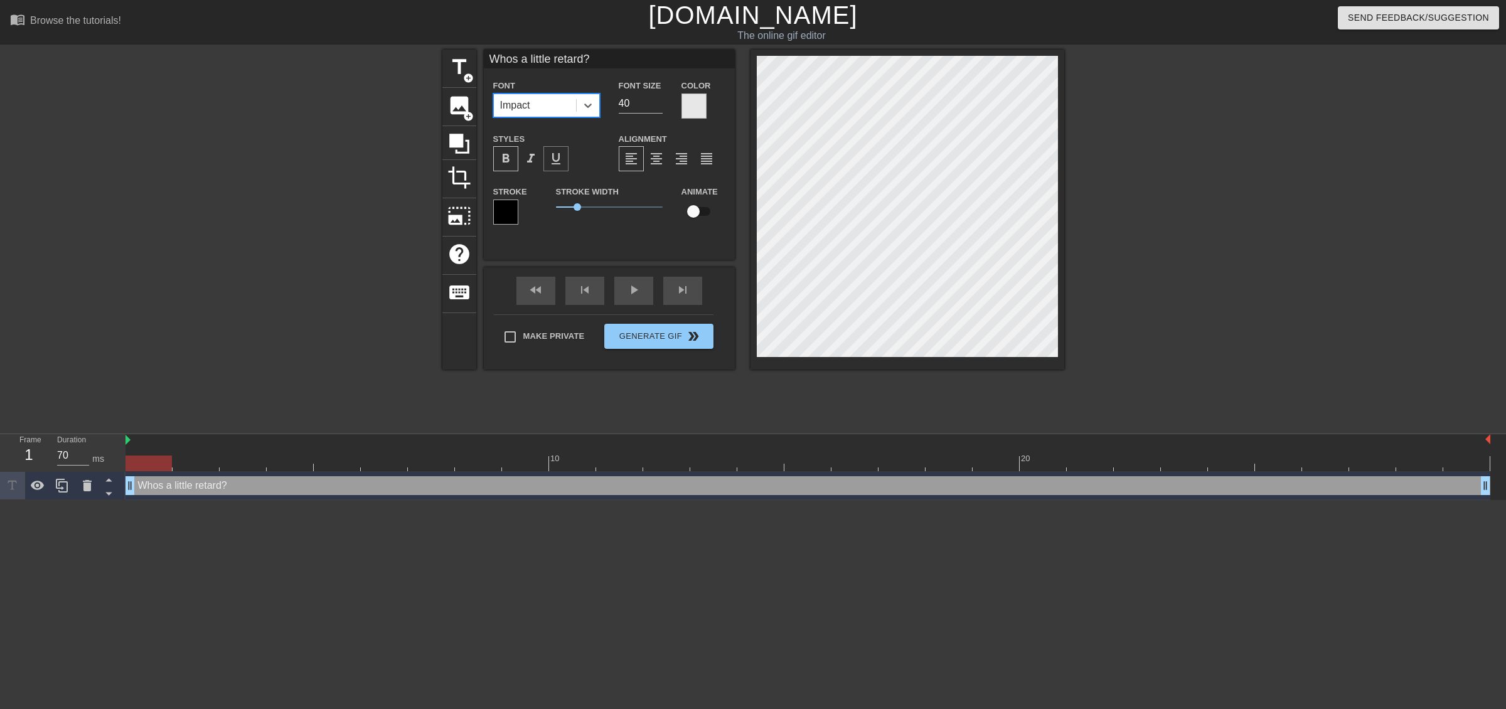
click at [559, 158] on span "format_underline" at bounding box center [555, 158] width 15 height 15
click at [698, 102] on div at bounding box center [694, 106] width 25 height 25
click at [687, 107] on div at bounding box center [694, 106] width 25 height 25
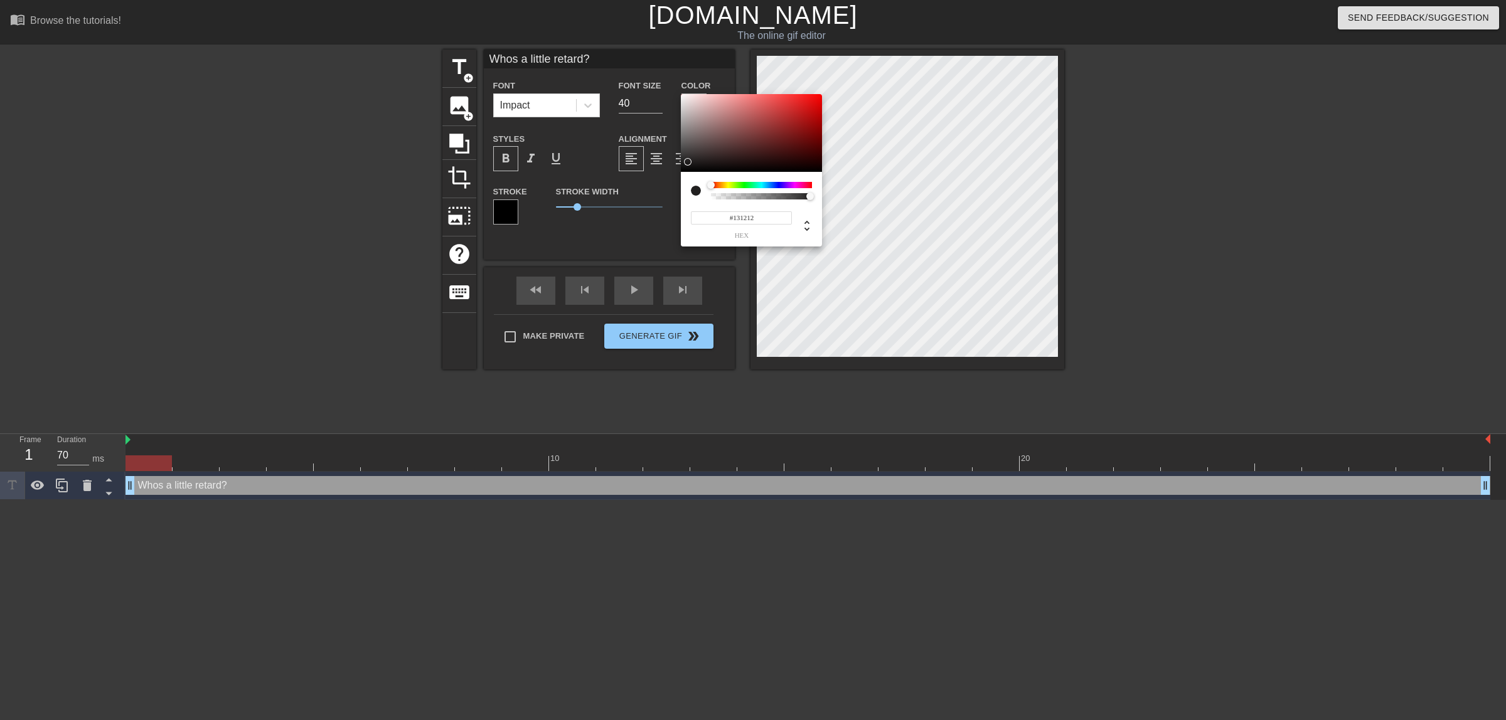
type input "#111010"
drag, startPoint x: 708, startPoint y: 158, endPoint x: 689, endPoint y: 167, distance: 21.0
click at [689, 167] on div at bounding box center [751, 133] width 141 height 78
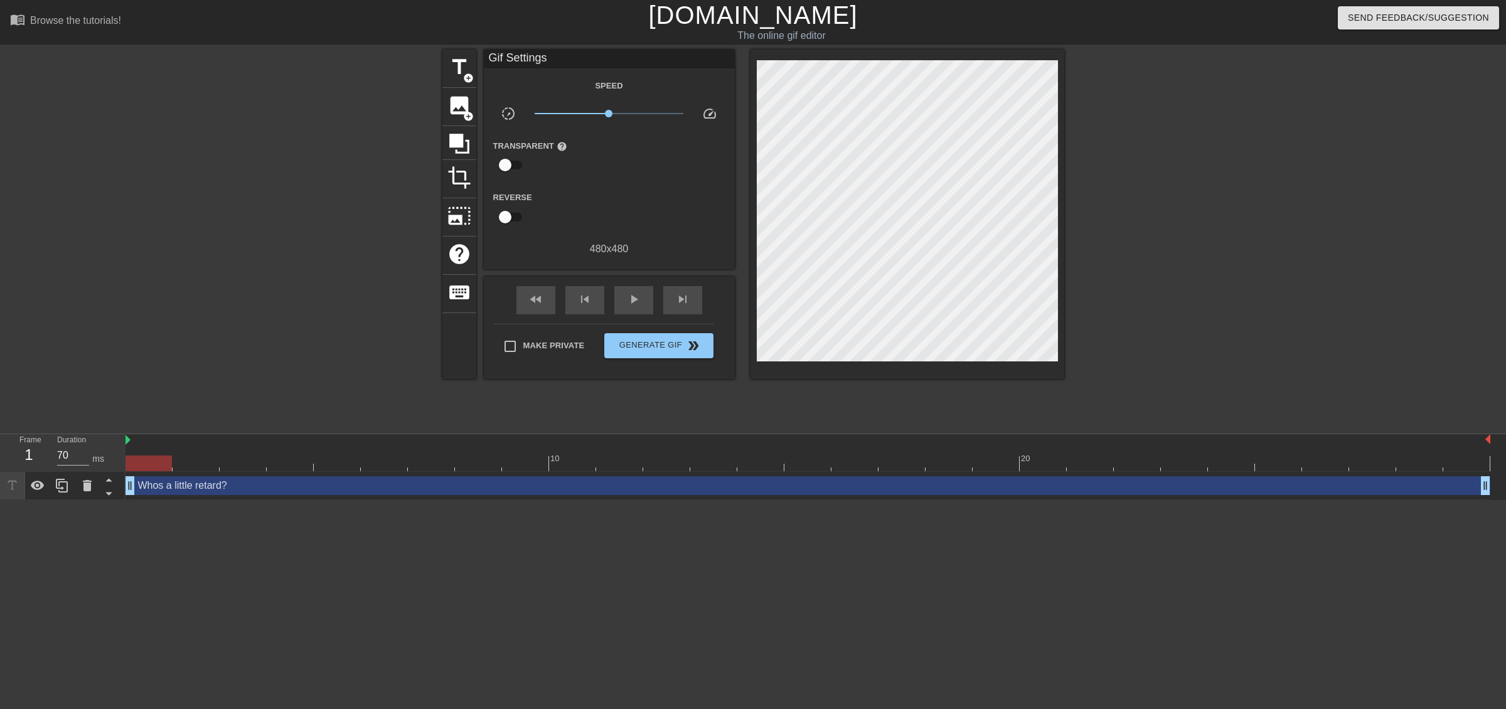
click at [589, 101] on div "Speed slow_motion_video x1.00 speed Transparent help Reverse 480 x 480" at bounding box center [609, 167] width 232 height 179
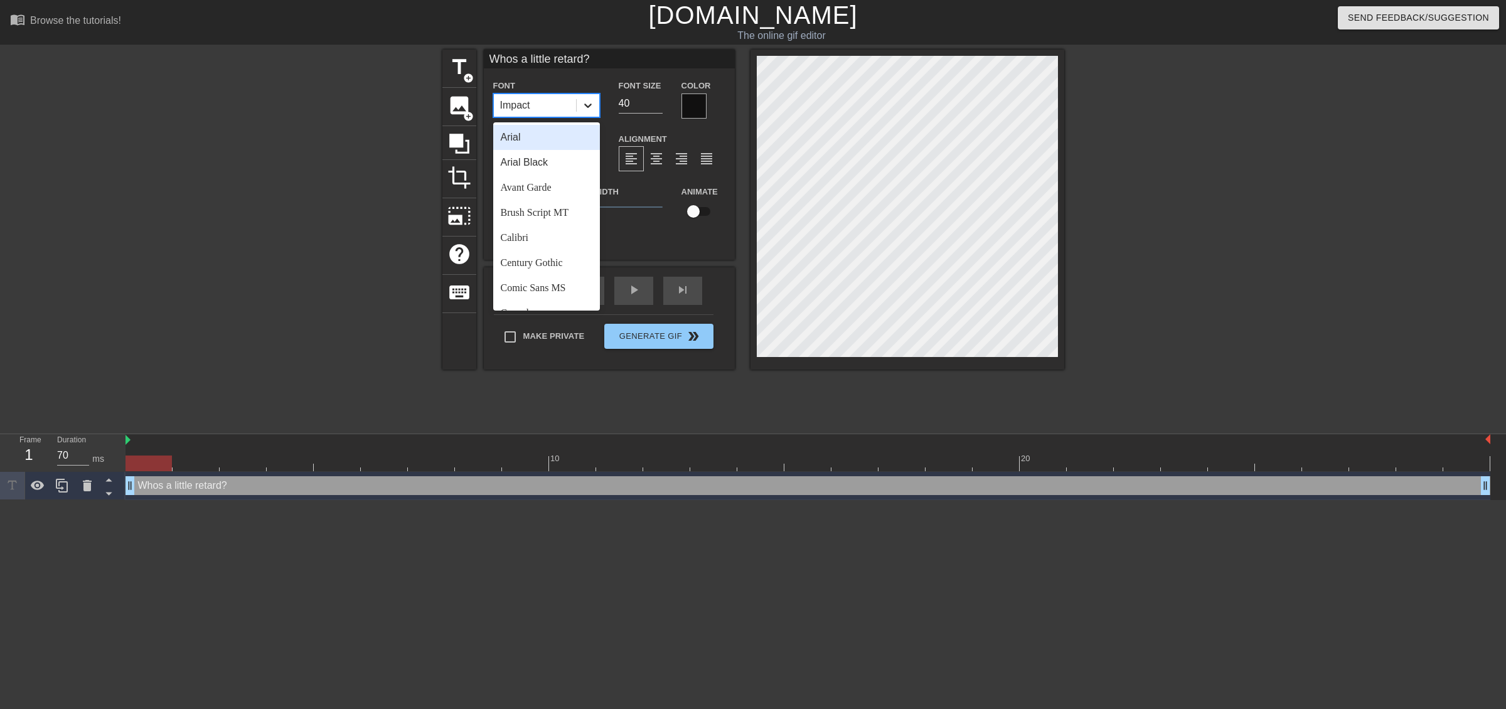
click at [584, 108] on icon at bounding box center [588, 105] width 13 height 13
click at [563, 162] on div "Arial Black" at bounding box center [546, 162] width 107 height 25
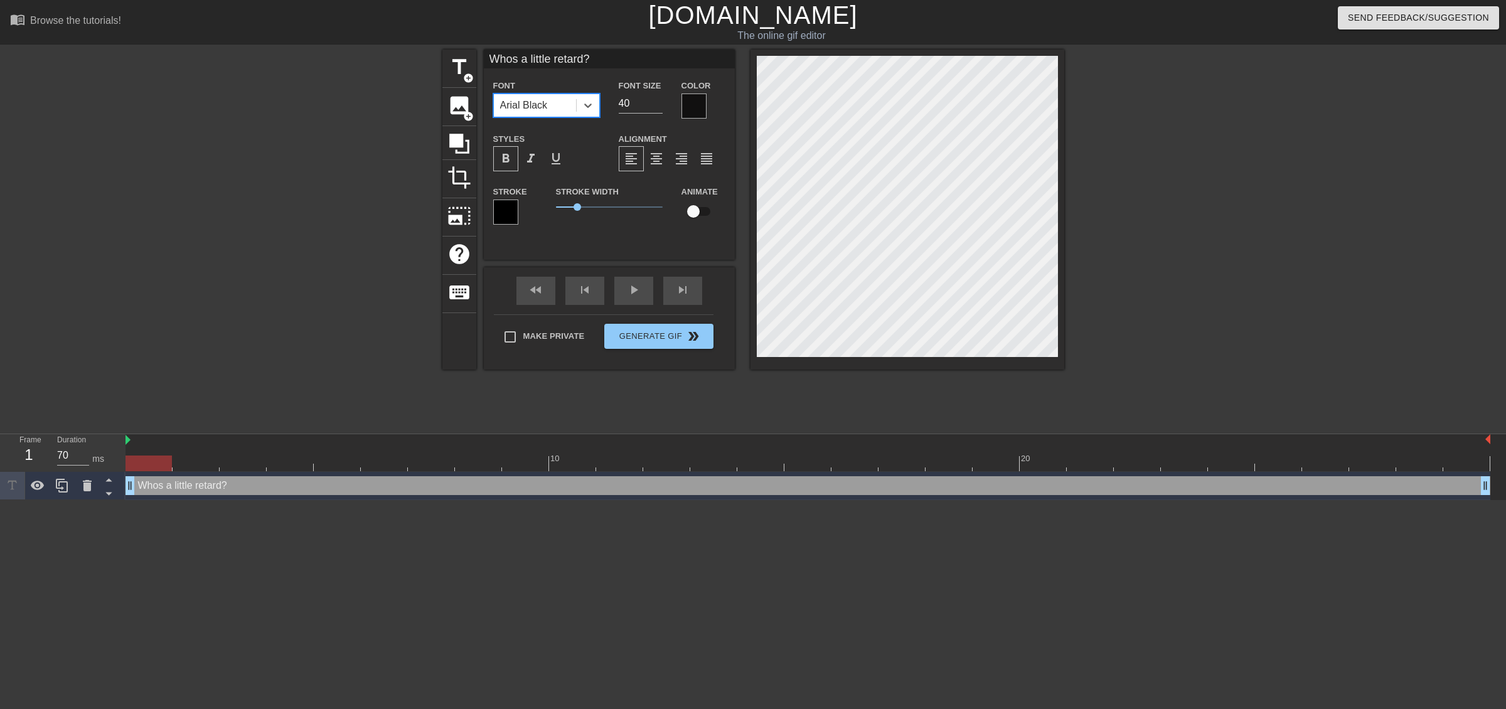
click at [1300, 145] on div "title add_circle image add_circle crop photo_size_select_large help keyboard Wh…" at bounding box center [753, 238] width 1506 height 377
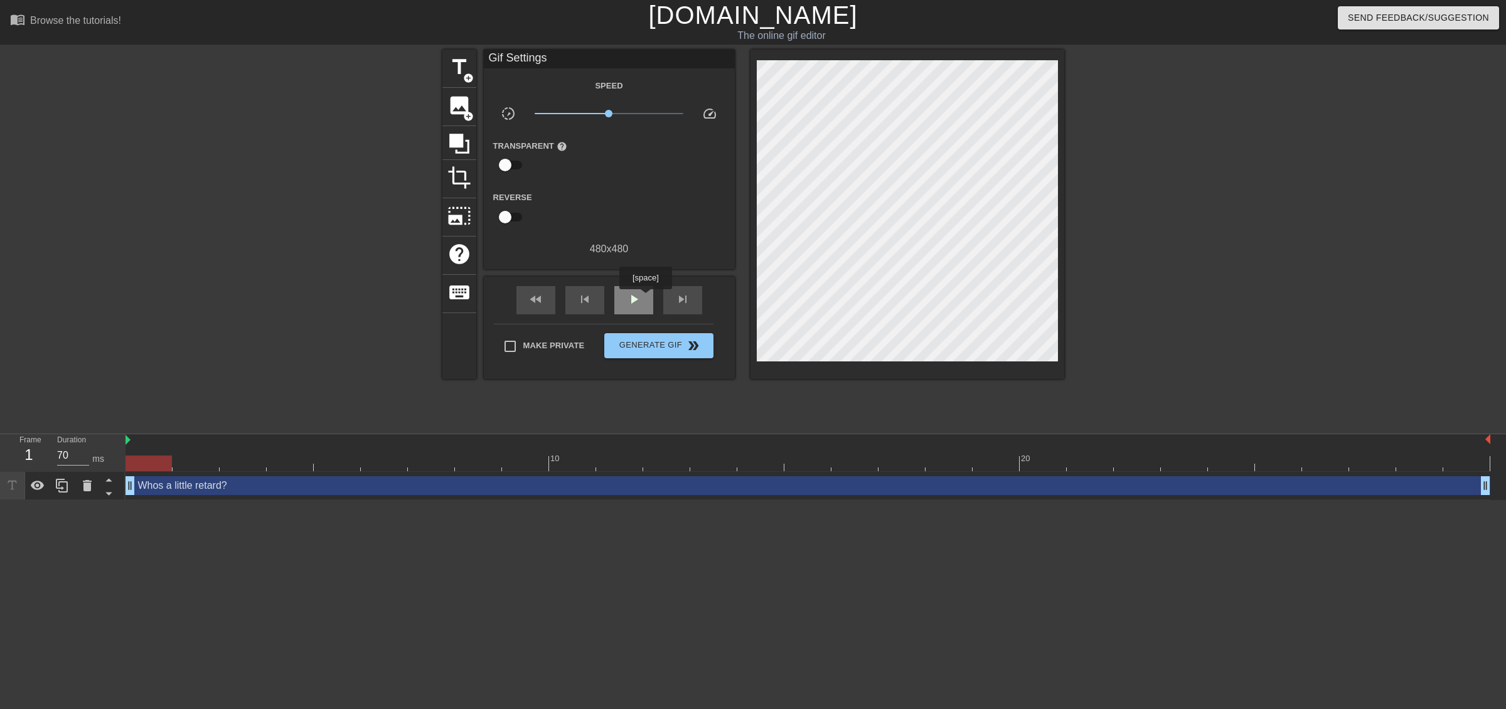
click at [645, 298] on div "play_arrow" at bounding box center [633, 300] width 39 height 28
type input "70"
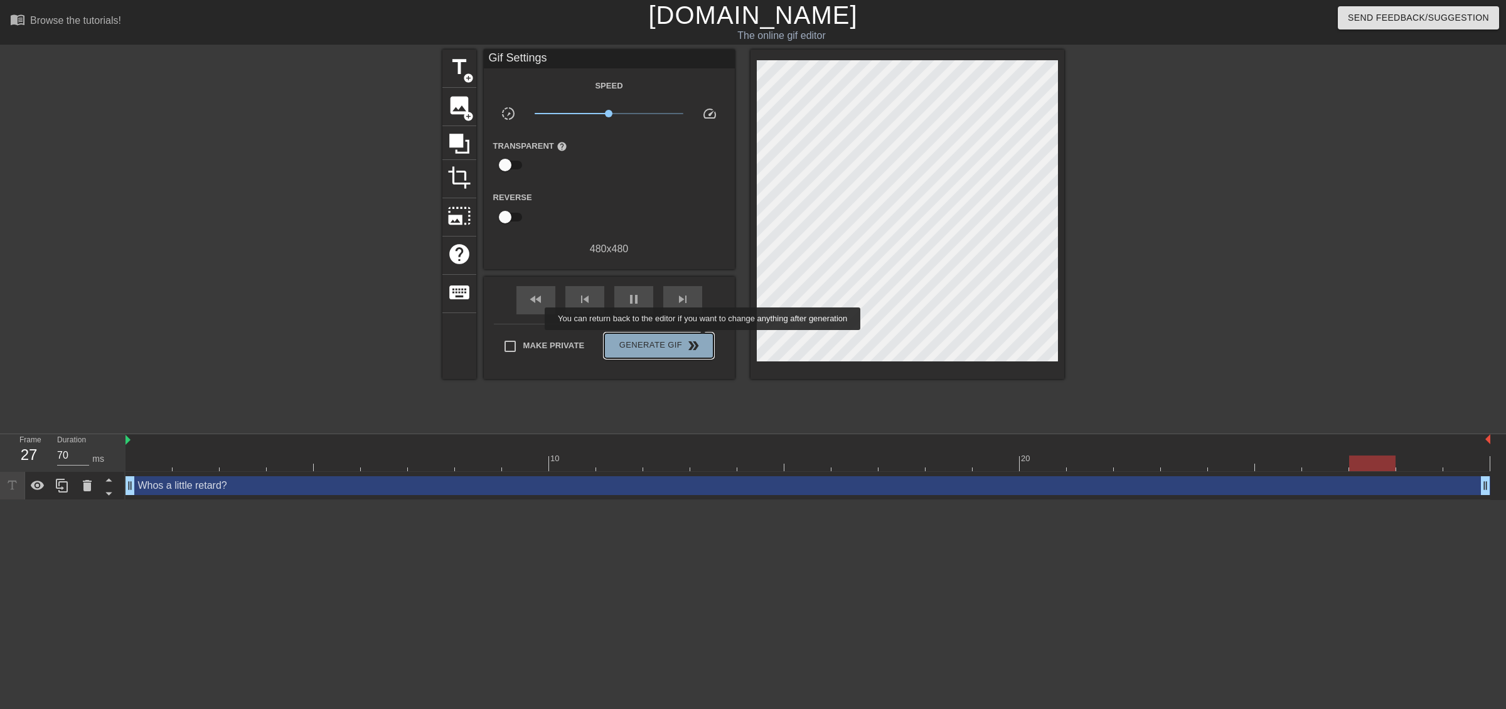
click at [704, 339] on span "Generate Gif double_arrow" at bounding box center [658, 345] width 99 height 15
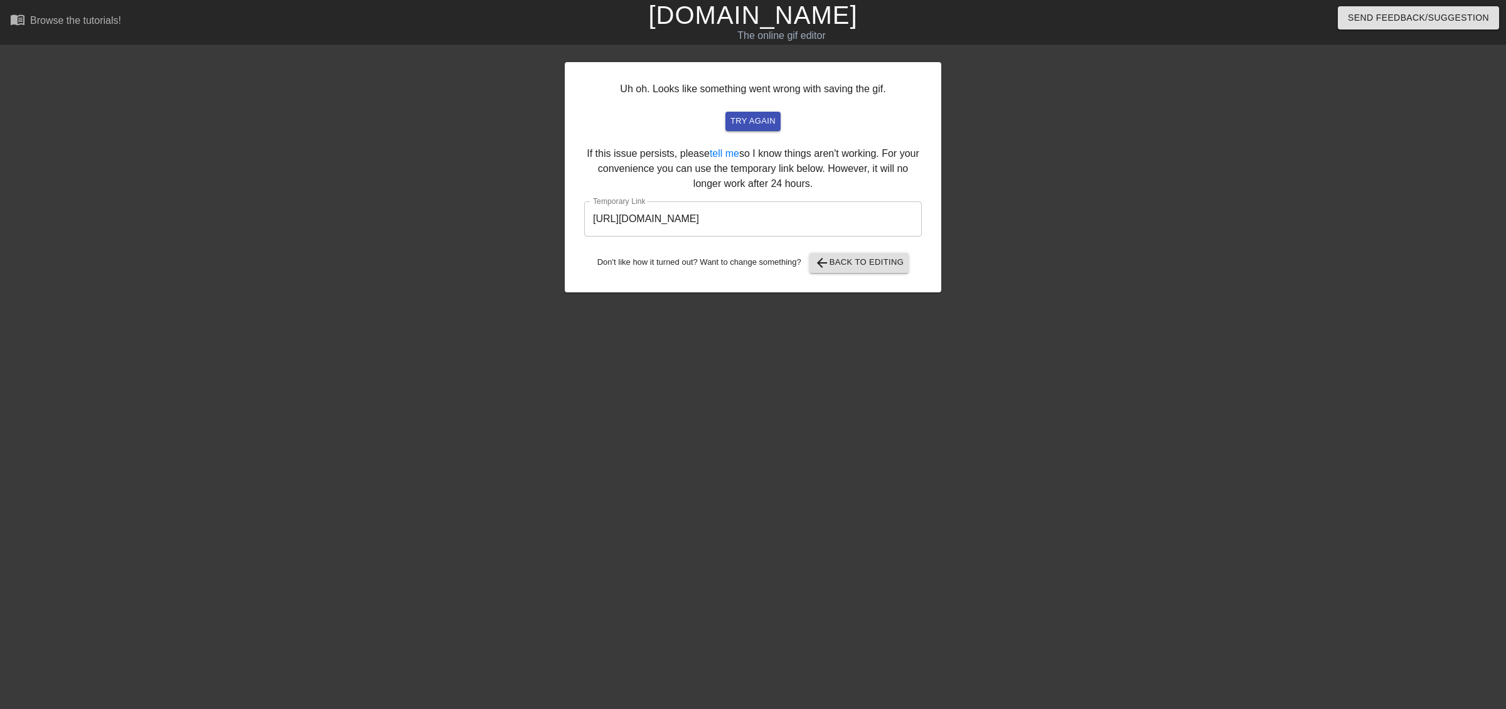
click at [761, 221] on input "https://www.gifntext.com/temp_generations/5AkGjMC8.gif" at bounding box center [753, 218] width 338 height 35
